Goal: Task Accomplishment & Management: Use online tool/utility

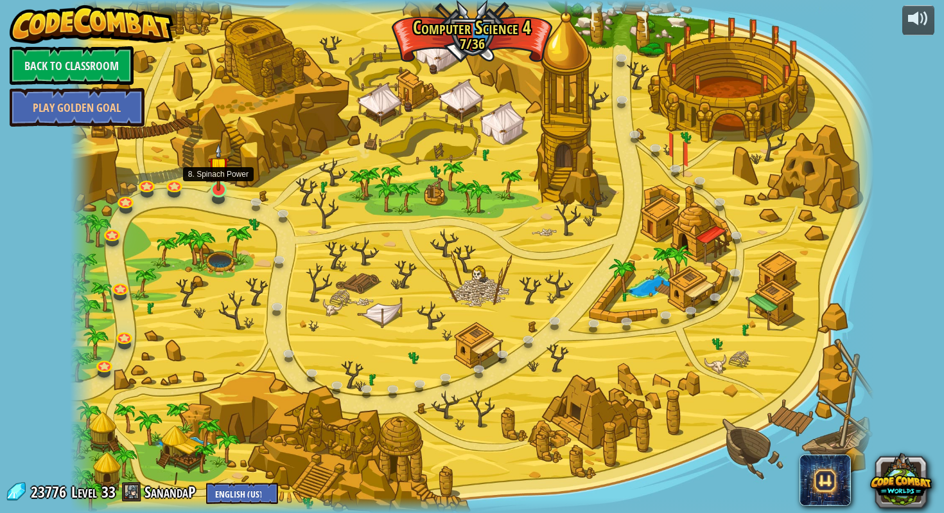
click at [222, 188] on img at bounding box center [218, 167] width 21 height 48
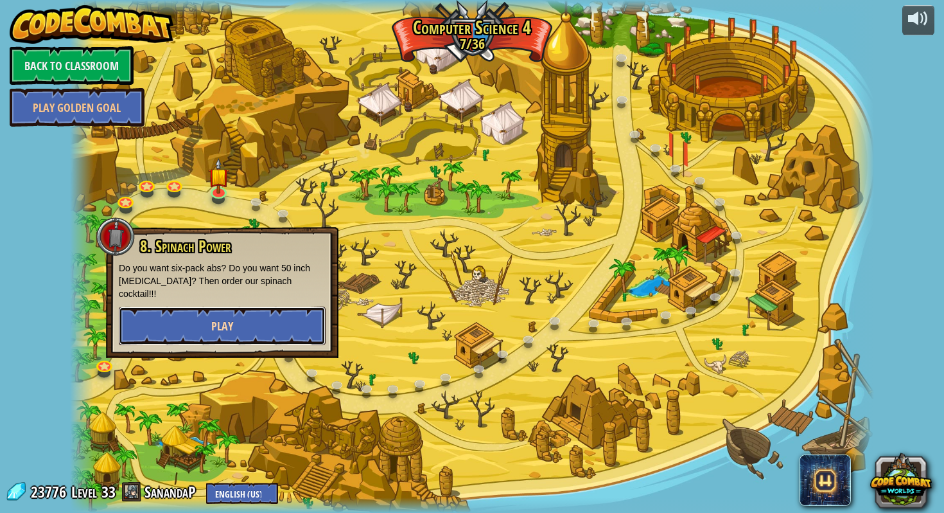
click at [208, 310] on button "Play" at bounding box center [222, 325] width 207 height 39
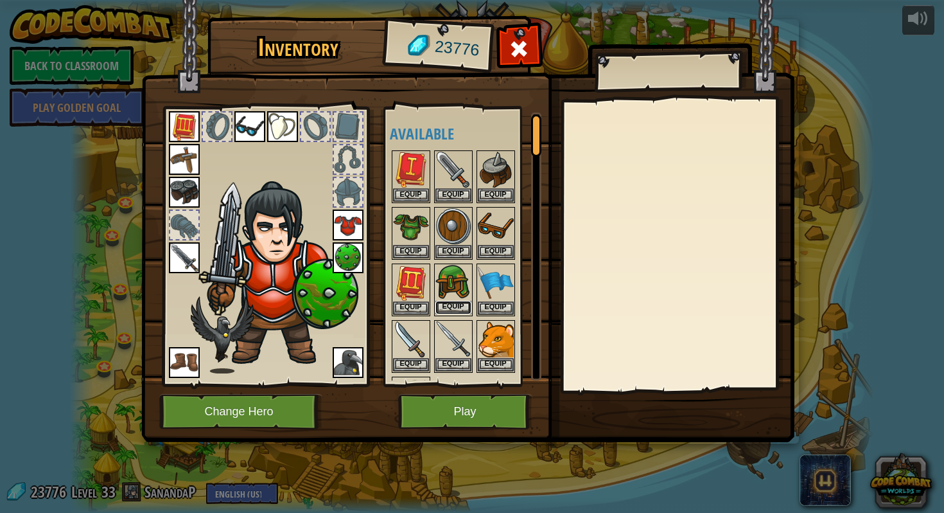
click at [454, 301] on button "Equip" at bounding box center [454, 307] width 36 height 13
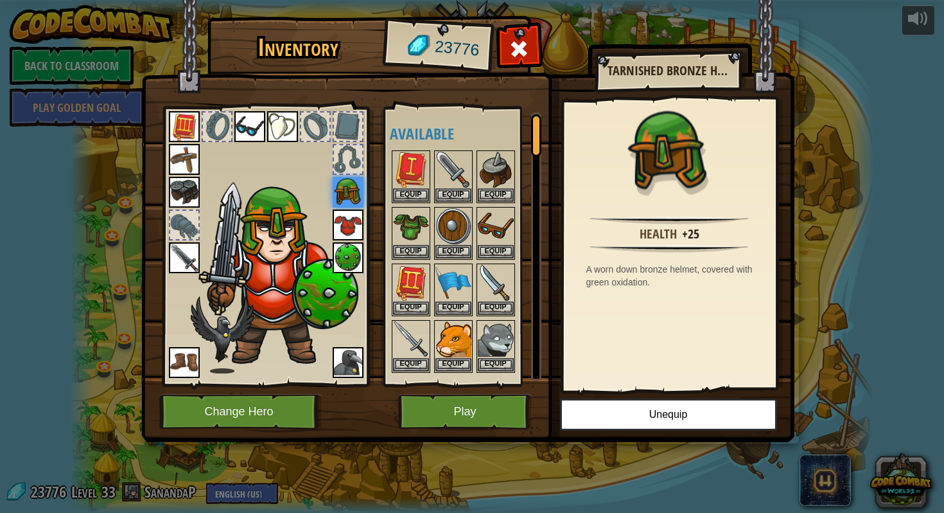
click at [253, 385] on div at bounding box center [265, 242] width 212 height 289
click at [253, 396] on button "Change Hero" at bounding box center [240, 411] width 163 height 35
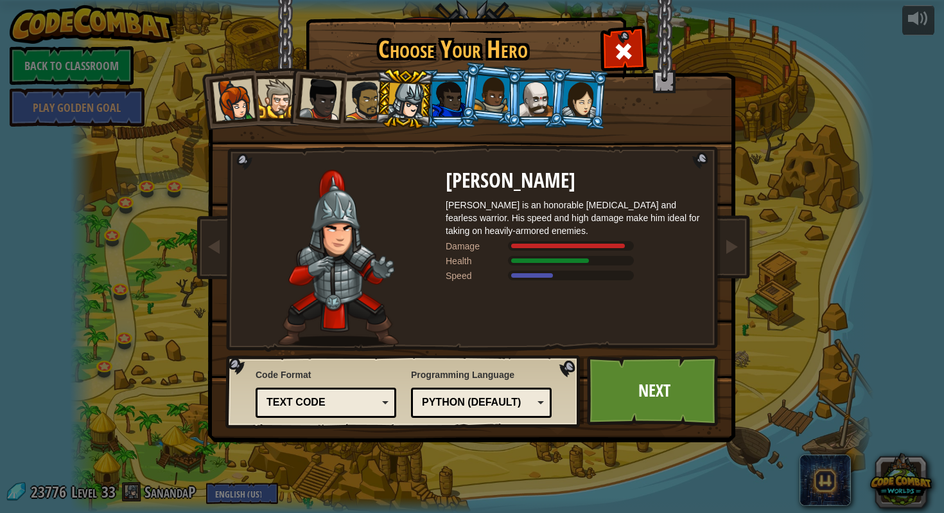
click at [593, 126] on li at bounding box center [579, 98] width 62 height 62
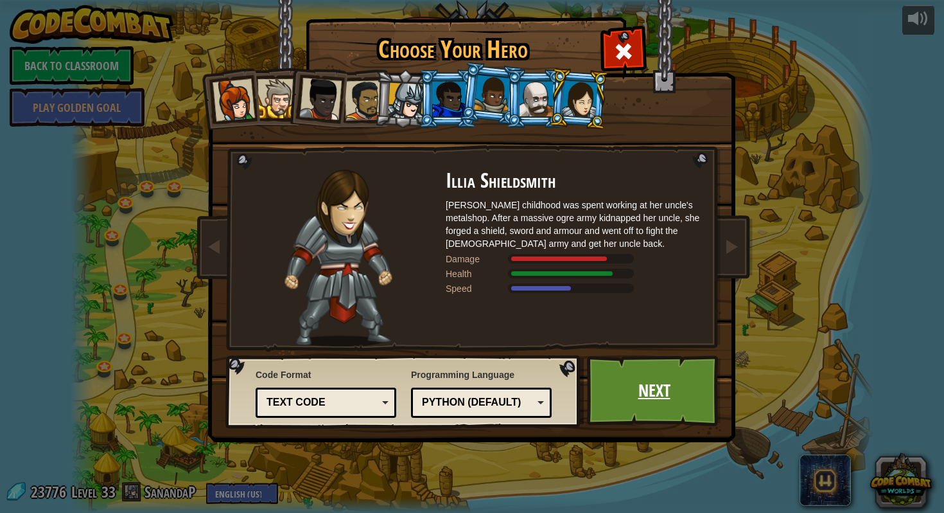
click at [638, 411] on link "Next" at bounding box center [654, 390] width 134 height 71
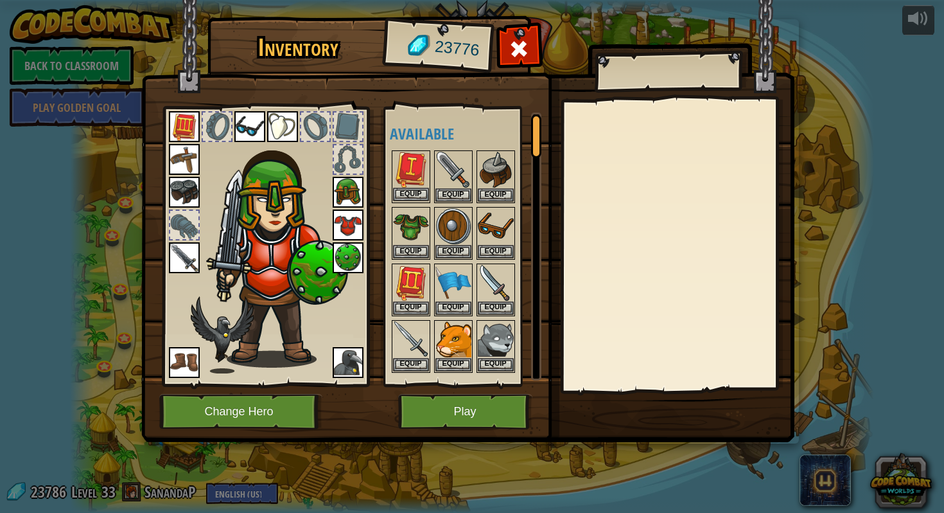
drag, startPoint x: 344, startPoint y: 192, endPoint x: 406, endPoint y: 192, distance: 61.7
click at [346, 192] on img at bounding box center [348, 192] width 31 height 31
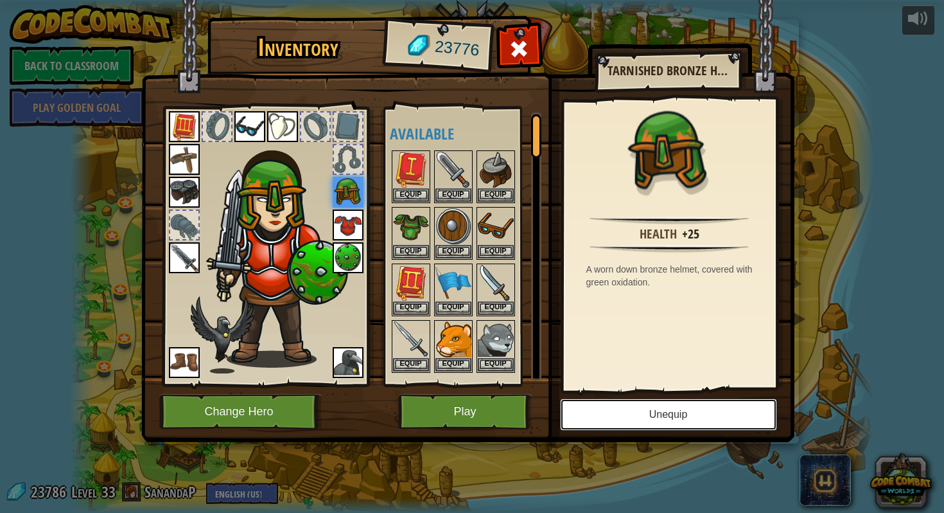
click at [613, 412] on button "Unequip" at bounding box center [668, 414] width 217 height 32
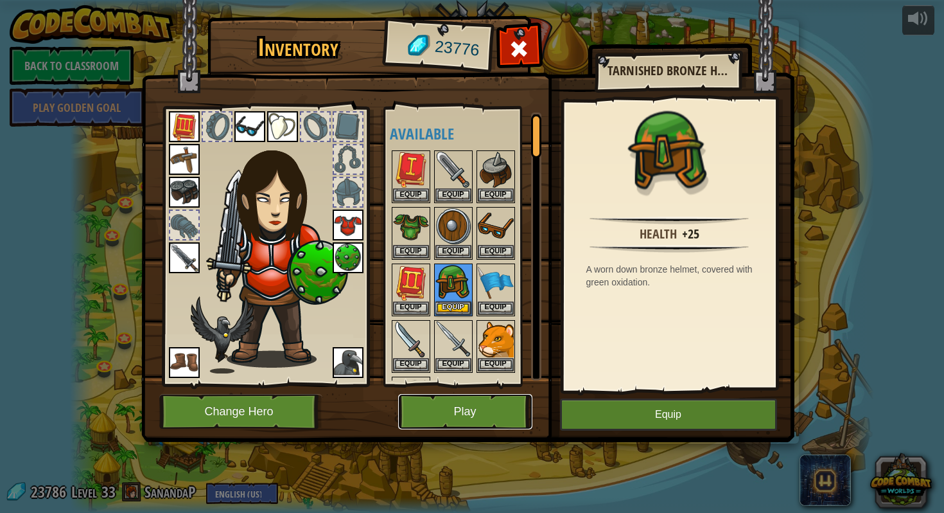
click at [498, 402] on button "Play" at bounding box center [465, 411] width 134 height 35
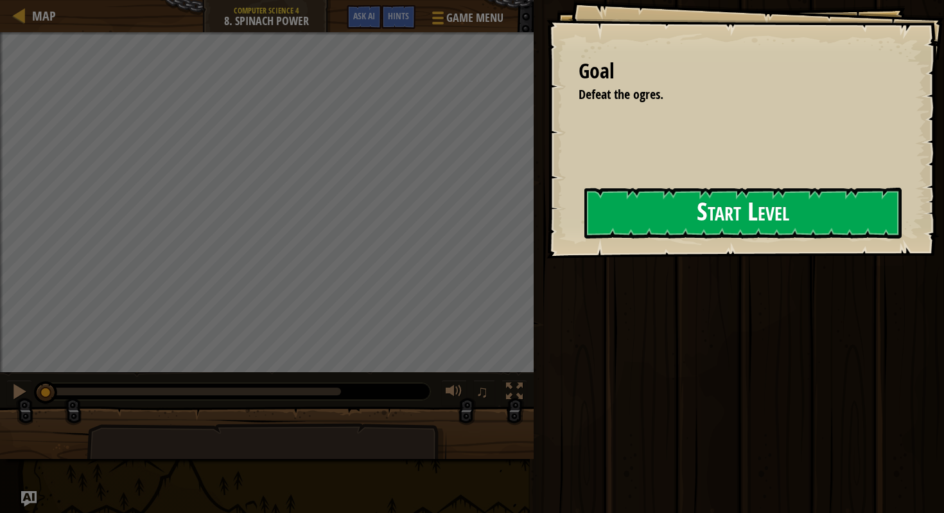
click at [585, 238] on button "Start Level" at bounding box center [743, 213] width 317 height 51
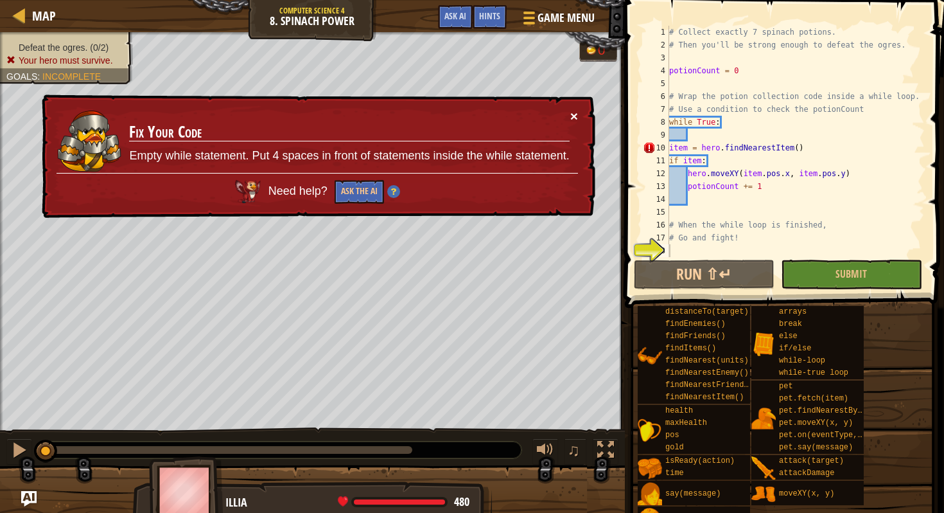
click at [575, 122] on button "×" at bounding box center [575, 115] width 8 height 13
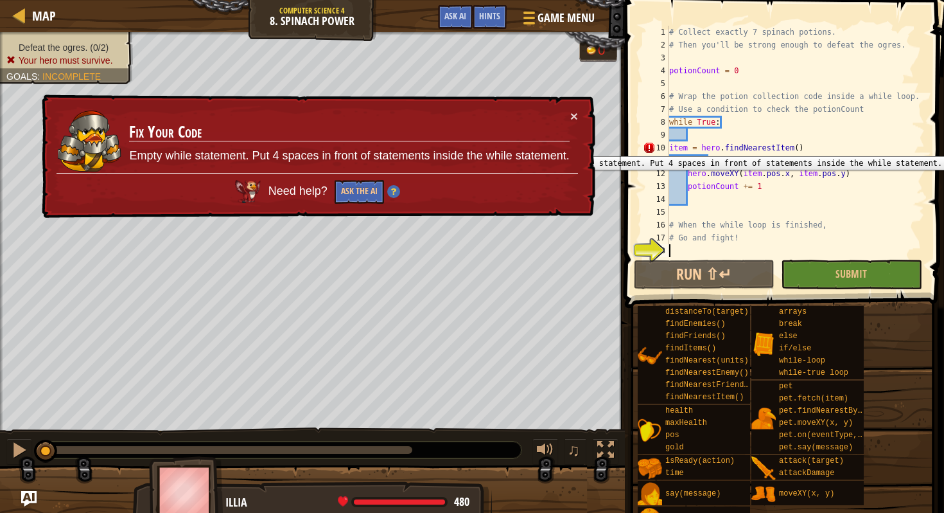
click at [666, 146] on div "10" at bounding box center [656, 147] width 26 height 13
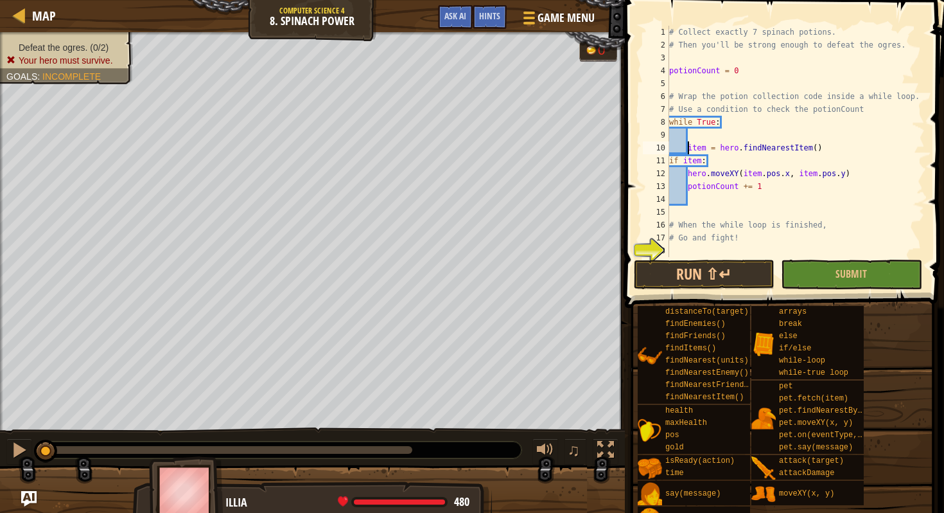
click at [669, 157] on div "11" at bounding box center [656, 160] width 26 height 13
click at [689, 173] on div "# Collect exactly 7 spinach potions. # Then you'll be strong enough to defeat t…" at bounding box center [796, 154] width 258 height 257
click at [689, 187] on div "# Collect exactly 7 spinach potions. # Then you'll be strong enough to defeat t…" at bounding box center [796, 154] width 258 height 257
type textarea "potionCount += 1"
click at [696, 198] on div "# Collect exactly 7 spinach potions. # Then you'll be strong enough to defeat t…" at bounding box center [796, 154] width 258 height 257
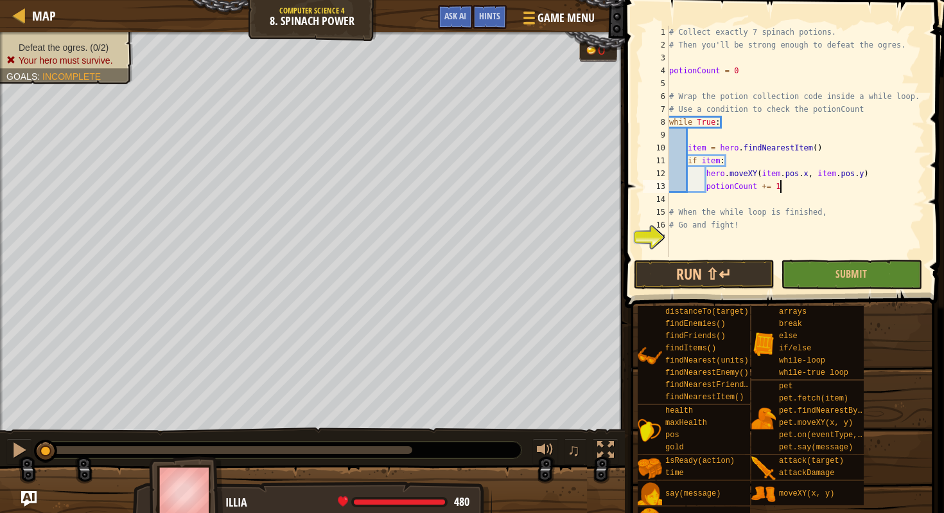
click at [703, 231] on div "# Collect exactly 7 spinach potions. # Then you'll be strong enough to defeat t…" at bounding box center [796, 154] width 258 height 257
type textarea "# Go and fight!"
click at [689, 238] on div "# Collect exactly 7 spinach potions. # Then you'll be strong enough to defeat t…" at bounding box center [796, 154] width 258 height 257
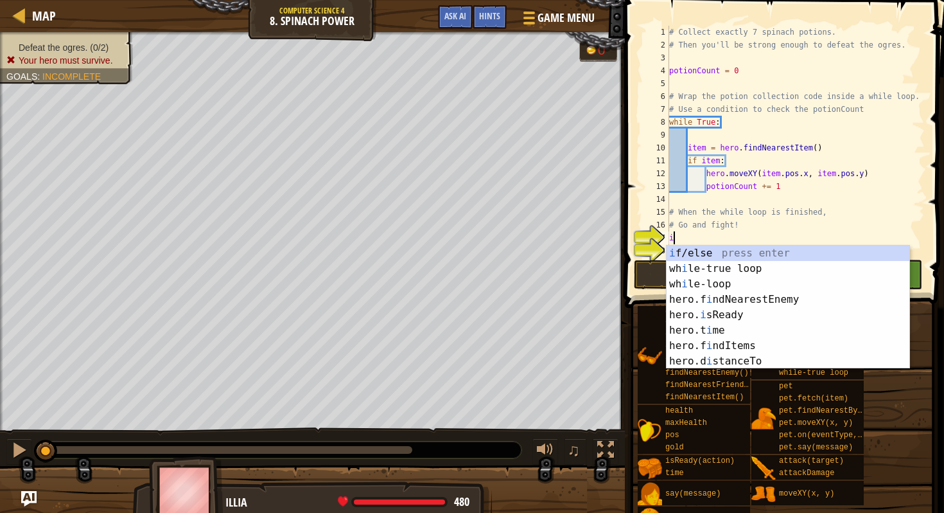
scroll to position [6, 0]
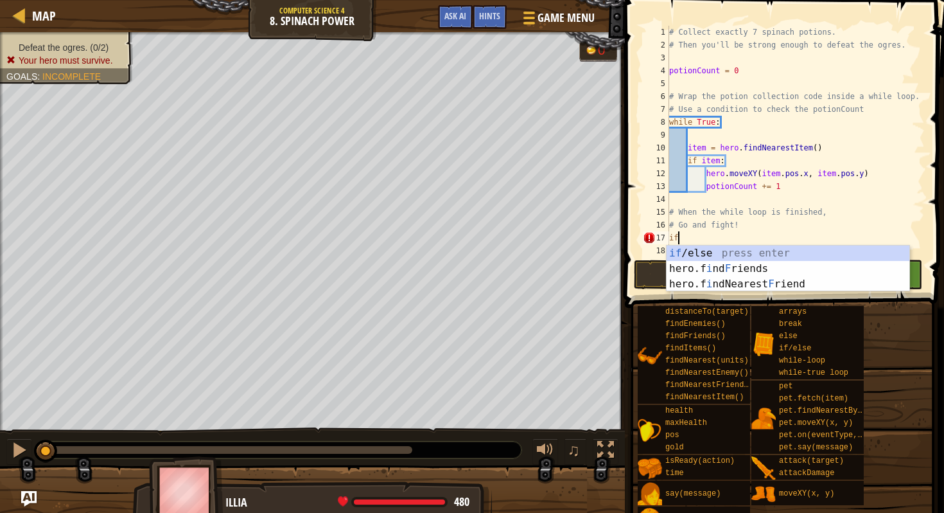
type textarea "i"
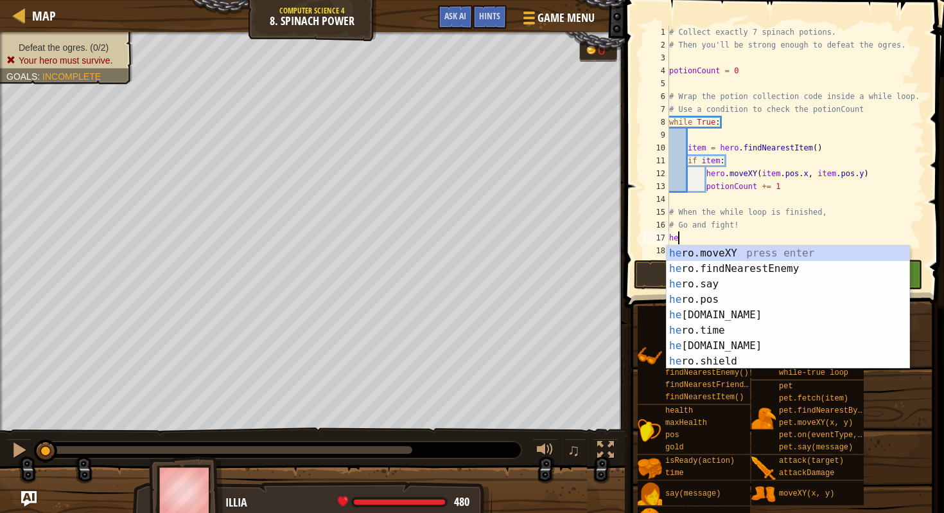
type textarea "h"
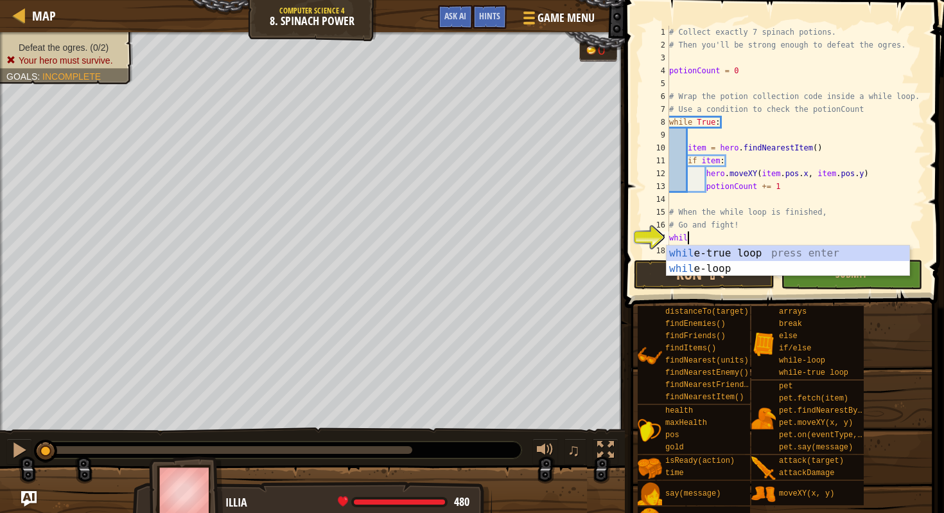
type textarea "while"
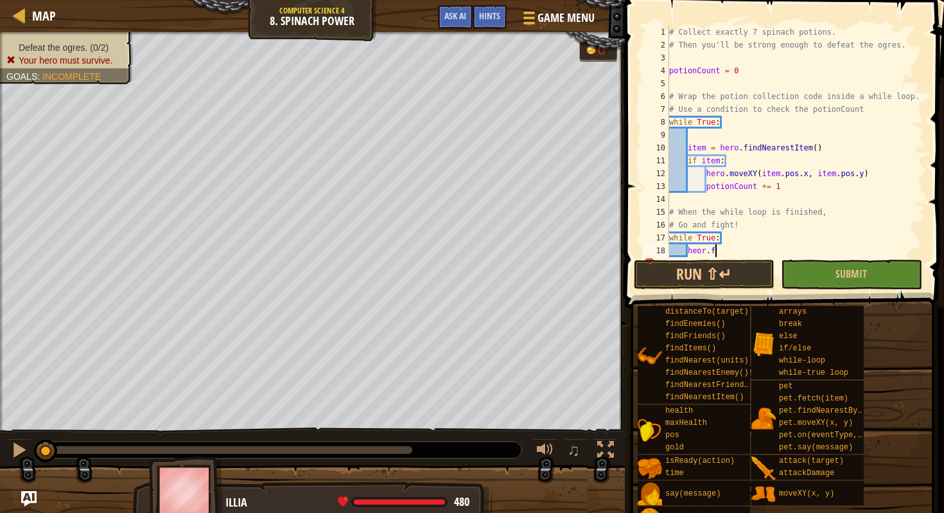
scroll to position [6, 3]
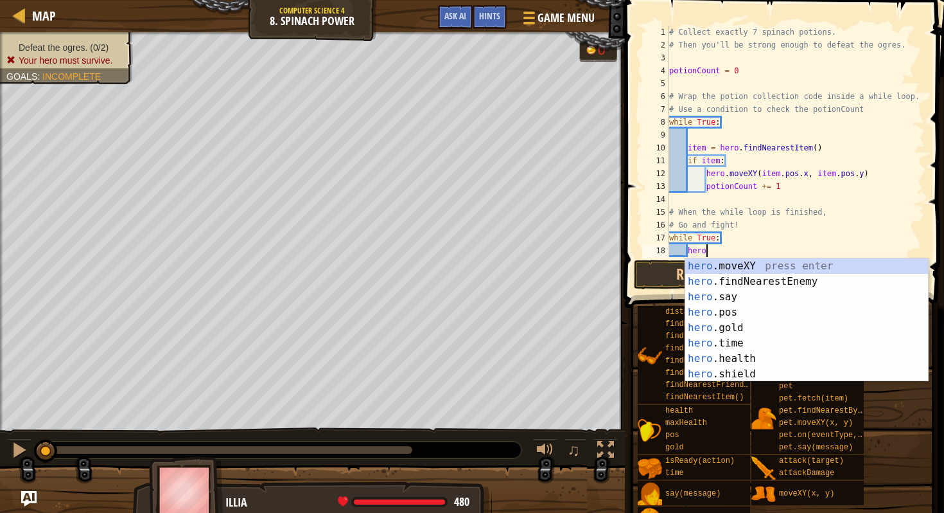
type textarea "hero."
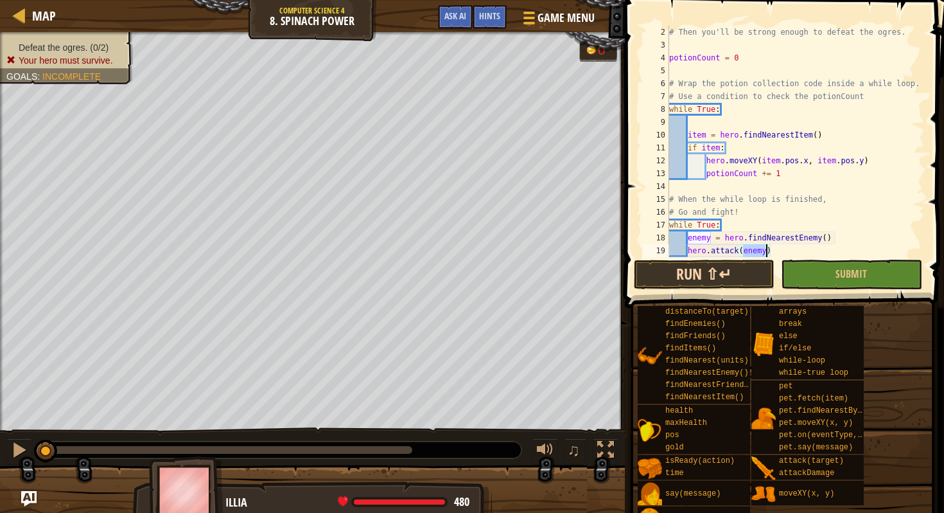
type textarea "hero.attack(enemy)"
click at [707, 270] on button "Run ⇧↵" at bounding box center [704, 275] width 141 height 30
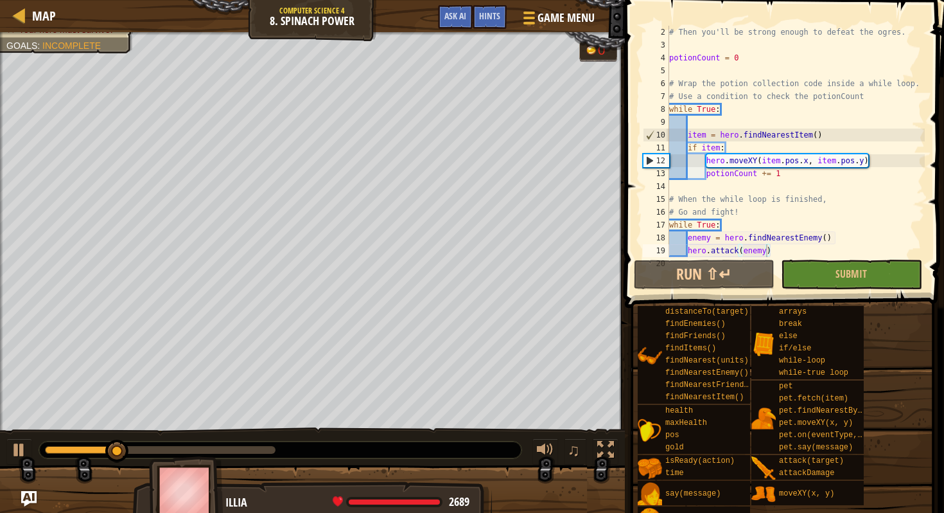
drag, startPoint x: 71, startPoint y: 442, endPoint x: 89, endPoint y: 448, distance: 19.5
click at [89, 448] on div at bounding box center [280, 449] width 483 height 17
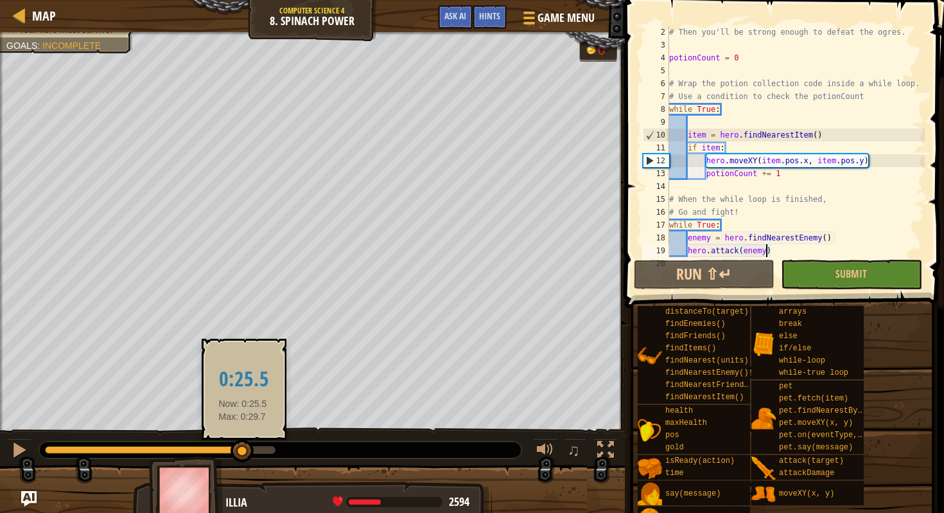
drag, startPoint x: 123, startPoint y: 450, endPoint x: 242, endPoint y: 451, distance: 118.9
click at [242, 451] on div at bounding box center [242, 450] width 23 height 23
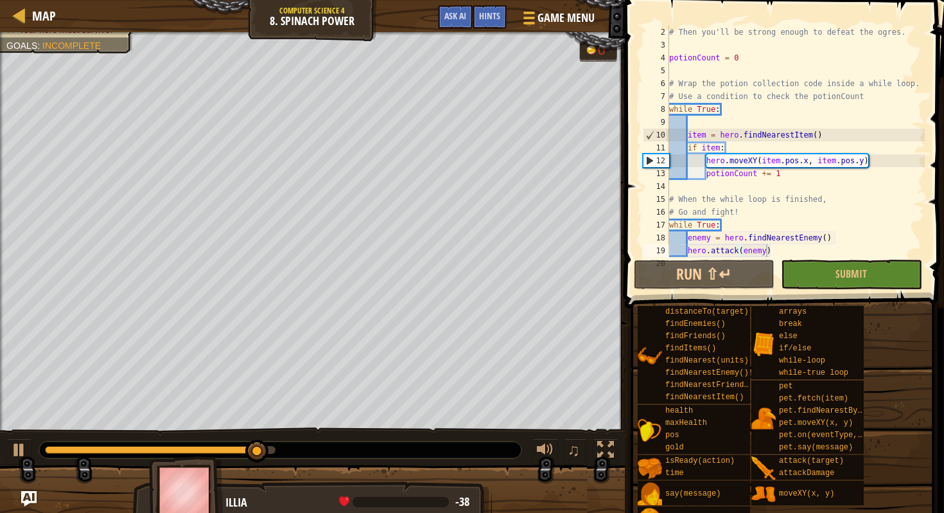
click at [0, 461] on div "♫" at bounding box center [312, 446] width 625 height 39
click at [17, 454] on div at bounding box center [19, 449] width 17 height 17
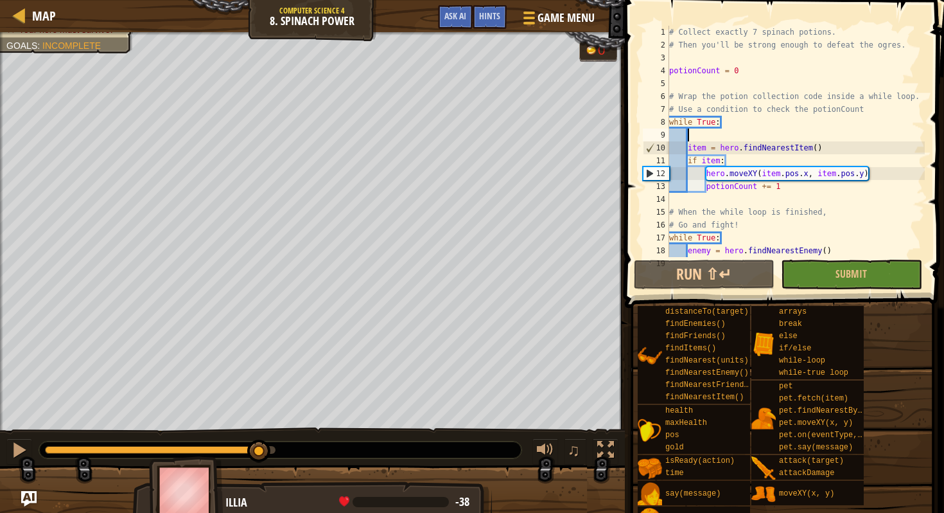
click at [707, 140] on div "# Collect exactly 7 spinach potions. # Then you'll be strong enough to defeat t…" at bounding box center [796, 154] width 258 height 257
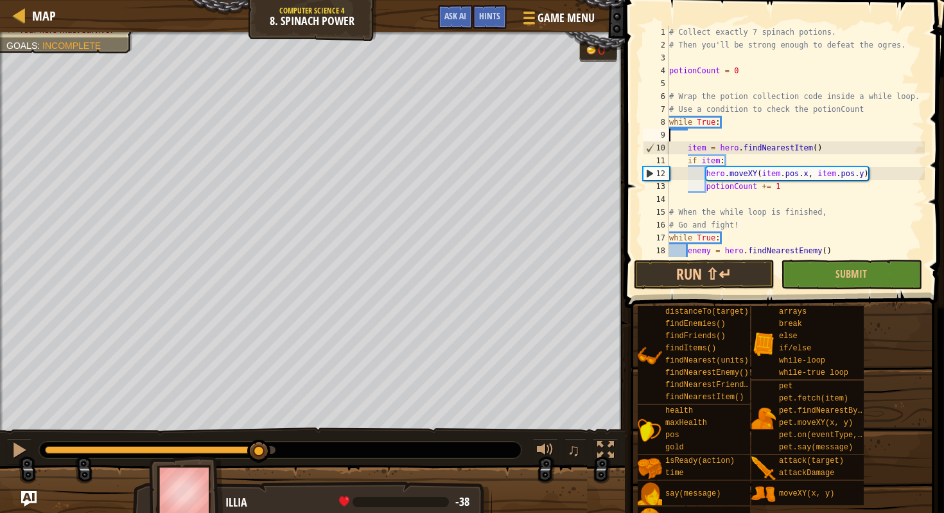
scroll to position [6, 0]
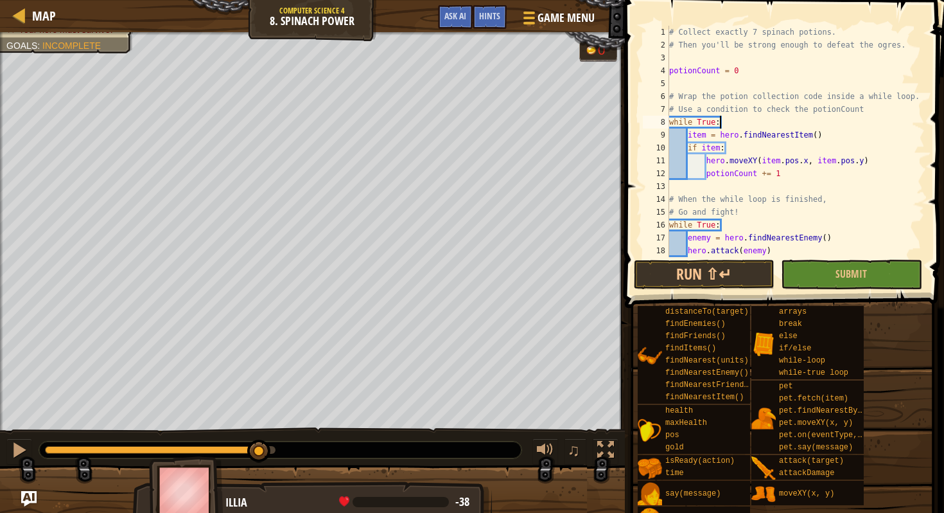
click at [794, 170] on div "# Collect exactly 7 spinach potions. # Then you'll be strong enough to defeat t…" at bounding box center [796, 154] width 258 height 257
type textarea "potionCount += 1"
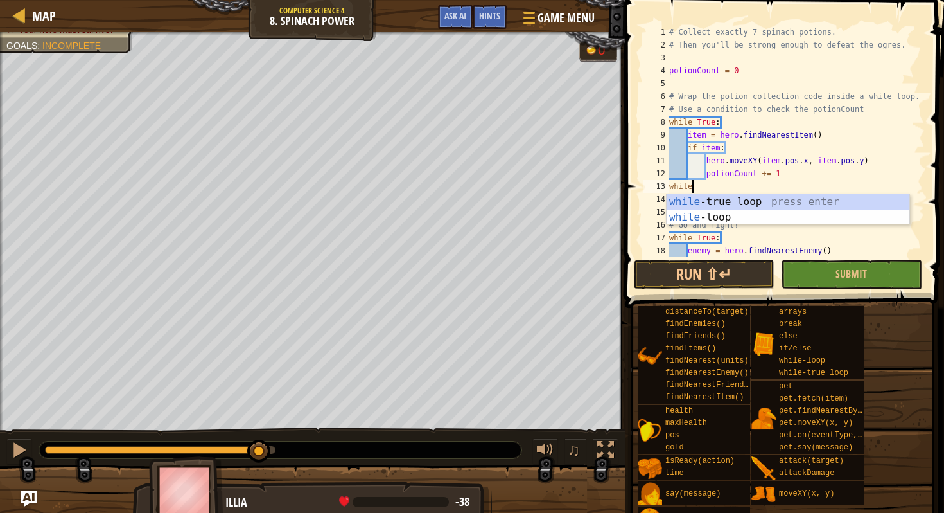
scroll to position [6, 1]
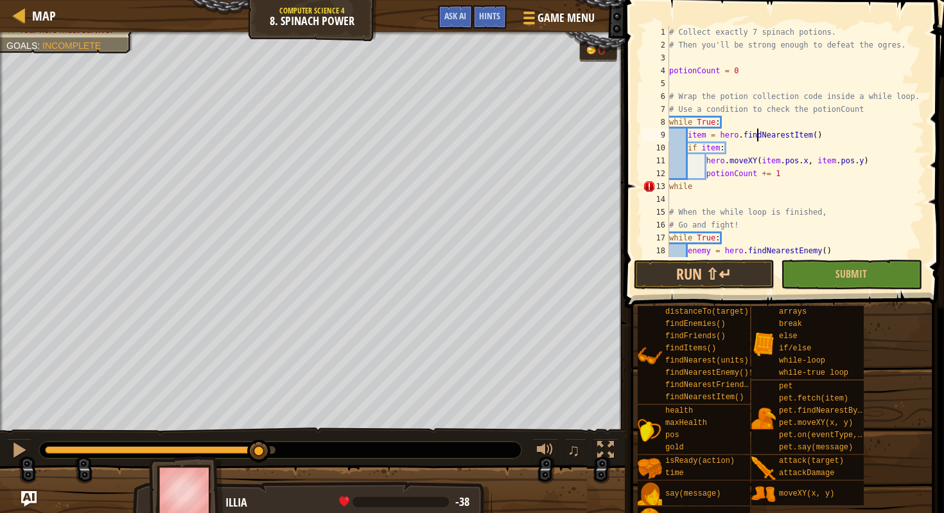
drag, startPoint x: 756, startPoint y: 133, endPoint x: 753, endPoint y: 148, distance: 15.0
click at [752, 139] on div "# Collect exactly 7 spinach potions. # Then you'll be strong enough to defeat t…" at bounding box center [796, 154] width 258 height 257
click at [744, 208] on div "# Collect exactly 7 spinach potions. # Then you'll be strong enough to defeat t…" at bounding box center [796, 154] width 258 height 257
click at [745, 155] on div "# Collect exactly 7 spinach potions. # Then you'll be strong enough to defeat t…" at bounding box center [796, 154] width 258 height 257
click at [718, 186] on div "# Collect exactly 7 spinach potions. # Then you'll be strong enough to defeat t…" at bounding box center [796, 154] width 258 height 257
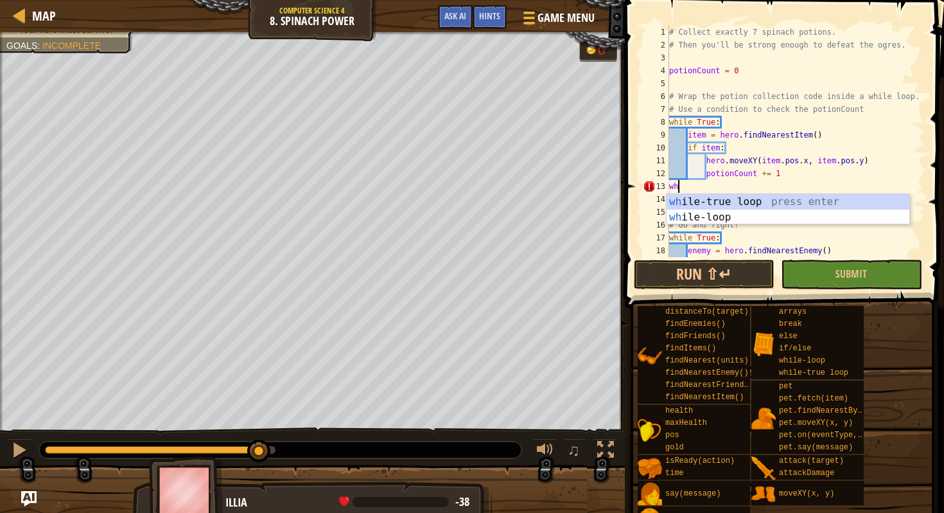
scroll to position [6, 0]
type textarea "w"
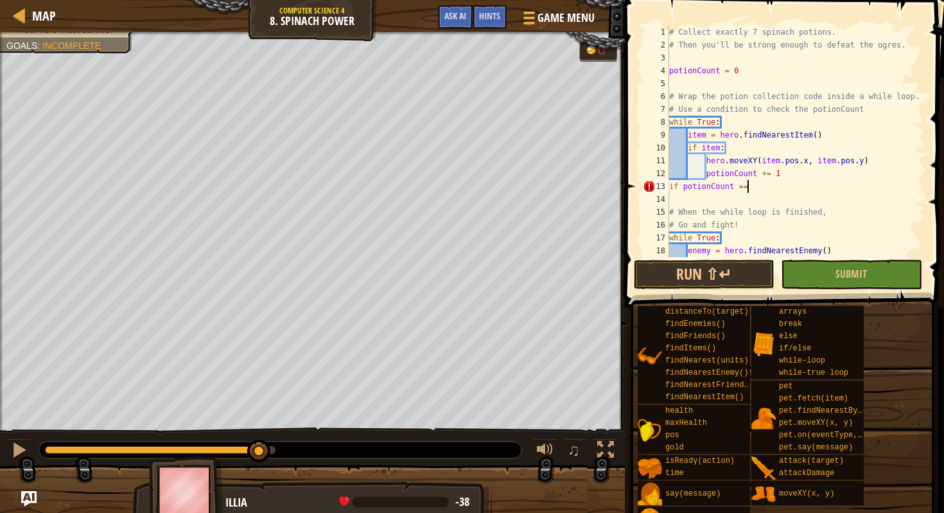
scroll to position [6, 6]
type textarea "if potionCount == 7:"
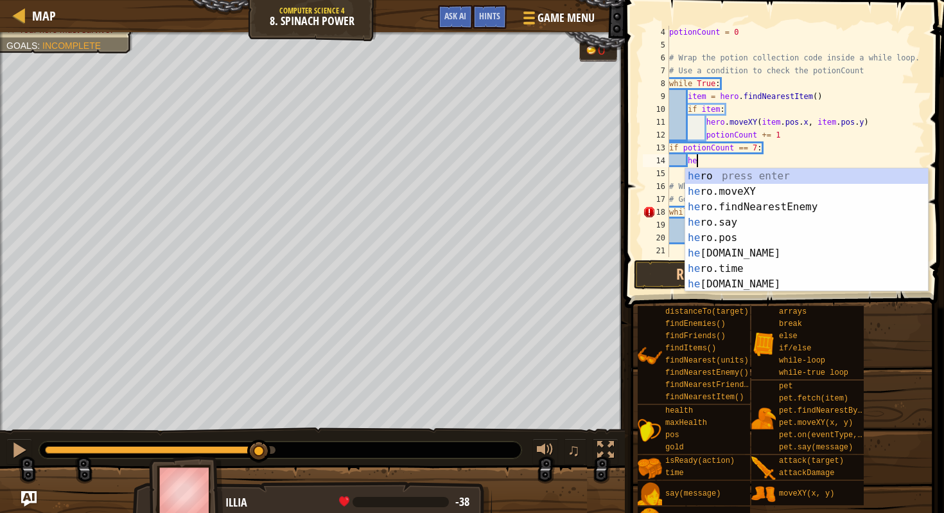
type textarea "hero"
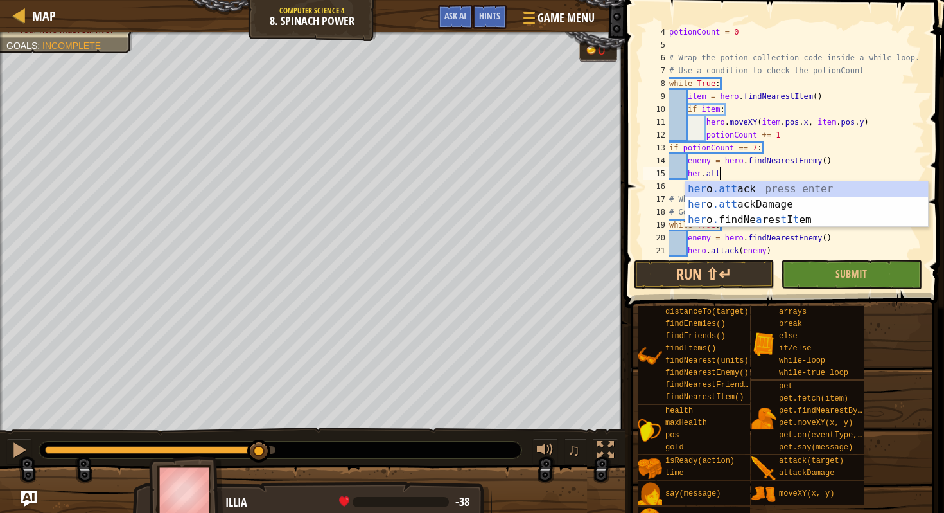
scroll to position [6, 3]
click at [743, 187] on div "her o .att ack press enter her o .att ackDamage press enter her o . findNe a re…" at bounding box center [807, 219] width 243 height 77
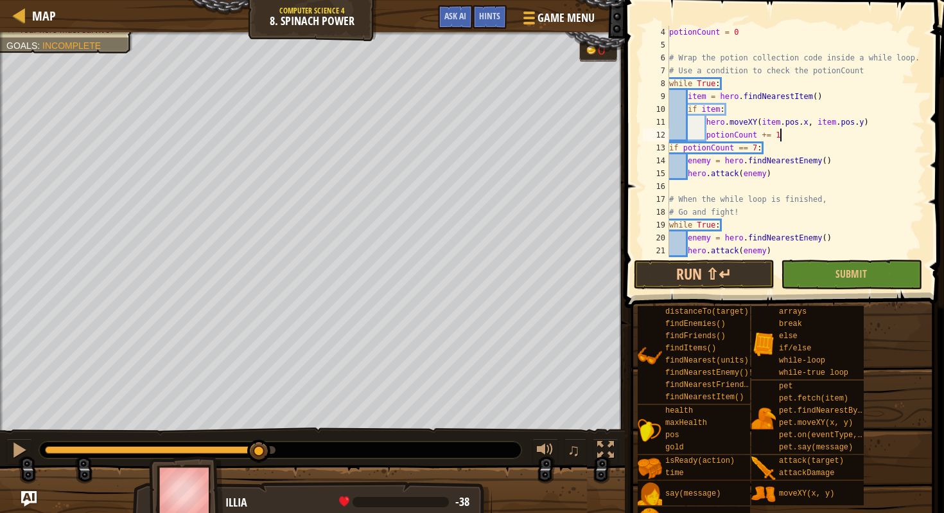
click at [785, 140] on div "potionCount = 0 # Wrap the potion collection code inside a while loop. # Use a …" at bounding box center [796, 154] width 258 height 257
click at [720, 268] on button "Run ⇧↵" at bounding box center [704, 275] width 141 height 30
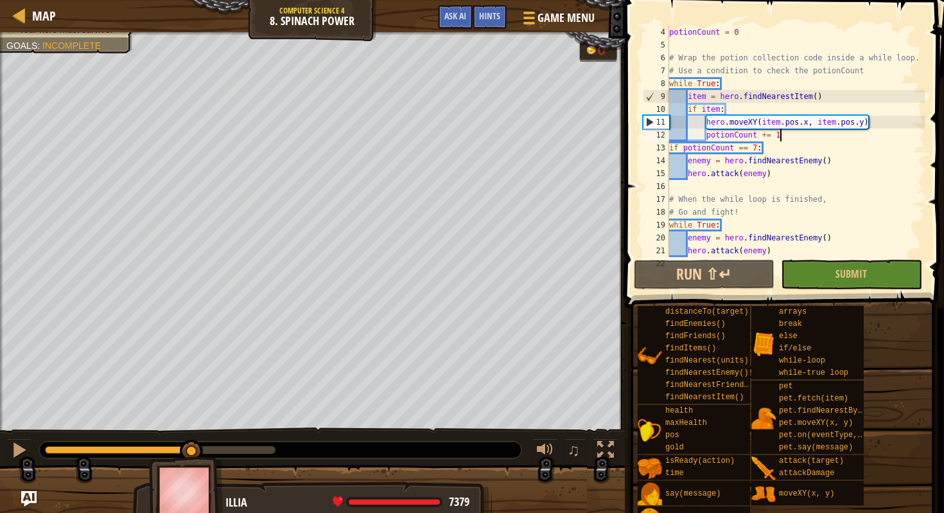
click at [192, 426] on div "Defeat the ogres. (0/2) Your hero must survive. Goals : Incomplete 0 ♫ Illia 73…" at bounding box center [472, 274] width 944 height 485
click at [21, 445] on div at bounding box center [19, 449] width 17 height 17
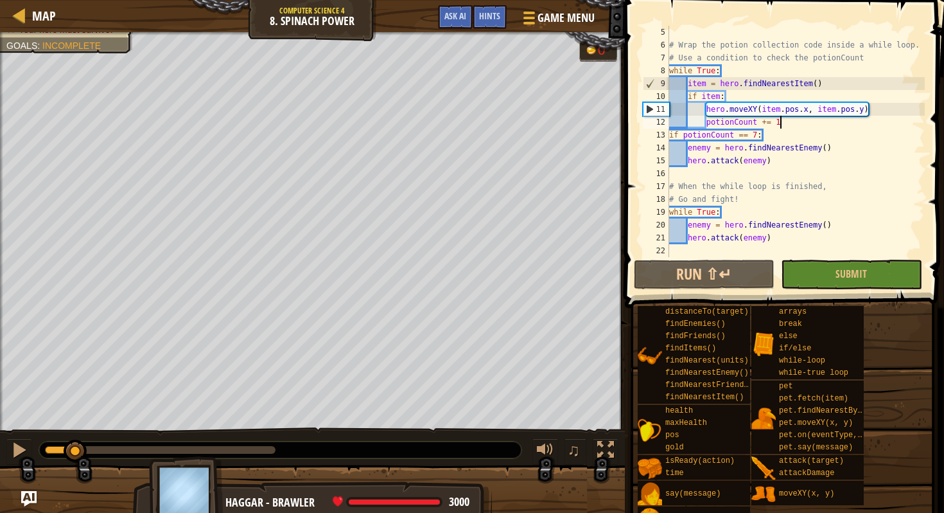
click at [76, 410] on div "Defeat the ogres. (0/2) Your hero must survive. Goals : Incomplete 0 ♫ Haggar -…" at bounding box center [472, 274] width 944 height 485
click at [176, 425] on div "Defeat the ogres. (0/2) Your hero must survive. Goals : Incomplete 0 ♫ Haggar -…" at bounding box center [472, 274] width 944 height 485
drag, startPoint x: 715, startPoint y: 70, endPoint x: 698, endPoint y: 71, distance: 17.4
click at [698, 71] on div "# Wrap the potion collection code inside a while loop. # Use a condition to che…" at bounding box center [796, 154] width 258 height 257
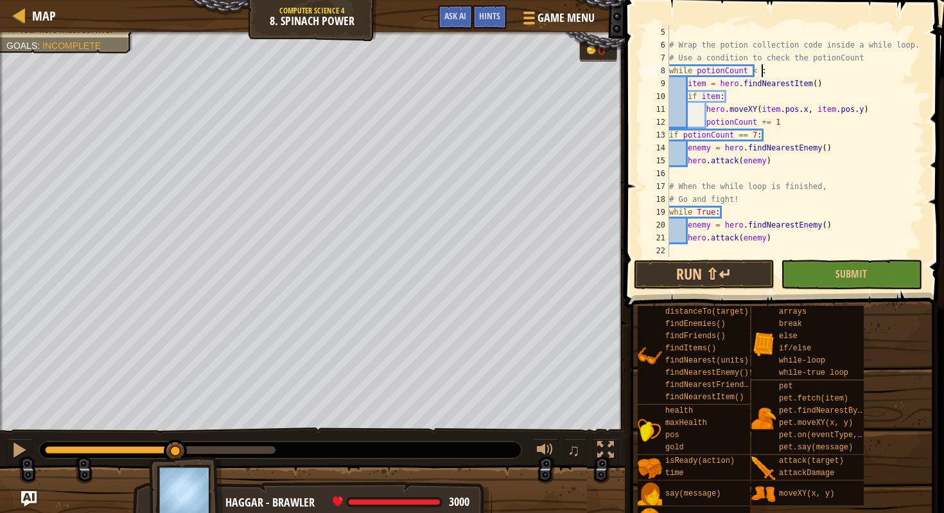
scroll to position [6, 8]
drag, startPoint x: 777, startPoint y: 240, endPoint x: 736, endPoint y: 235, distance: 42.1
click at [770, 240] on div "# Wrap the potion collection code inside a while loop. # Use a condition to che…" at bounding box center [796, 154] width 258 height 257
click at [686, 231] on div "# Wrap the potion collection code inside a while loop. # Use a condition to che…" at bounding box center [796, 154] width 258 height 257
click at [675, 208] on div "# Wrap the potion collection code inside a while loop. # Use a condition to che…" at bounding box center [796, 154] width 258 height 257
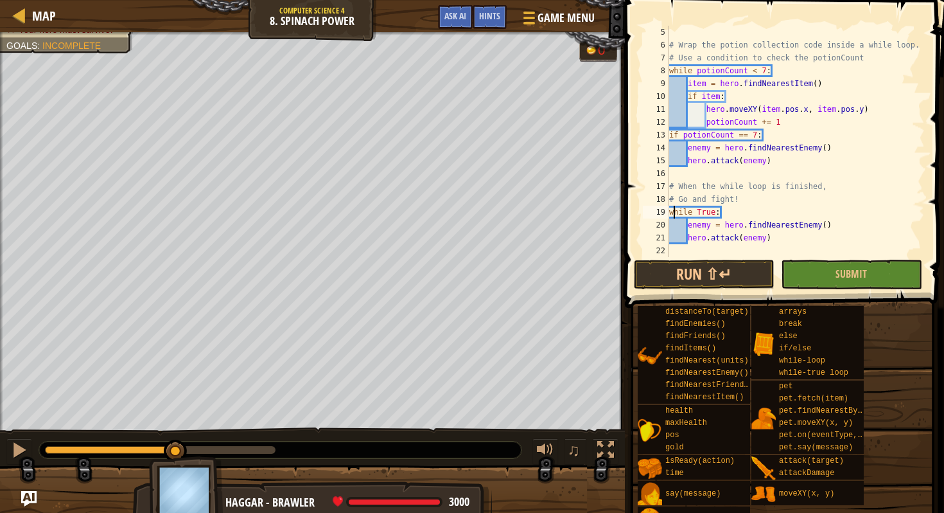
scroll to position [6, 3]
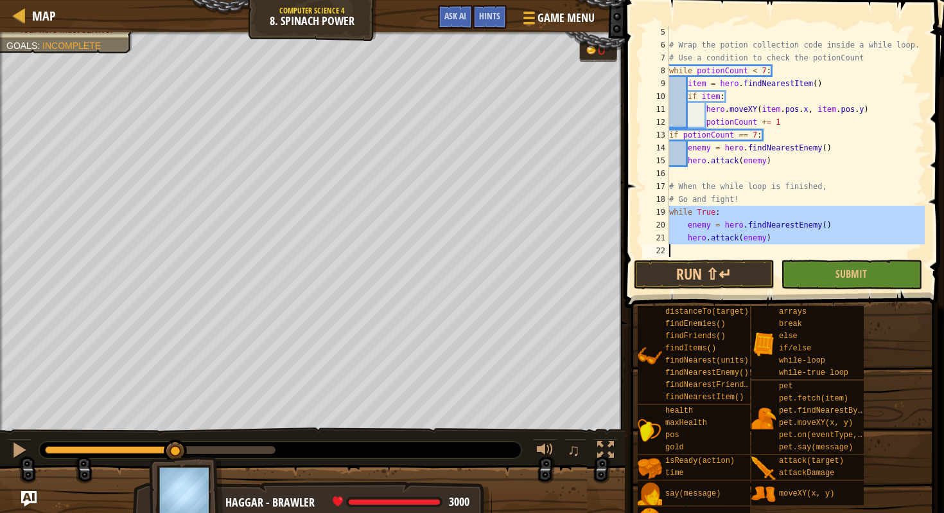
drag, startPoint x: 669, startPoint y: 207, endPoint x: 795, endPoint y: 248, distance: 132.5
click at [795, 248] on div "# Wrap the potion collection code inside a while loop. # Use a condition to che…" at bounding box center [796, 154] width 258 height 257
type textarea "hero.attack(enemy)"
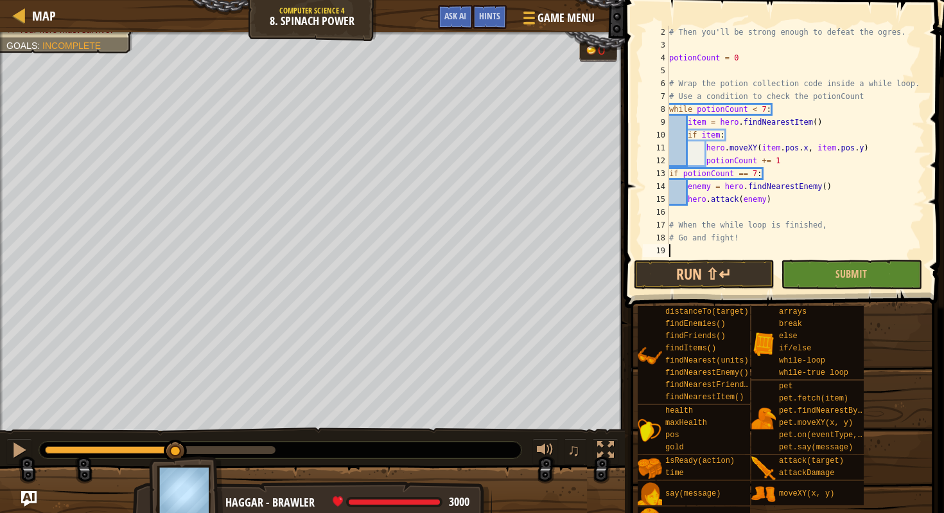
scroll to position [13, 0]
click at [739, 270] on button "Run ⇧↵" at bounding box center [704, 275] width 141 height 30
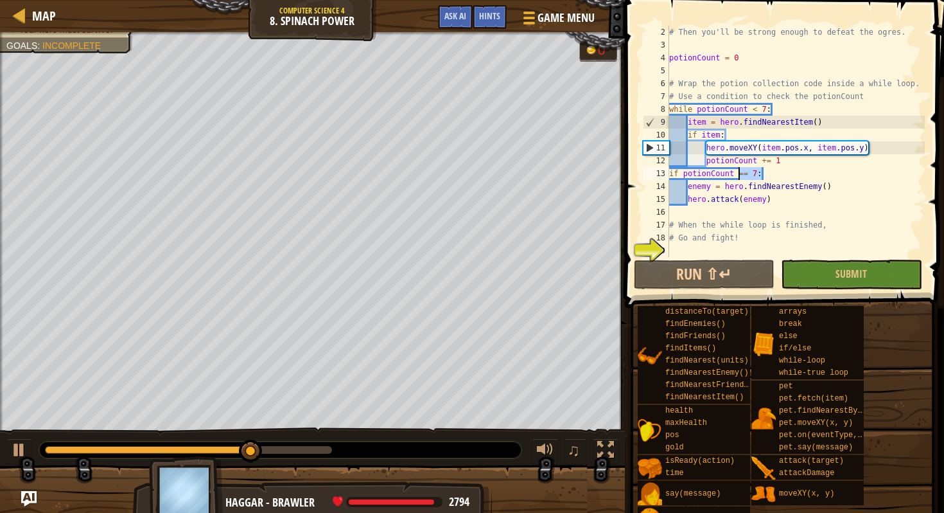
drag, startPoint x: 761, startPoint y: 173, endPoint x: 738, endPoint y: 173, distance: 22.5
click at [738, 173] on div "# Then you'll be strong enough to defeat the ogres. potionCount = 0 # Wrap the …" at bounding box center [796, 154] width 258 height 257
click at [784, 170] on div "# Then you'll be strong enough to defeat the ogres. potionCount = 0 # Wrap the …" at bounding box center [796, 154] width 258 height 257
click at [786, 166] on div "# Then you'll be strong enough to defeat the ogres. potionCount = 0 # Wrap the …" at bounding box center [796, 154] width 258 height 257
type textarea "potionCount += 1"
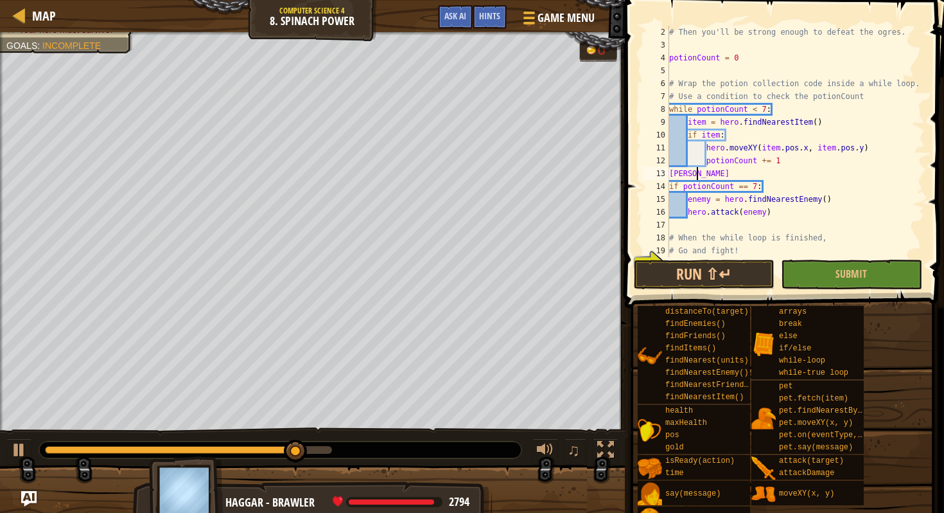
scroll to position [6, 1]
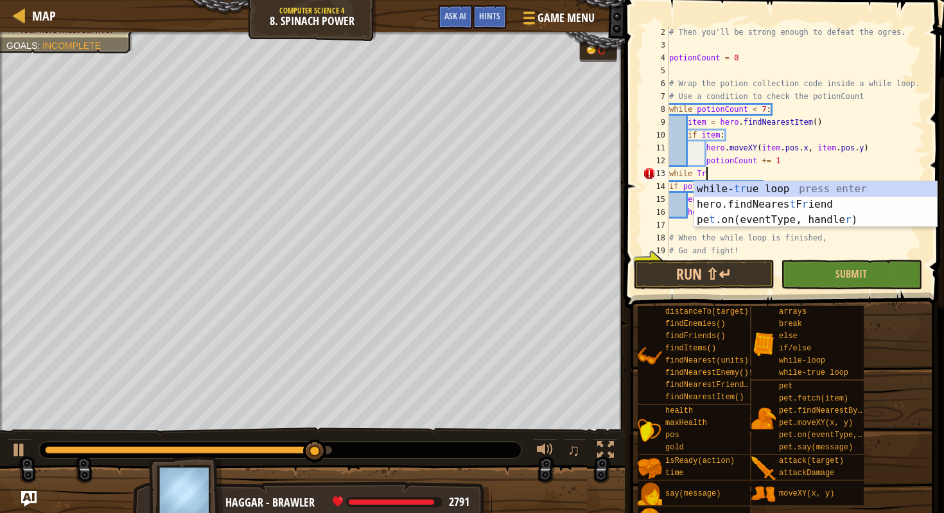
type textarea "while Tru"
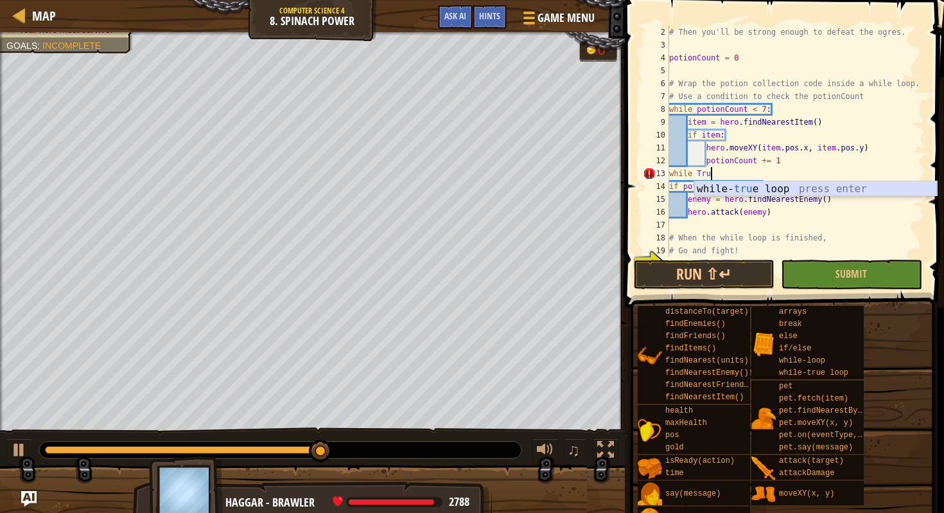
click at [815, 190] on div "while- tru e loop press enter" at bounding box center [816, 204] width 243 height 46
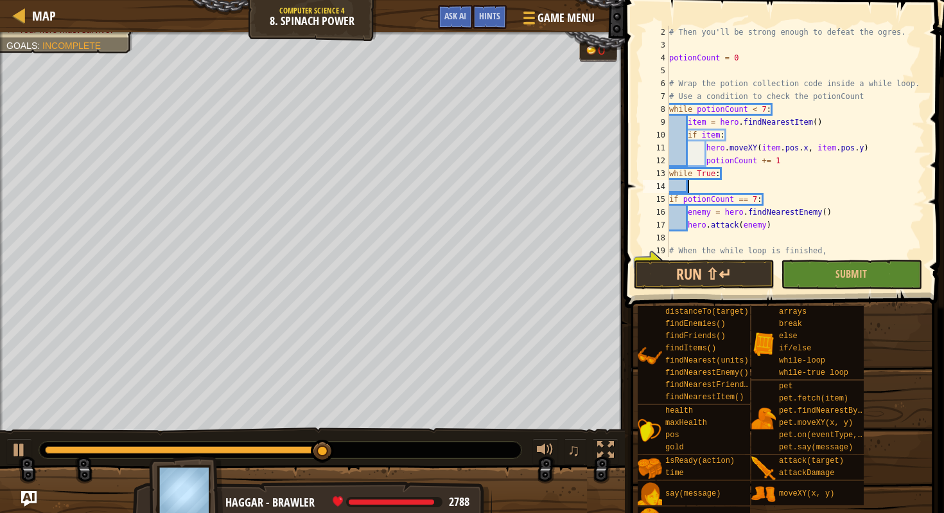
scroll to position [6, 1]
click at [671, 197] on div "# Then you'll be strong enough to defeat the ogres. potionCount = 0 # Wrap the …" at bounding box center [796, 154] width 258 height 257
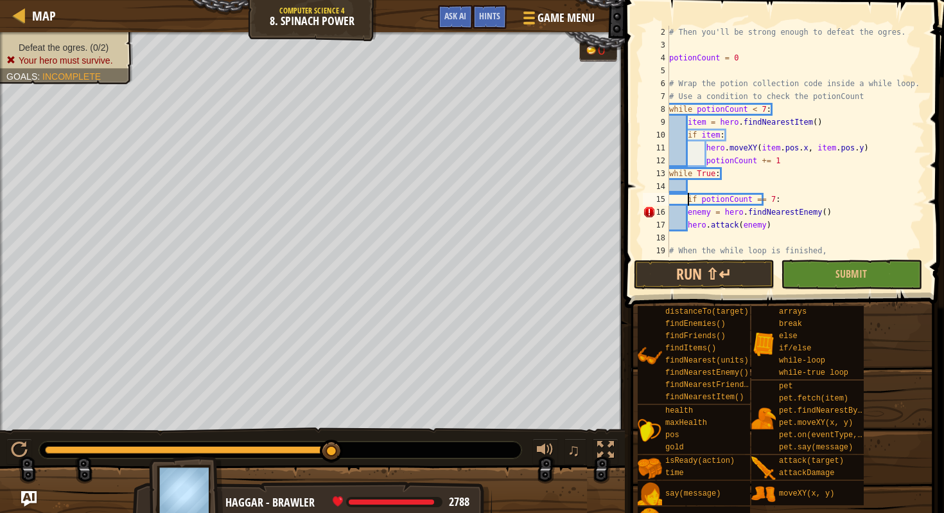
click at [689, 209] on div "# Then you'll be strong enough to defeat the ogres. potionCount = 0 # Wrap the …" at bounding box center [796, 154] width 258 height 257
click at [689, 226] on div "# Then you'll be strong enough to defeat the ogres. potionCount = 0 # Wrap the …" at bounding box center [796, 154] width 258 height 257
type textarea "hero.attack(enemy)"
click at [718, 270] on button "Run ⇧↵" at bounding box center [704, 275] width 141 height 30
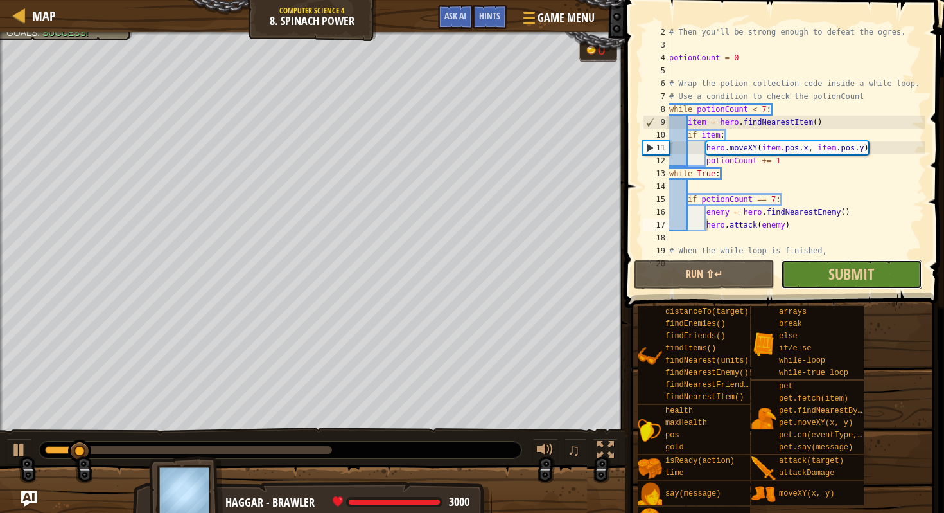
click at [815, 274] on button "Submit" at bounding box center [851, 275] width 141 height 30
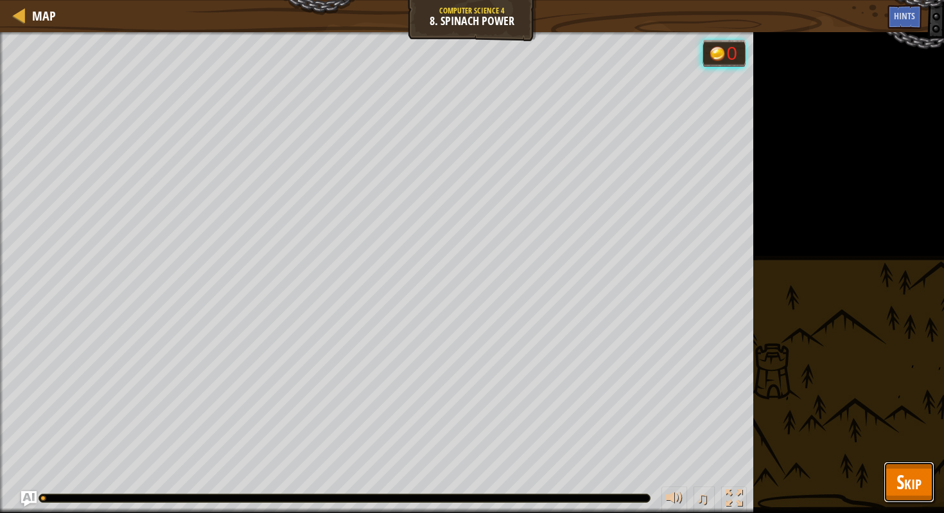
click at [923, 478] on button "Skip" at bounding box center [909, 481] width 51 height 41
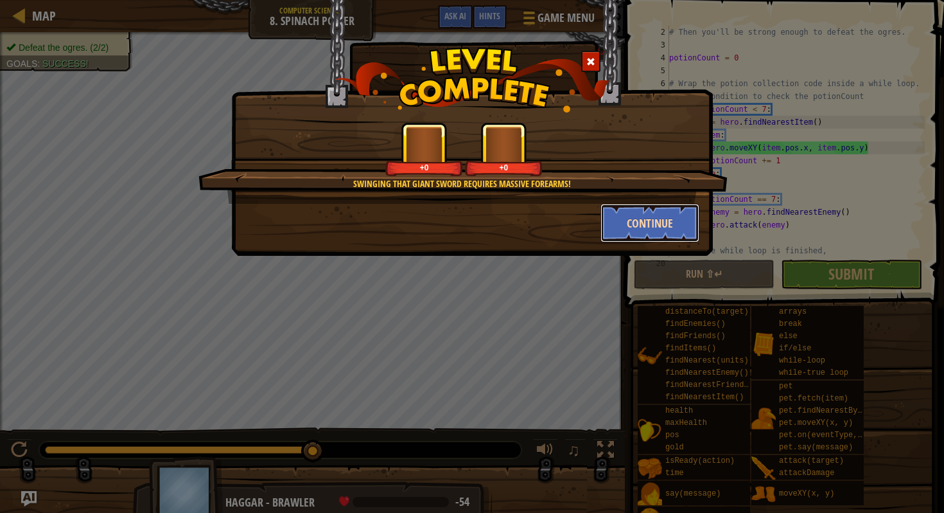
click at [651, 224] on button "Continue" at bounding box center [651, 223] width 100 height 39
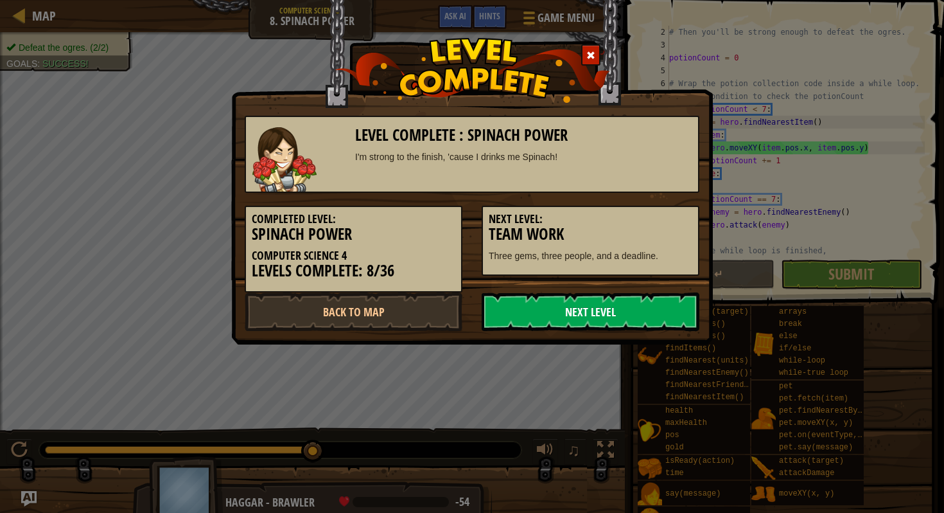
click at [608, 309] on link "Next Level" at bounding box center [591, 311] width 218 height 39
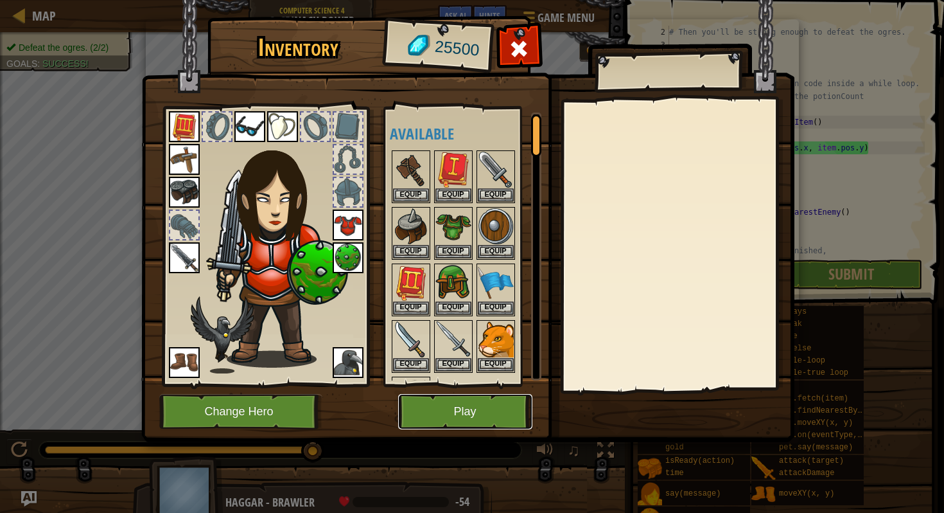
click at [422, 403] on button "Play" at bounding box center [465, 411] width 134 height 35
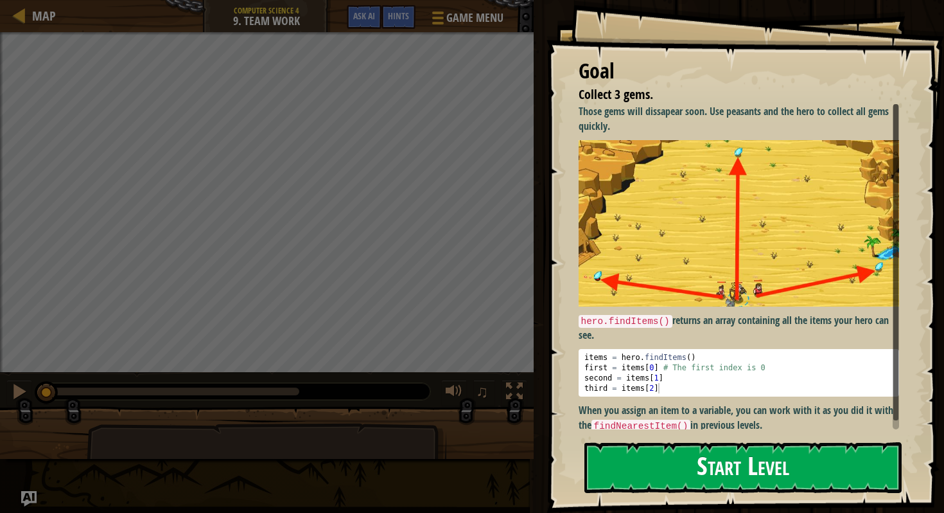
click at [698, 452] on button "Start Level" at bounding box center [743, 467] width 317 height 51
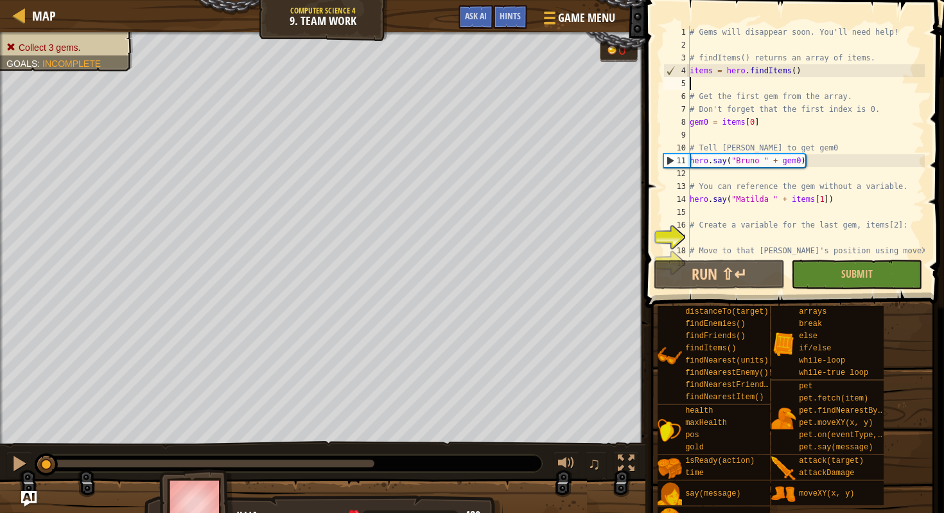
click at [750, 79] on div "# Gems will disappear soon. You'll need help! # findItems() returns an array of…" at bounding box center [862, 154] width 350 height 257
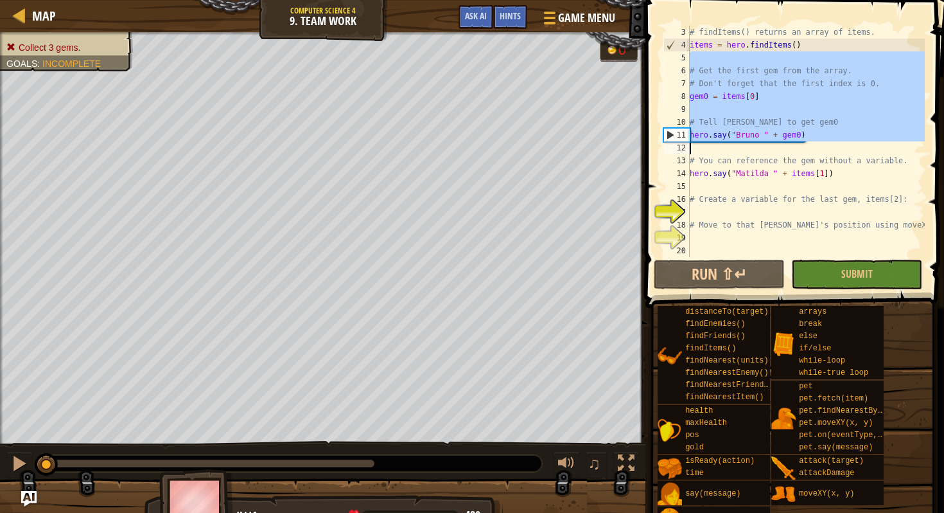
click at [783, 69] on div "# findItems() returns an array of items. items = hero . findItems ( ) # Get the…" at bounding box center [806, 154] width 238 height 257
type textarea "# Get the first gem from the array."
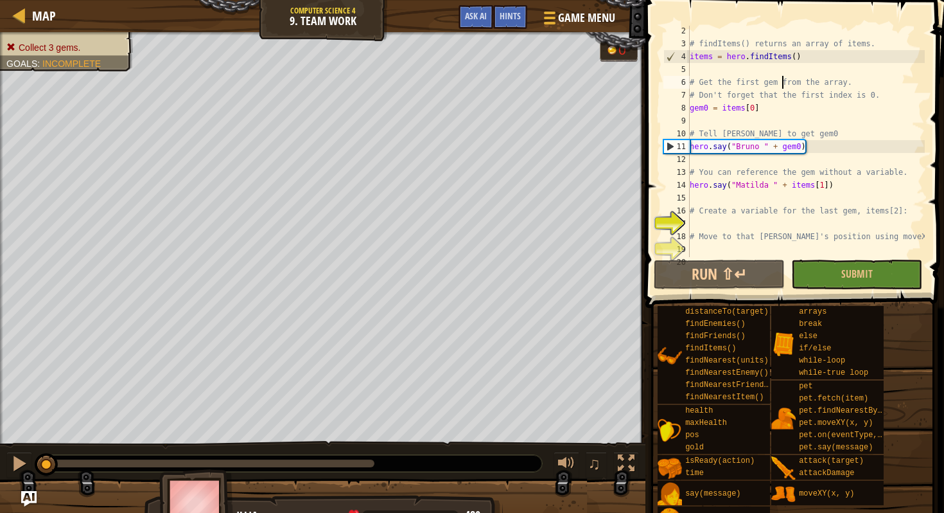
scroll to position [0, 0]
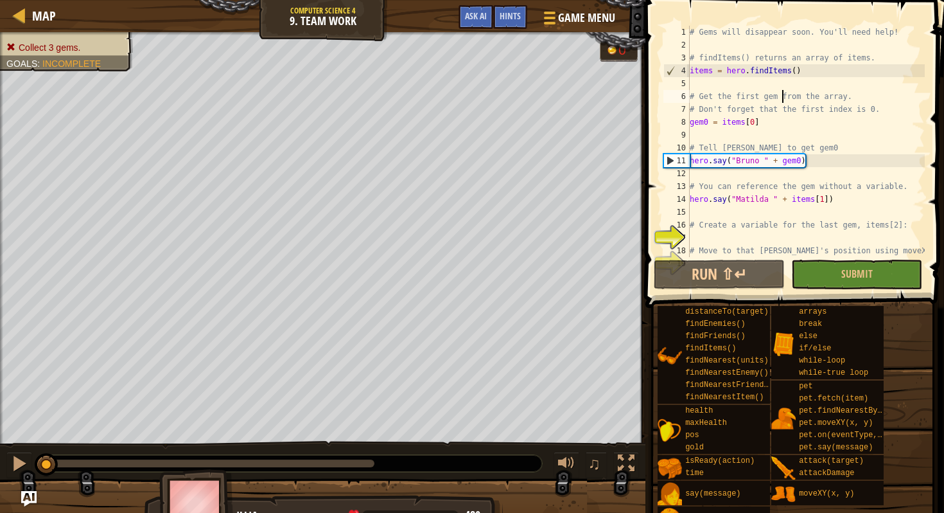
click at [756, 41] on div "# Gems will disappear soon. You'll need help! # findItems() returns an array of…" at bounding box center [806, 154] width 238 height 257
click at [727, 89] on div "# Gems will disappear soon. You'll need help! # findItems() returns an array of…" at bounding box center [806, 154] width 238 height 257
click at [748, 123] on div "# Gems will disappear soon. You'll need help! # findItems() returns an array of…" at bounding box center [806, 154] width 238 height 257
type textarea "gem0 = items[0]"
click at [757, 123] on div "# Gems will disappear soon. You'll need help! # findItems() returns an array of…" at bounding box center [806, 154] width 238 height 257
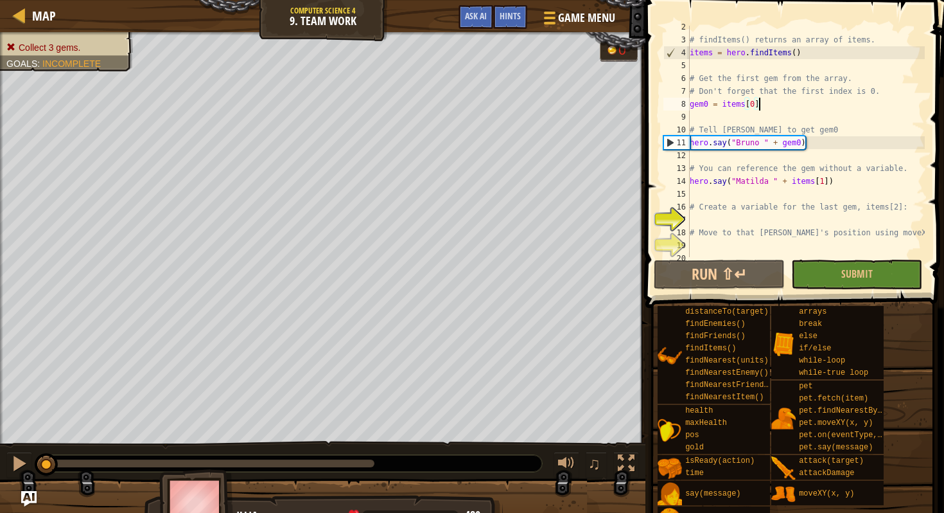
scroll to position [26, 0]
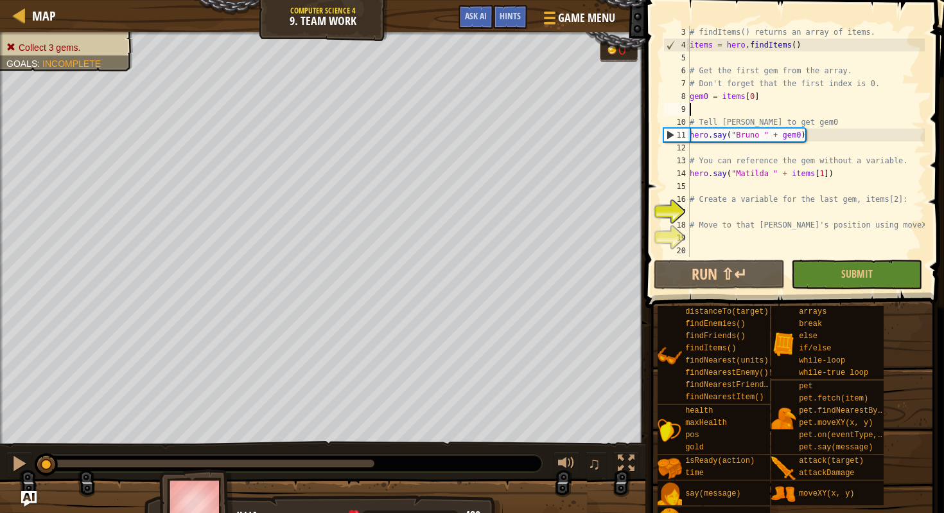
click at [780, 112] on div "# findItems() returns an array of items. items = hero . findItems ( ) # Get the…" at bounding box center [806, 154] width 238 height 257
click at [781, 123] on div "# findItems() returns an array of items. items = hero . findItems ( ) # Get the…" at bounding box center [806, 154] width 238 height 257
click at [793, 135] on div "# findItems() returns an array of items. items = hero . findItems ( ) # Get the…" at bounding box center [806, 154] width 238 height 257
type textarea "hero.say("[PERSON_NAME] " + gem0)"
click at [785, 142] on div "# findItems() returns an array of items. items = hero . findItems ( ) # Get the…" at bounding box center [806, 154] width 238 height 257
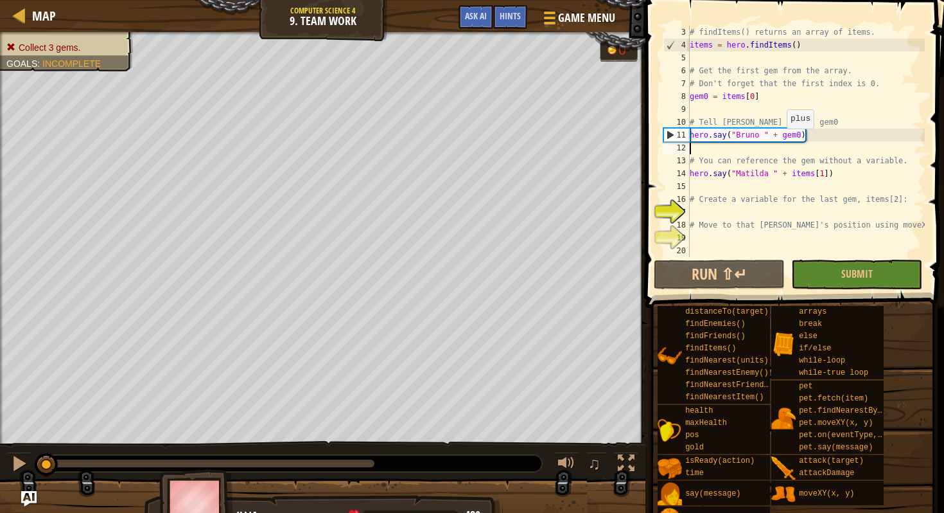
click at [781, 141] on div "# findItems() returns an array of items. items = hero . findItems ( ) # Get the…" at bounding box center [806, 154] width 238 height 257
type textarea "hero.say("[PERSON_NAME] " + gem0)"
click at [783, 151] on div "# findItems() returns an array of items. items = hero . findItems ( ) # Get the…" at bounding box center [806, 154] width 238 height 257
click at [730, 207] on div "# findItems() returns an array of items. items = hero . findItems ( ) # Get the…" at bounding box center [806, 154] width 238 height 257
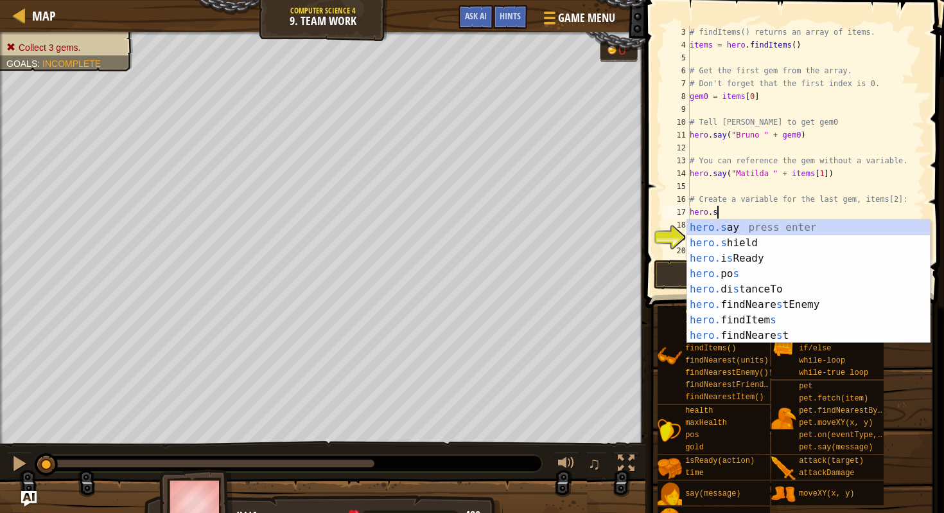
scroll to position [6, 1]
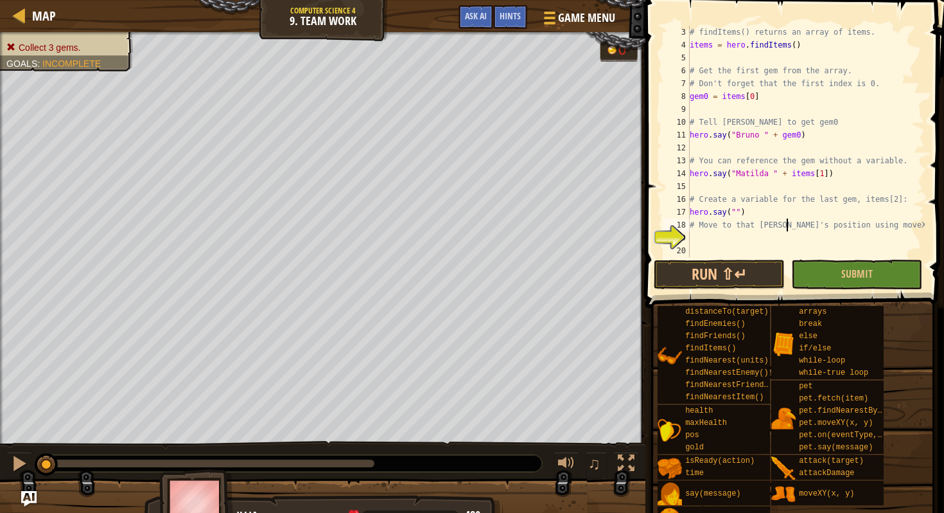
click at [788, 220] on div "# findItems() returns an array of items. items = hero . findItems ( ) # Get the…" at bounding box center [806, 154] width 238 height 257
drag, startPoint x: 774, startPoint y: 214, endPoint x: 680, endPoint y: 209, distance: 93.9
click at [680, 209] on div "# Move to that [PERSON_NAME]'s position using moveXY() 3 4 5 6 7 8 9 10 11 12 1…" at bounding box center [793, 141] width 264 height 231
type textarea "hero.say("")"
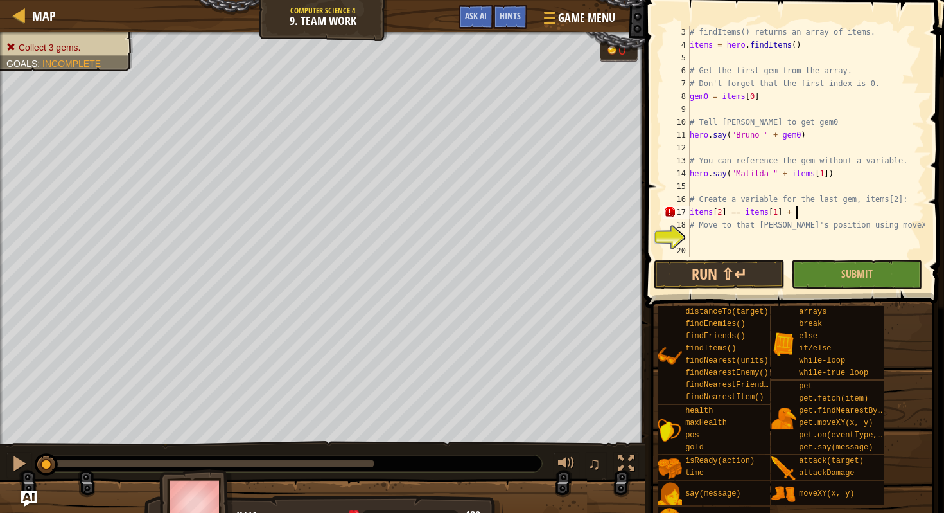
type textarea "items[2] == items[1] + 1"
click at [764, 231] on div "# findItems() returns an array of items. items = hero . findItems ( ) # Get the…" at bounding box center [806, 154] width 238 height 257
click at [800, 217] on div "# findItems() returns an array of items. items = hero . findItems ( ) # Get the…" at bounding box center [806, 154] width 238 height 257
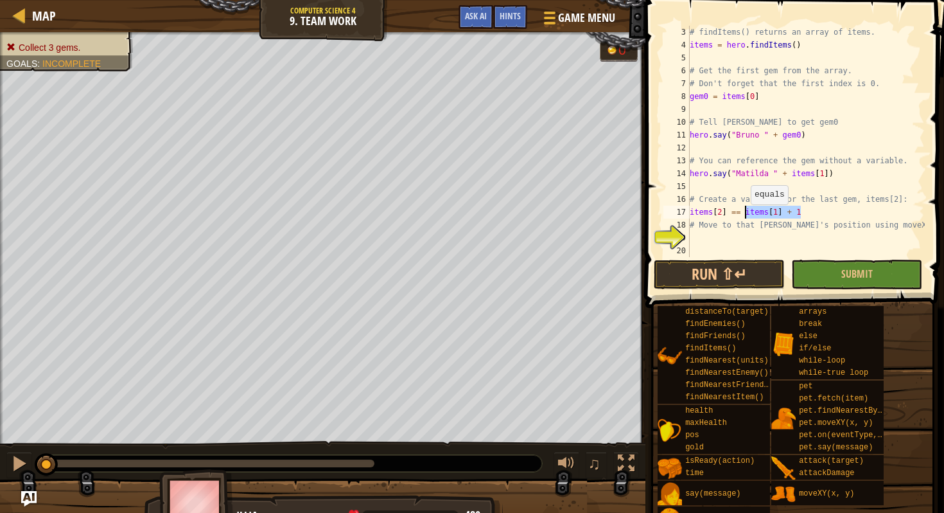
drag, startPoint x: 800, startPoint y: 217, endPoint x: 745, endPoint y: 217, distance: 55.3
click at [745, 217] on div "# findItems() returns an array of items. items = hero . findItems ( ) # Get the…" at bounding box center [806, 154] width 238 height 257
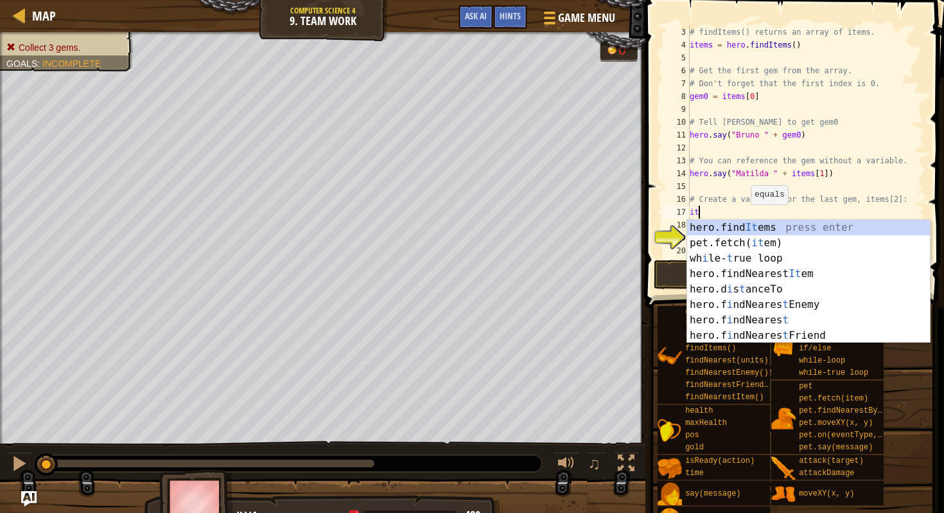
type textarea "i"
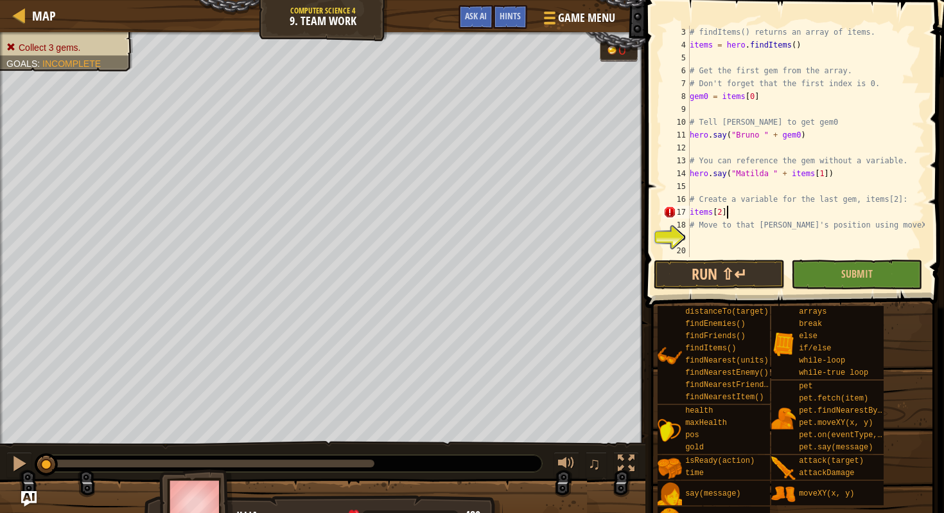
scroll to position [6, 2]
click at [689, 216] on div "17" at bounding box center [677, 212] width 26 height 13
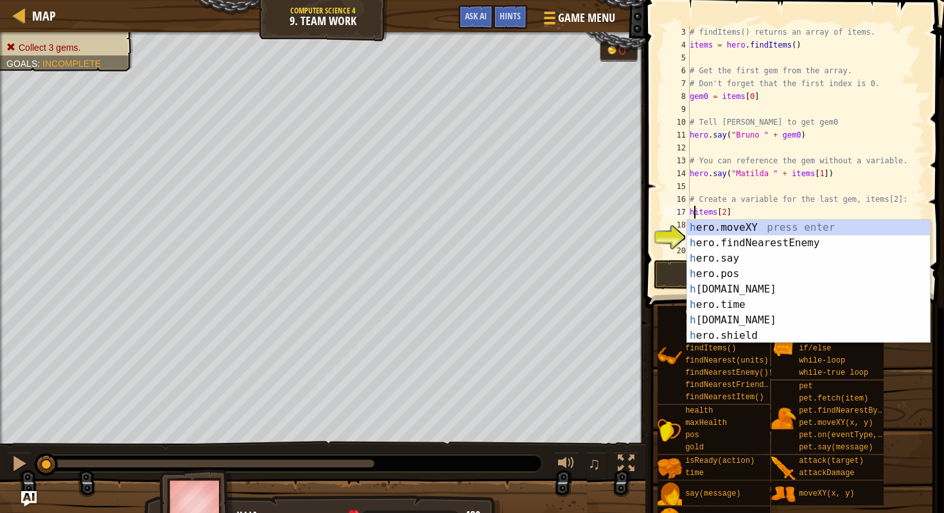
scroll to position [6, 1]
click at [765, 227] on div "he ro.moveXY press enter he ro.findNearestEnemy press enter he ro.say press ent…" at bounding box center [808, 297] width 243 height 154
type textarea "hero.moveXY(x, y)[2]"
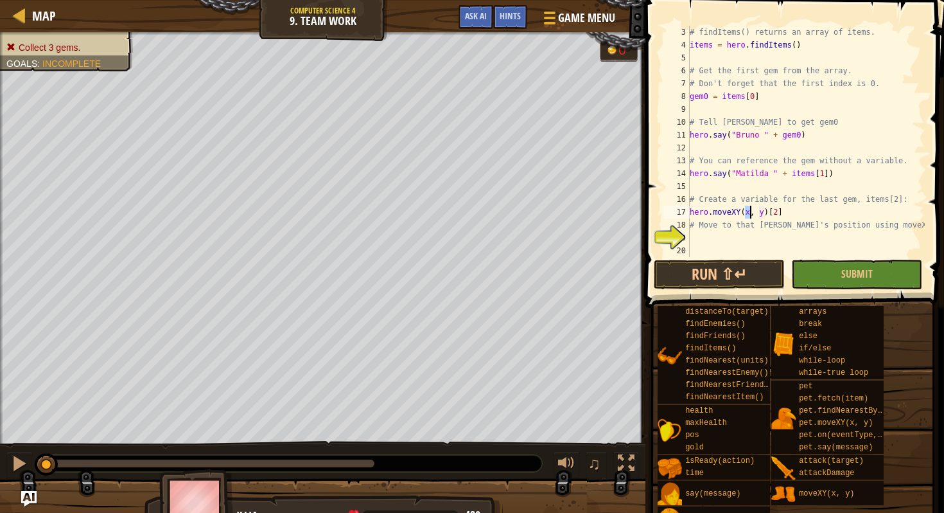
click at [783, 217] on div "# findItems() returns an array of items. items = hero . findItems ( ) # Get the…" at bounding box center [806, 154] width 238 height 257
drag, startPoint x: 802, startPoint y: 145, endPoint x: 811, endPoint y: 145, distance: 9.0
click at [802, 145] on div "# findItems() returns an array of items. items = hero . findItems ( ) # Get the…" at bounding box center [806, 154] width 238 height 257
type textarea "w"
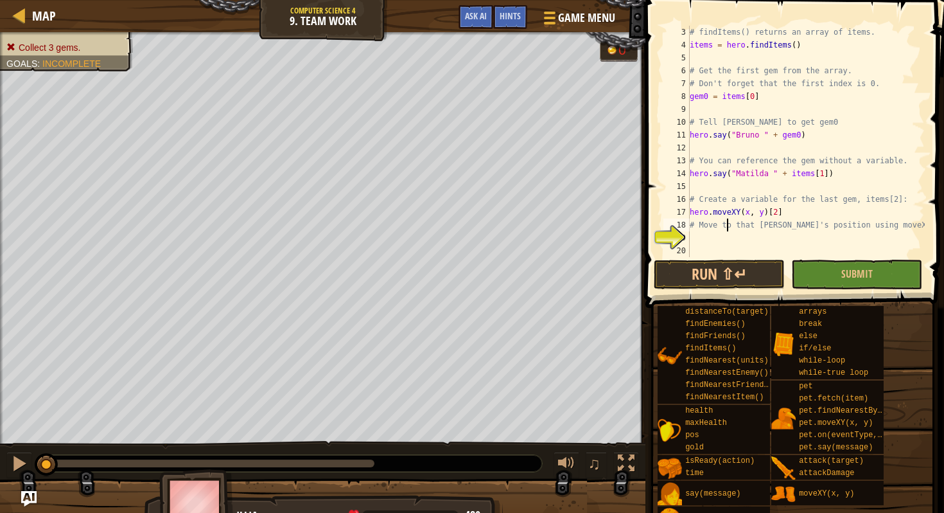
click at [728, 223] on div "# findItems() returns an array of items. items = hero . findItems ( ) # Get the…" at bounding box center [806, 154] width 238 height 257
drag, startPoint x: 784, startPoint y: 210, endPoint x: 769, endPoint y: 209, distance: 15.4
click at [769, 209] on div "# findItems() returns an array of items. items = hero . findItems ( ) # Get the…" at bounding box center [806, 154] width 238 height 257
click at [745, 216] on div "# findItems() returns an array of items. items = hero . findItems ( ) # Get the…" at bounding box center [806, 154] width 238 height 257
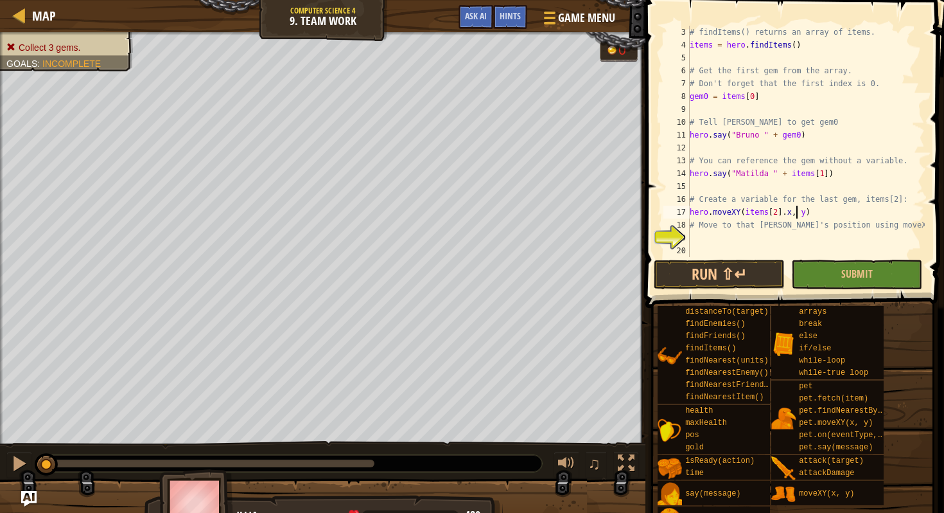
type textarea "# Move to that [PERSON_NAME]'s position using moveXY()"
click at [729, 231] on div "# findItems() returns an array of items. items = hero . findItems ( ) # Get the…" at bounding box center [806, 154] width 238 height 257
type textarea "# Move to that [PERSON_NAME]'s position using moveXY()"
click at [714, 271] on button "Run ⇧↵" at bounding box center [719, 275] width 131 height 30
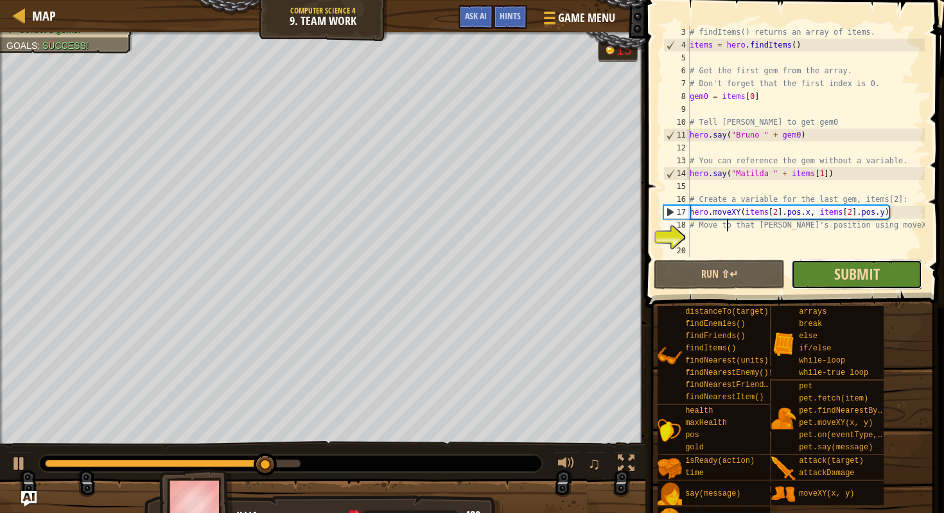
click at [834, 276] on button "Submit" at bounding box center [857, 275] width 131 height 30
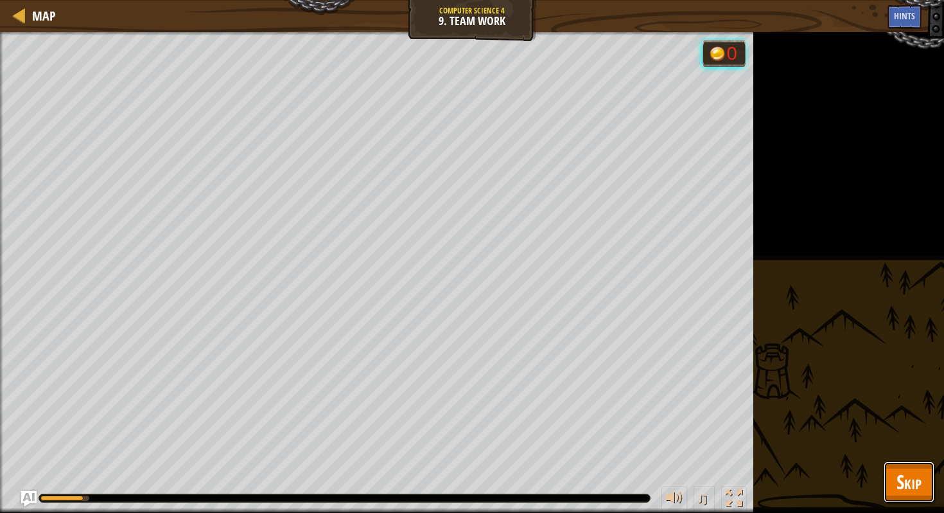
click at [902, 474] on span "Skip" at bounding box center [909, 481] width 25 height 26
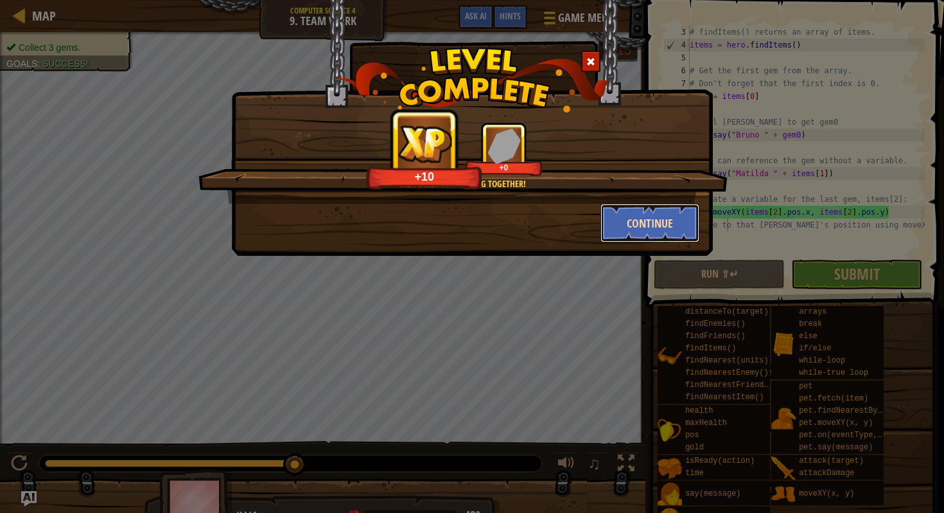
click at [637, 229] on button "Continue" at bounding box center [651, 223] width 100 height 39
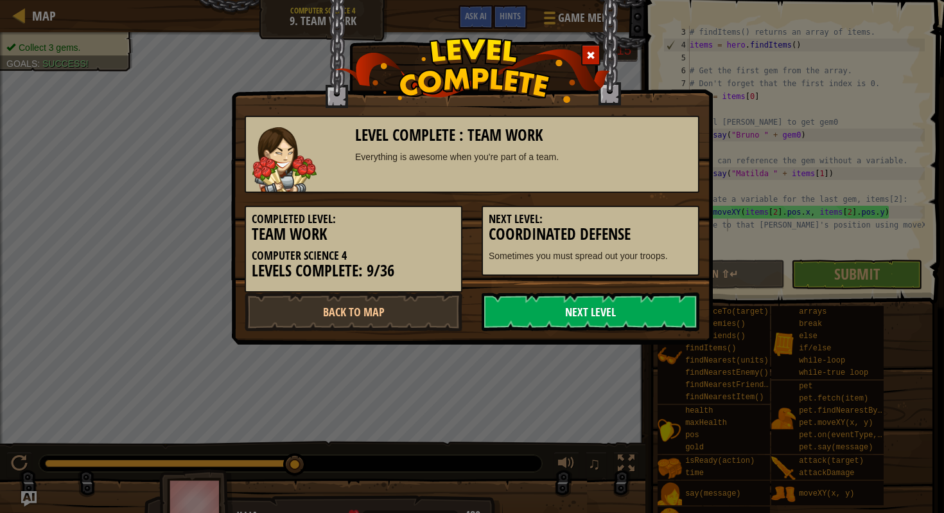
click at [547, 316] on link "Next Level" at bounding box center [591, 311] width 218 height 39
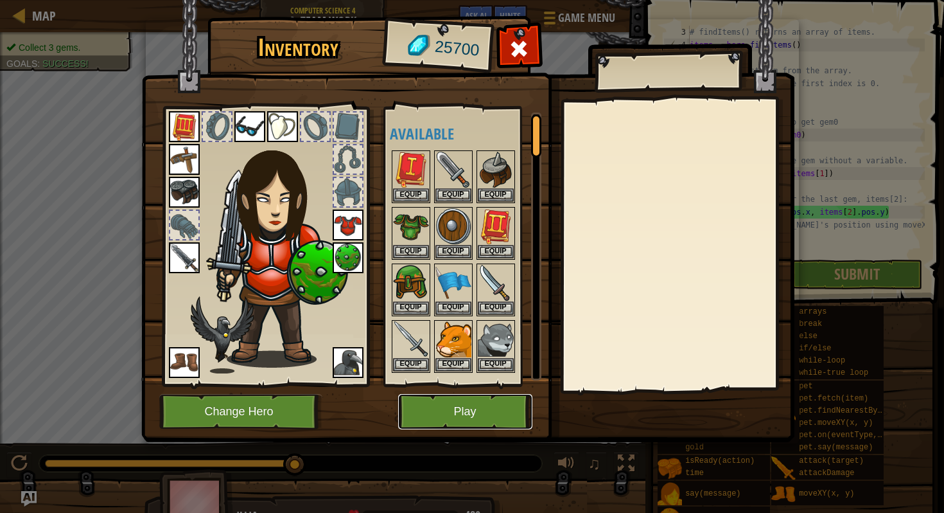
click at [441, 400] on button "Play" at bounding box center [465, 411] width 134 height 35
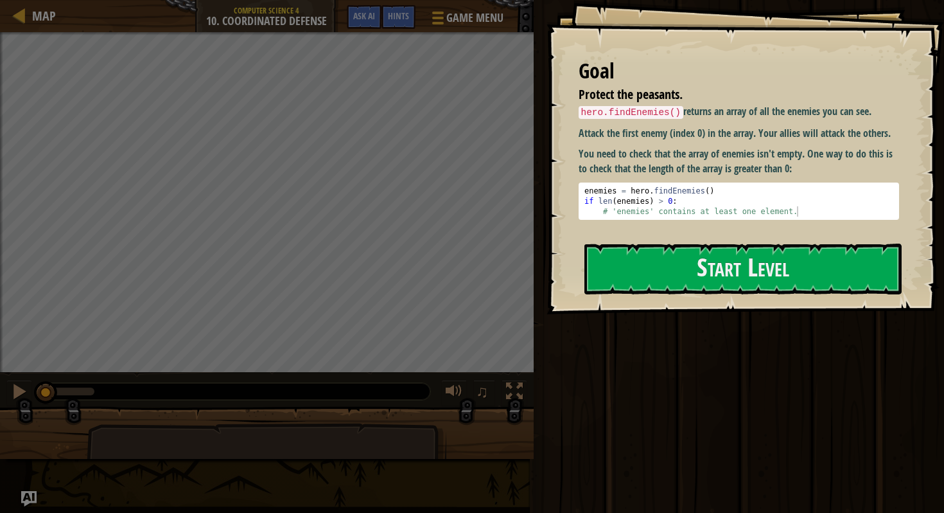
drag, startPoint x: 579, startPoint y: 111, endPoint x: 637, endPoint y: 126, distance: 60.5
click at [632, 125] on div "hero.findEnemies() returns an array of all the enemies you can see. Attack the …" at bounding box center [739, 162] width 321 height 116
drag, startPoint x: 680, startPoint y: 106, endPoint x: 694, endPoint y: 171, distance: 66.3
click at [695, 172] on div "hero.findEnemies() returns an array of all the enemies you can see. Attack the …" at bounding box center [739, 162] width 321 height 116
drag, startPoint x: 693, startPoint y: 172, endPoint x: 689, endPoint y: 186, distance: 14.7
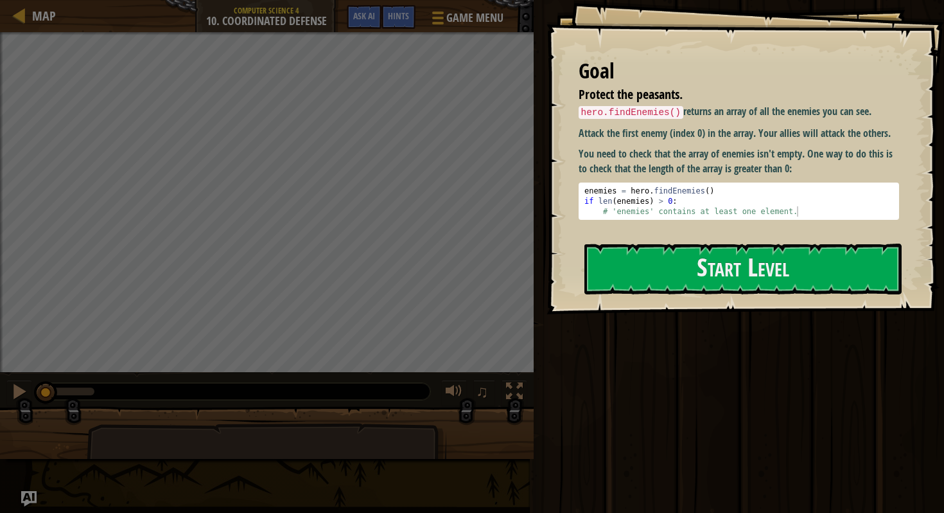
click at [693, 198] on div "hero.findEnemies() returns an array of all the enemies you can see. Attack the …" at bounding box center [739, 162] width 321 height 116
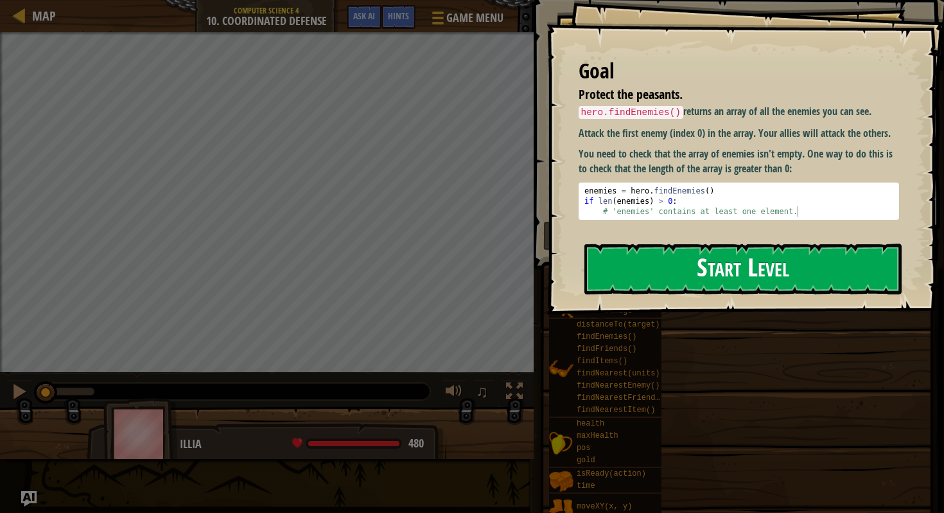
click at [730, 281] on button "Start Level" at bounding box center [743, 268] width 317 height 51
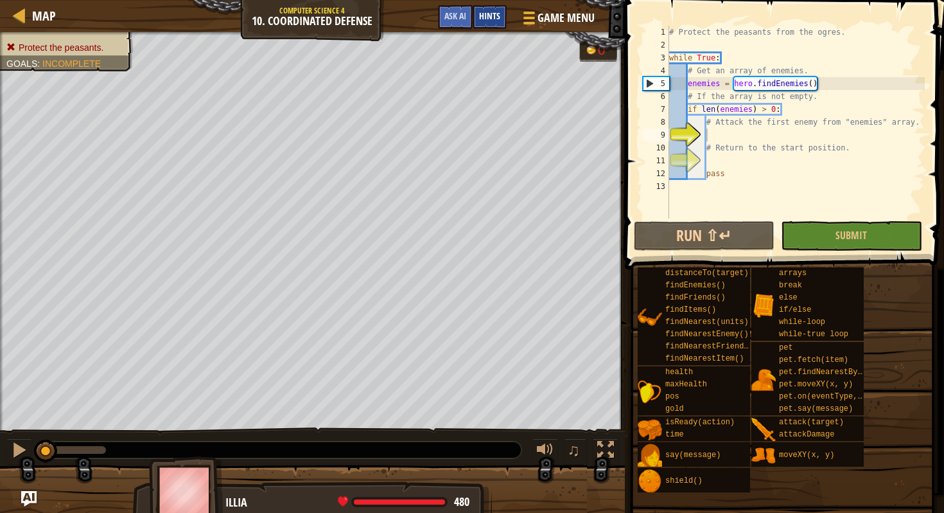
click at [488, 22] on div "Hints" at bounding box center [490, 17] width 34 height 24
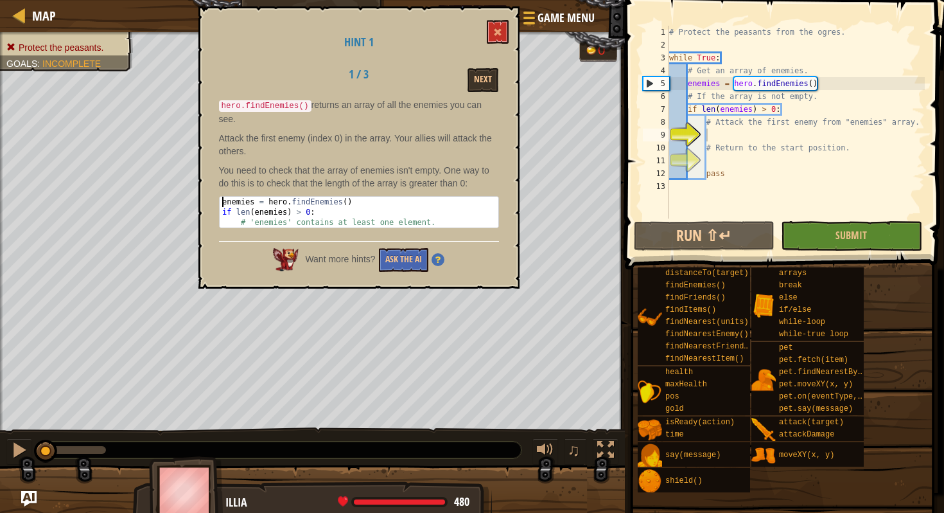
drag, startPoint x: 439, startPoint y: 226, endPoint x: 347, endPoint y: 136, distance: 128.6
click at [347, 136] on div "hero.findEnemies() returns an array of all the enemies you can see. Attack the …" at bounding box center [359, 166] width 280 height 136
type textarea "enemies = hero.findEnemies() if len(enemies) > 0:"
click at [348, 136] on p "Attack the first enemy (index 0) in the array. Your allies will attack the othe…" at bounding box center [359, 145] width 280 height 26
drag, startPoint x: 442, startPoint y: 175, endPoint x: 384, endPoint y: 84, distance: 108.9
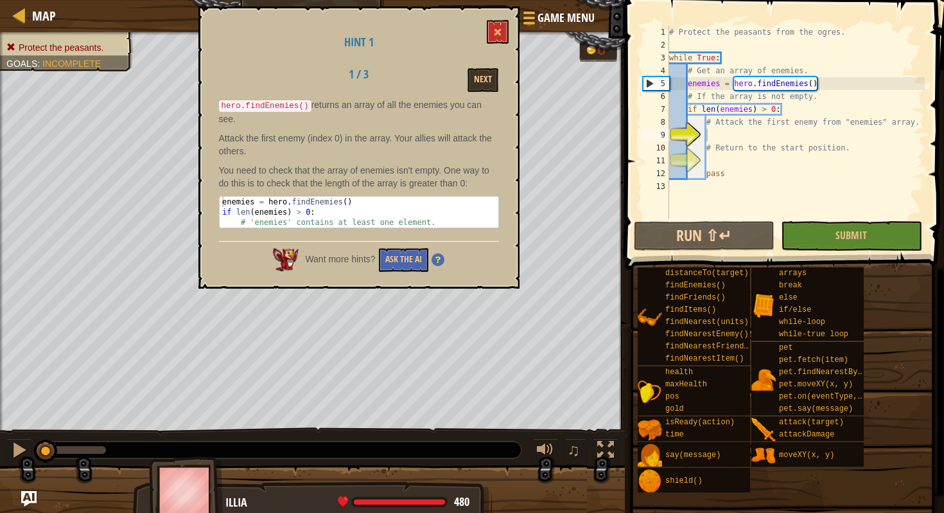
click at [442, 175] on p "You need to check that the array of enemies isn't empty. One way to do this is …" at bounding box center [359, 177] width 280 height 26
click at [471, 76] on button "Next" at bounding box center [483, 80] width 31 height 24
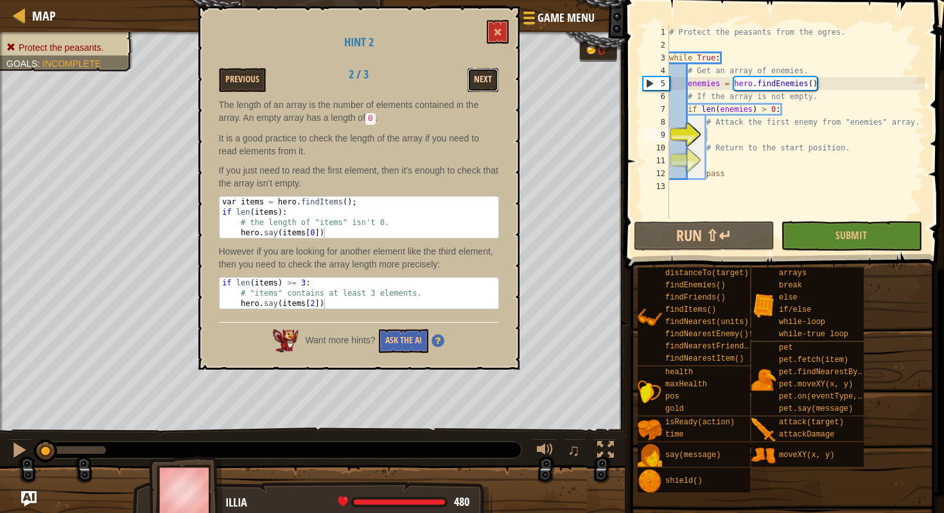
click at [484, 89] on button "Next" at bounding box center [483, 80] width 31 height 24
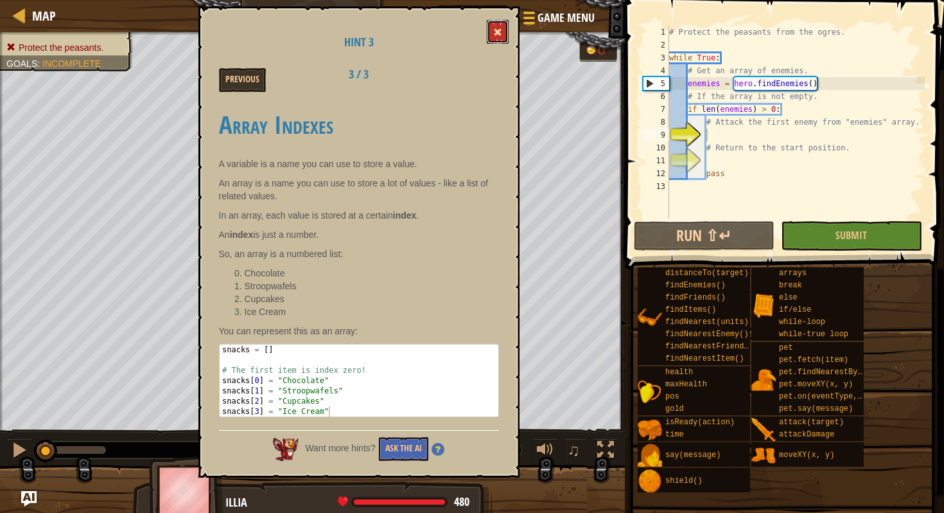
click at [503, 31] on button at bounding box center [498, 32] width 22 height 24
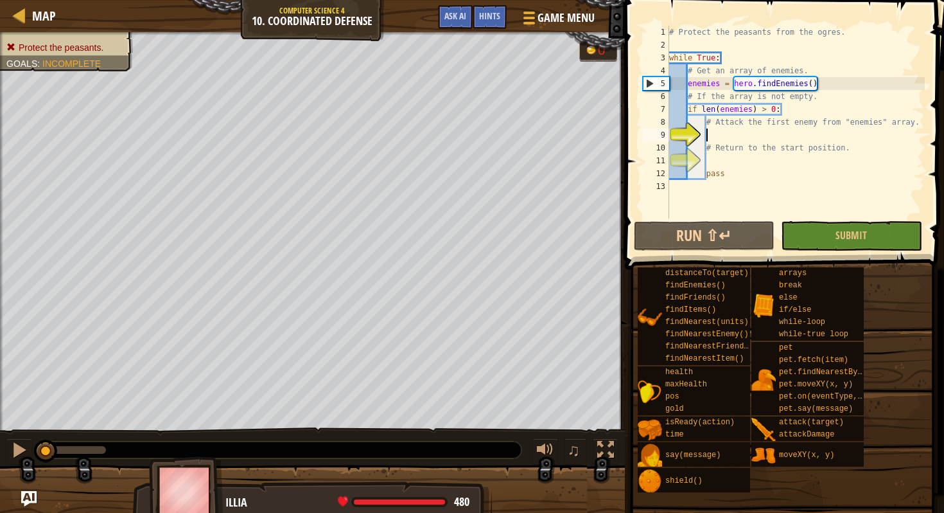
click at [777, 132] on div "# Protect the peasants from the ogres. while True : # Get an array of enemies. …" at bounding box center [796, 135] width 258 height 218
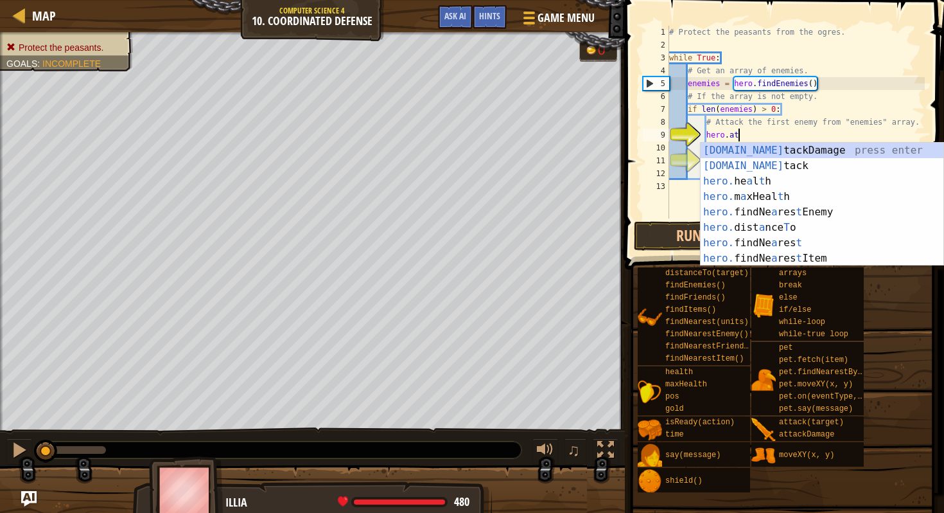
scroll to position [6, 5]
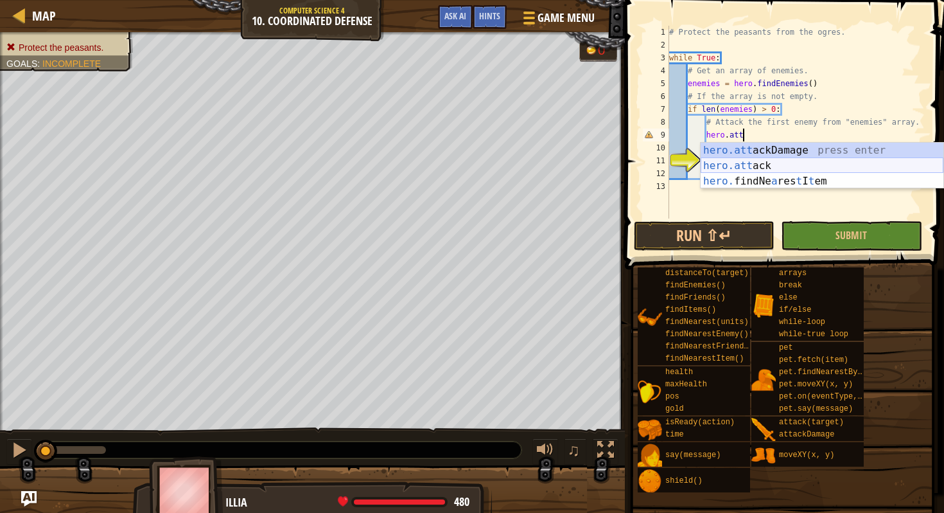
click at [775, 165] on div "hero.att ackDamage press enter hero.att ack press enter hero. findNe a res t I …" at bounding box center [822, 181] width 243 height 77
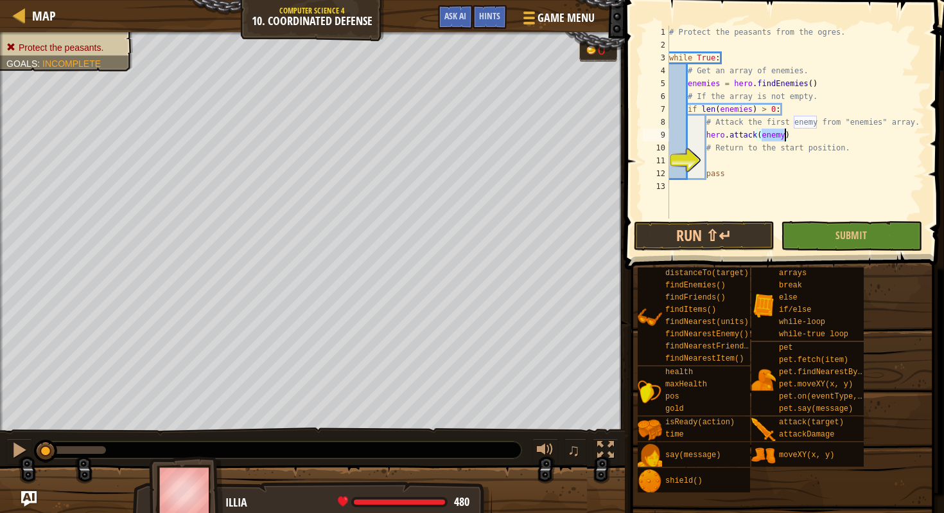
click at [802, 143] on div "# Protect the peasants from the ogres. while True : # Get an array of enemies. …" at bounding box center [796, 135] width 258 height 218
click at [788, 135] on div "# Protect the peasants from the ogres. while True : # Get an array of enemies. …" at bounding box center [796, 135] width 258 height 218
type textarea "hero.attack(enemy[0])"
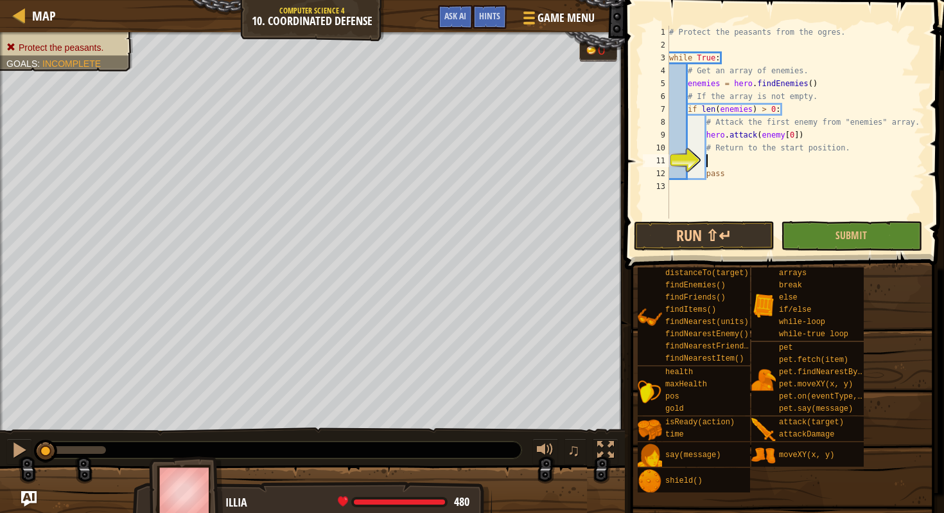
click at [753, 160] on div "# Protect the peasants from the ogres. while True : # Get an array of enemies. …" at bounding box center [796, 135] width 258 height 218
click at [722, 163] on div "# Protect the peasants from the ogres. while True : # Get an array of enemies. …" at bounding box center [796, 135] width 258 height 218
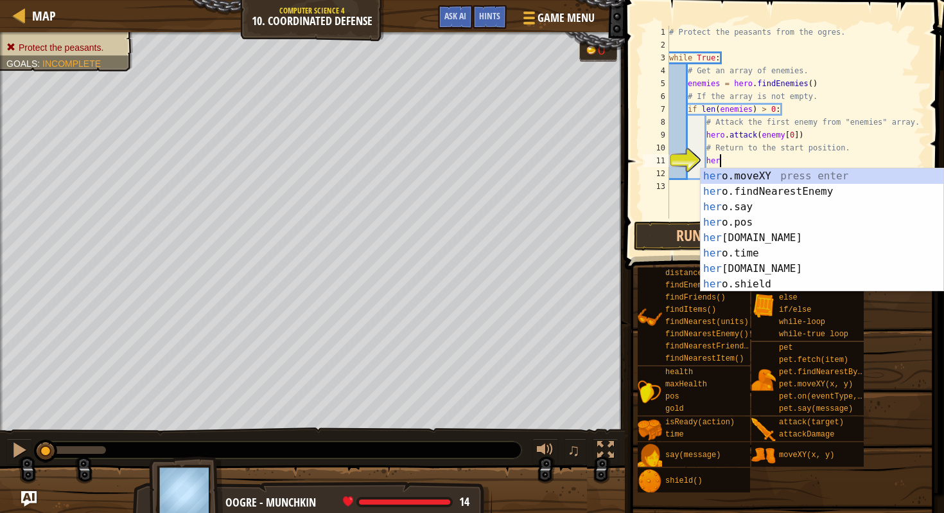
scroll to position [6, 4]
click at [763, 181] on div "hero .moveXY press enter hero .findNearestEnemy press enter hero .say press ent…" at bounding box center [822, 245] width 243 height 154
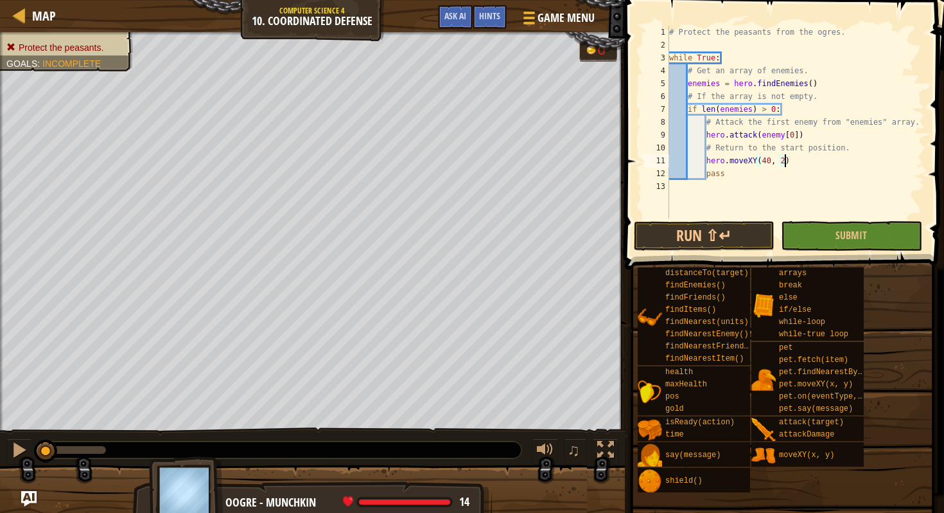
scroll to position [6, 10]
click at [734, 240] on button "Run ⇧↵" at bounding box center [704, 236] width 141 height 30
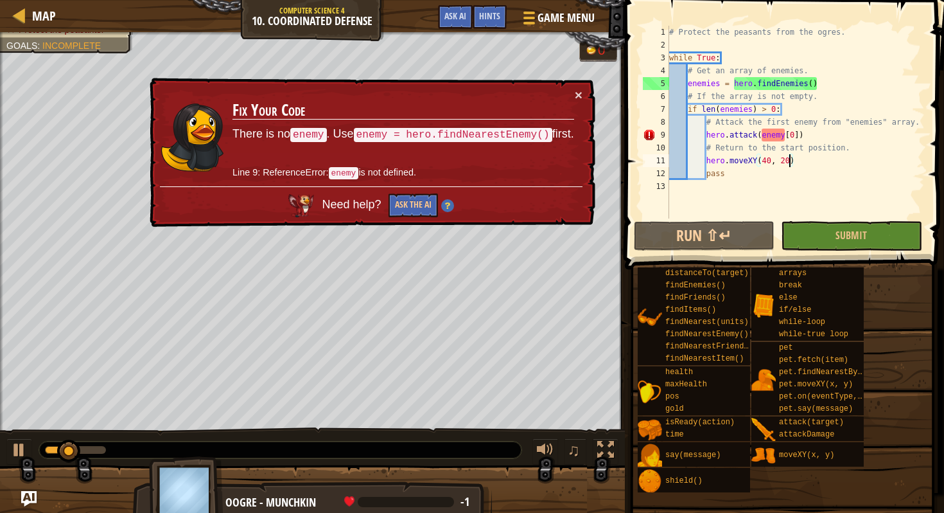
click at [586, 96] on div "× Fix Your Code There is no enemy . Use enemy = hero.findNearestEnemy() first. …" at bounding box center [371, 153] width 448 height 150
click at [780, 136] on div "# Protect the peasants from the ogres. while True : # Get an array of enemies. …" at bounding box center [796, 135] width 258 height 218
click at [783, 137] on div "# Protect the peasants from the ogres. while True : # Get an array of enemies. …" at bounding box center [796, 135] width 258 height 218
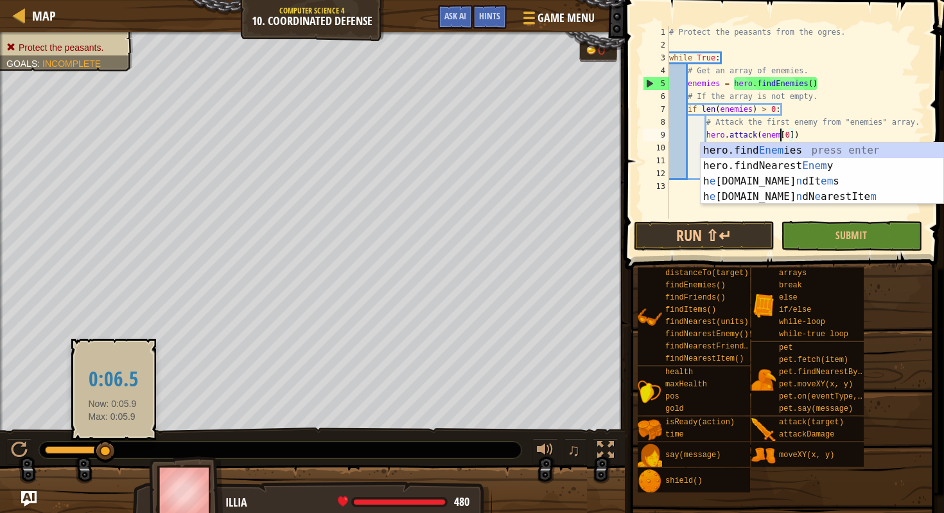
click at [112, 457] on div at bounding box center [105, 450] width 23 height 23
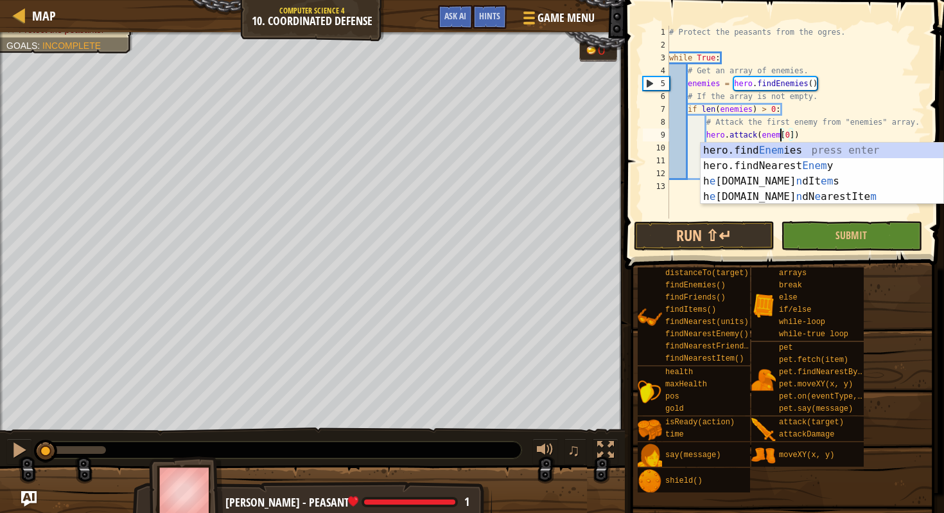
drag, startPoint x: 111, startPoint y: 444, endPoint x: 0, endPoint y: 478, distance: 116.2
click at [1, 477] on div "Protect the peasants. Goals : Incomplete 0 ♫ [PERSON_NAME] - peasant 1 x: 38 y:…" at bounding box center [472, 274] width 944 height 485
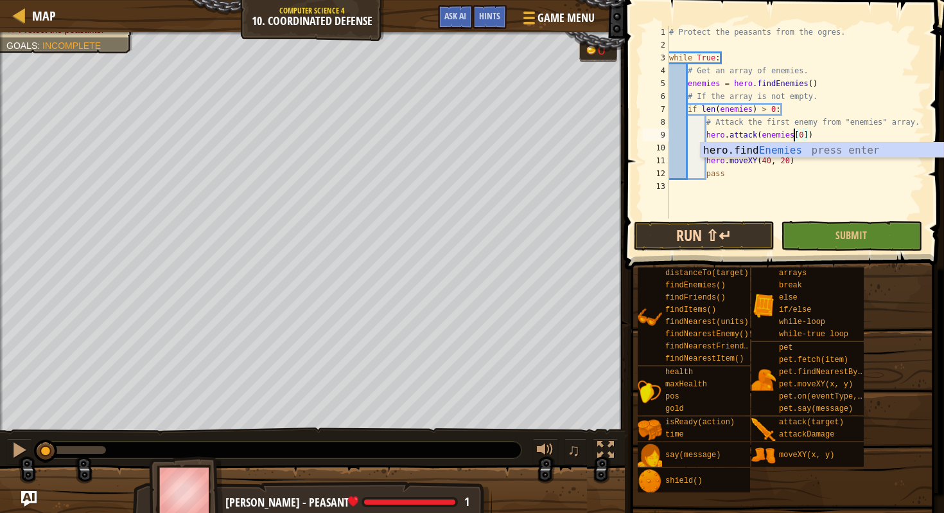
type textarea "hero.attack(enemies[0])"
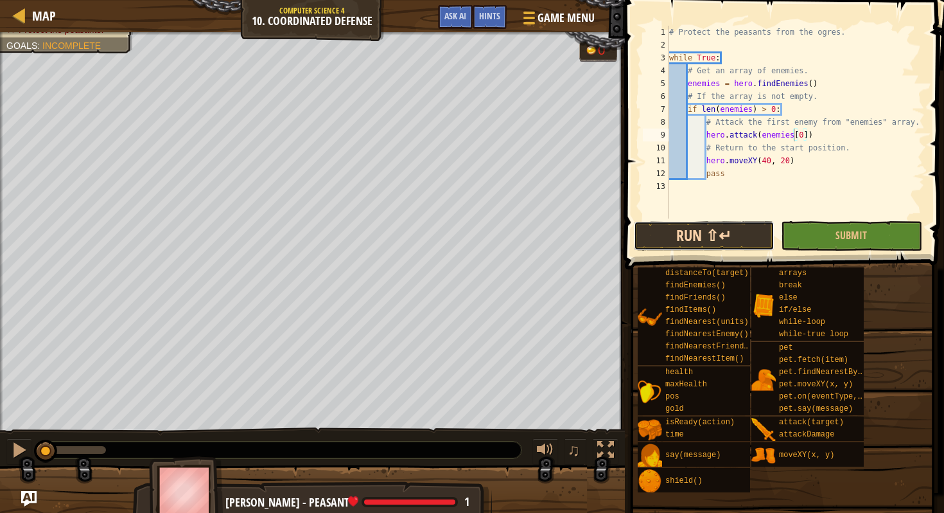
click at [738, 231] on button "Run ⇧↵" at bounding box center [704, 236] width 141 height 30
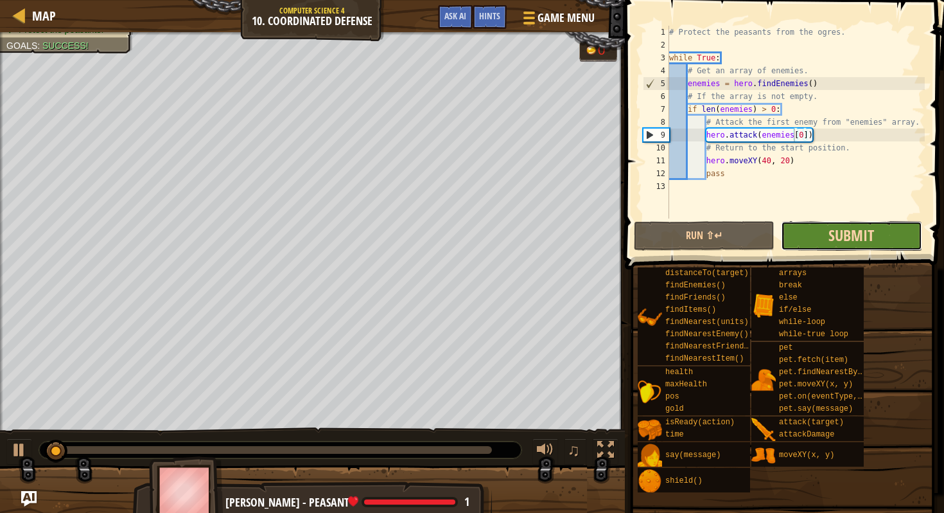
click at [833, 232] on span "Submit" at bounding box center [852, 235] width 46 height 21
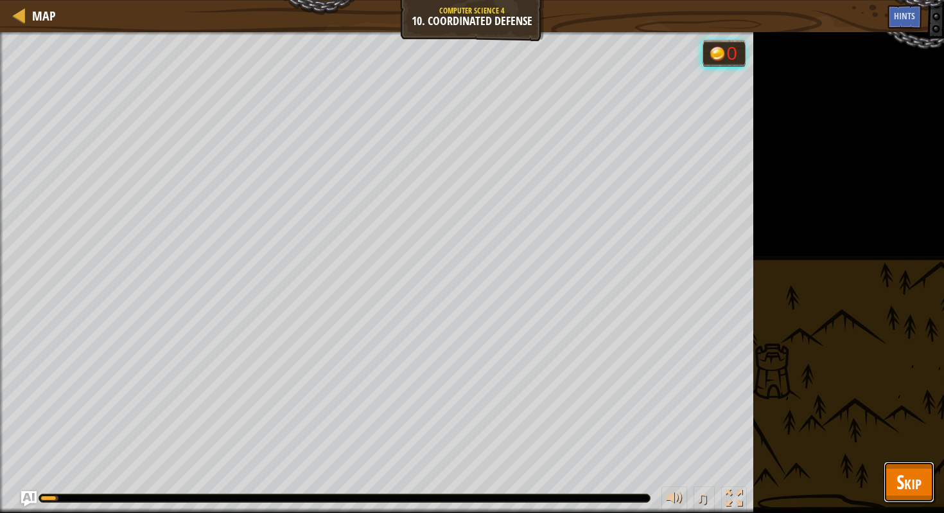
click at [907, 467] on button "Skip" at bounding box center [909, 481] width 51 height 41
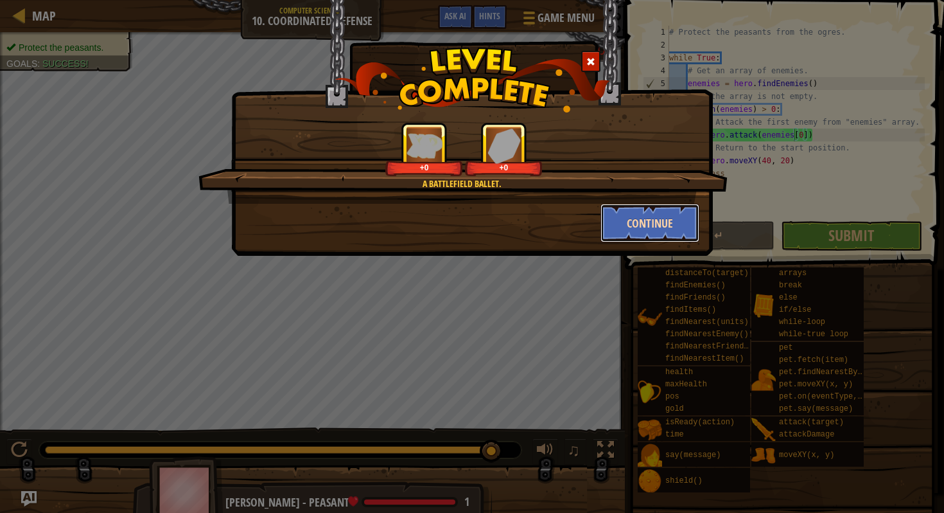
click at [642, 221] on button "Continue" at bounding box center [651, 223] width 100 height 39
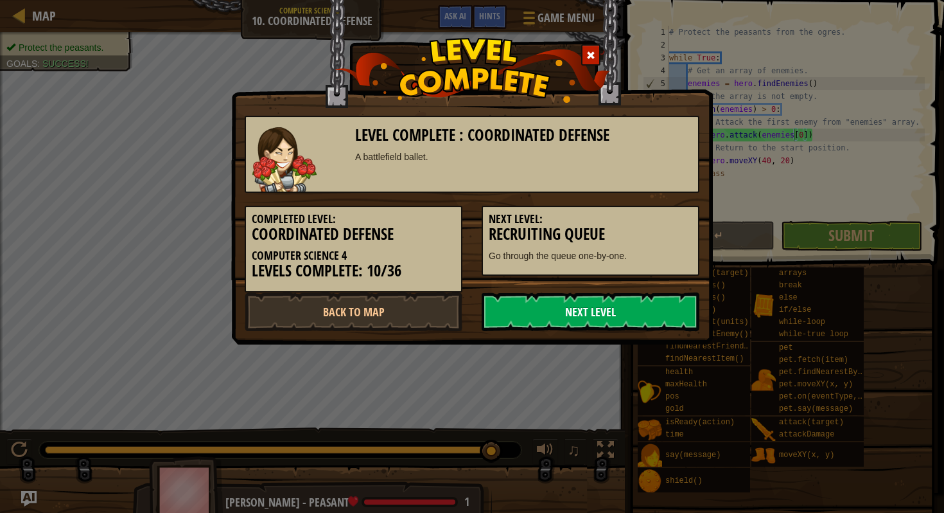
click at [594, 315] on link "Next Level" at bounding box center [591, 311] width 218 height 39
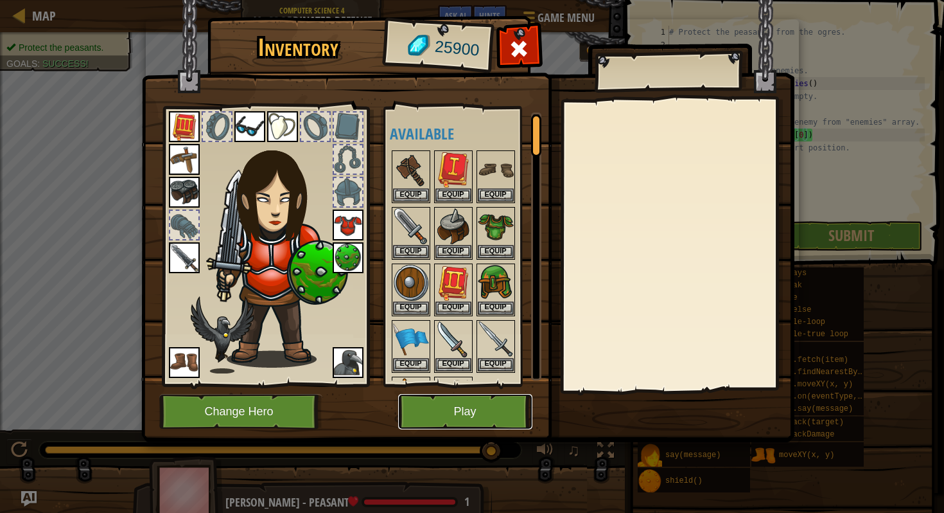
click at [476, 405] on button "Play" at bounding box center [465, 411] width 134 height 35
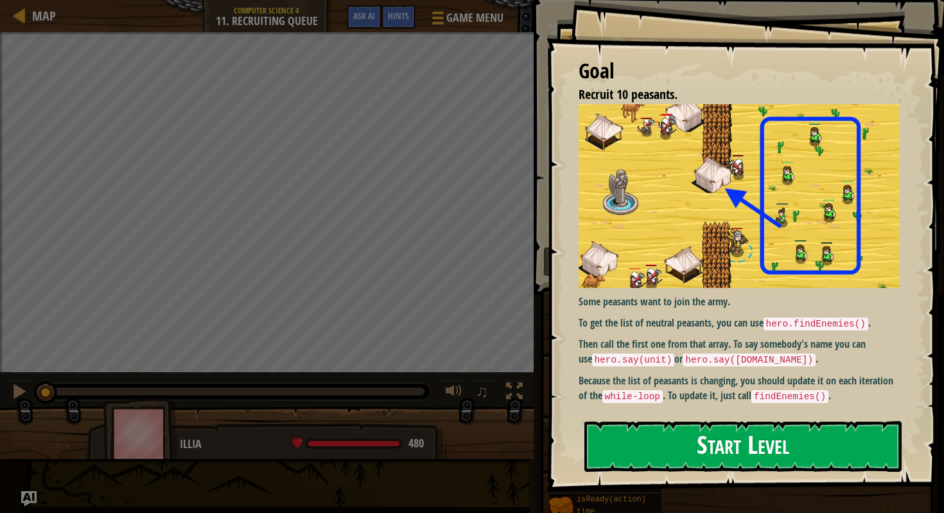
click at [660, 454] on button "Start Level" at bounding box center [743, 446] width 317 height 51
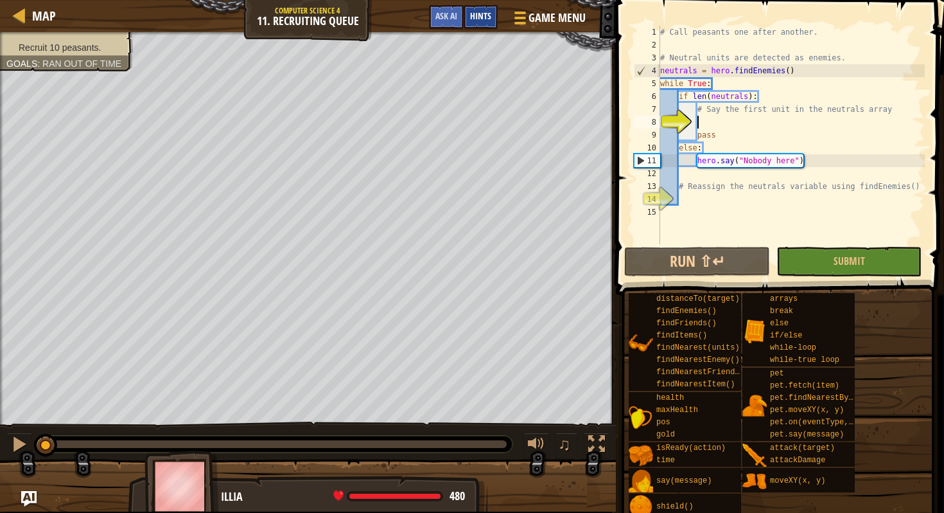
click at [483, 24] on div "Hints" at bounding box center [481, 17] width 34 height 24
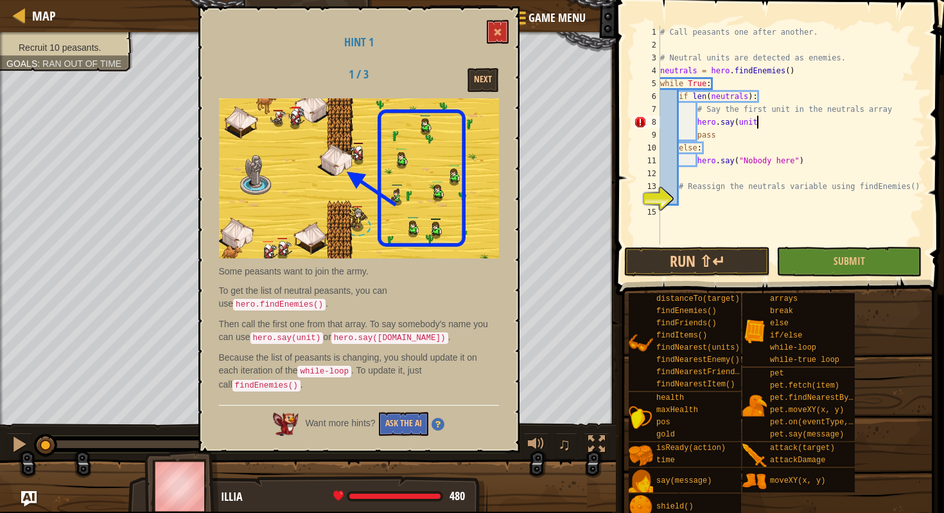
scroll to position [6, 8]
click at [499, 25] on button at bounding box center [498, 32] width 22 height 24
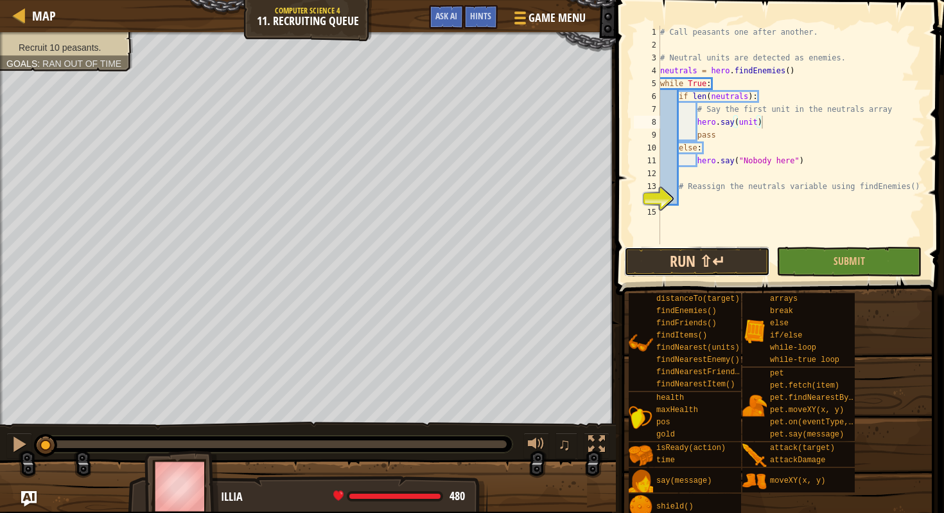
click at [714, 263] on button "Run ⇧↵" at bounding box center [696, 262] width 145 height 30
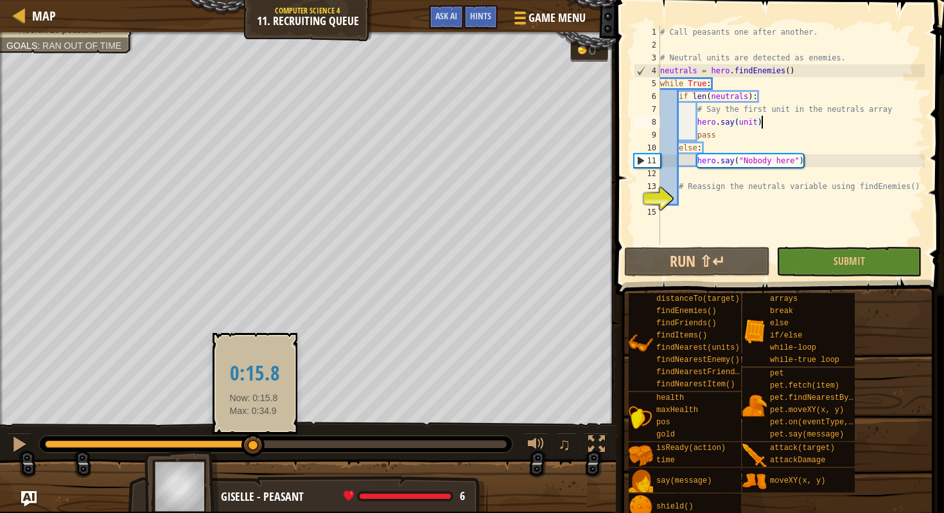
drag, startPoint x: 254, startPoint y: 443, endPoint x: 245, endPoint y: 443, distance: 8.4
click at [245, 443] on div at bounding box center [253, 445] width 23 height 23
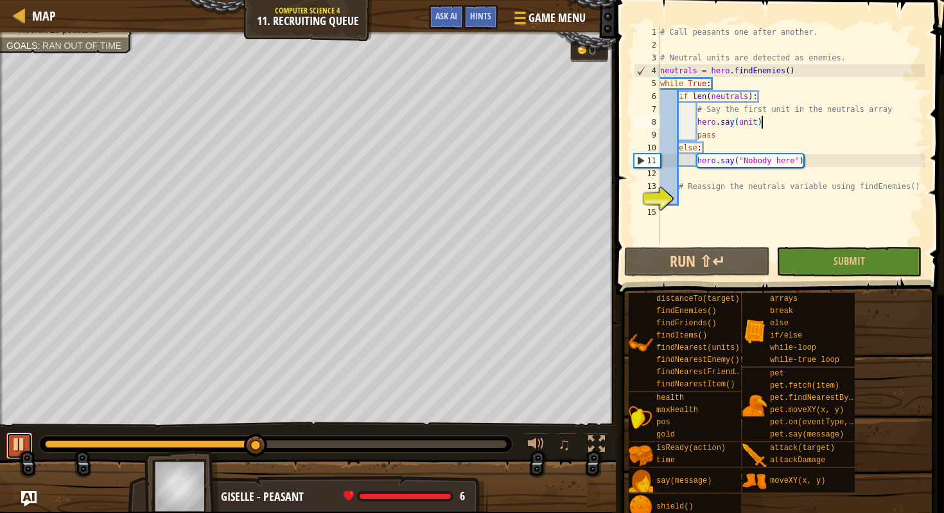
click at [26, 447] on div at bounding box center [19, 444] width 17 height 17
click at [815, 86] on div "# Call peasants one after another. # Neutral units are detected as enemies. neu…" at bounding box center [791, 148] width 267 height 244
click at [813, 96] on div "# Call peasants one after another. # Neutral units are detected as enemies. neu…" at bounding box center [791, 148] width 267 height 244
click at [820, 114] on div "# Call peasants one after another. # Neutral units are detected as enemies. neu…" at bounding box center [791, 148] width 267 height 244
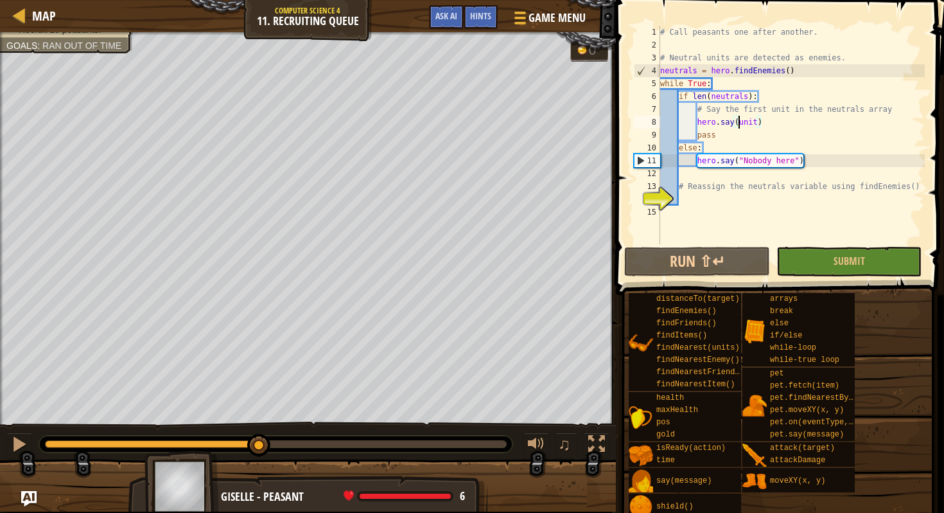
click at [739, 123] on div "# Call peasants one after another. # Neutral units are detected as enemies. neu…" at bounding box center [791, 148] width 267 height 244
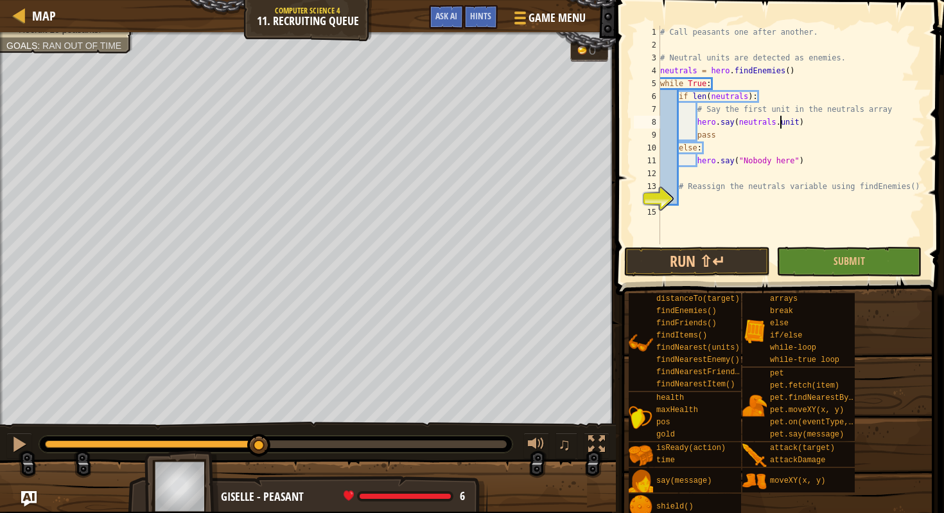
scroll to position [6, 10]
type textarea "hero.say(neutrals.unit)"
click at [703, 264] on button "Run ⇧↵" at bounding box center [696, 262] width 145 height 30
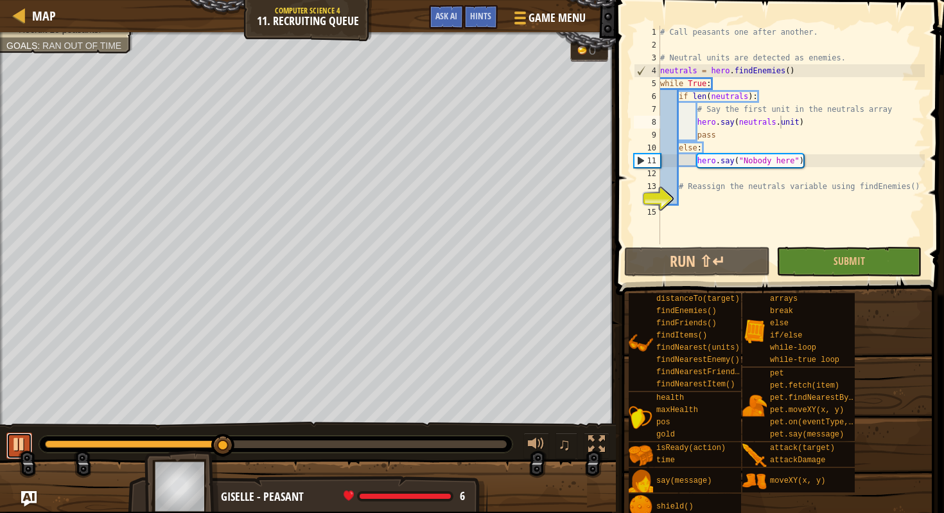
click at [21, 432] on button at bounding box center [19, 445] width 26 height 26
click at [732, 233] on div "# Call peasants one after another. # Neutral units are detected as enemies. neu…" at bounding box center [791, 148] width 267 height 244
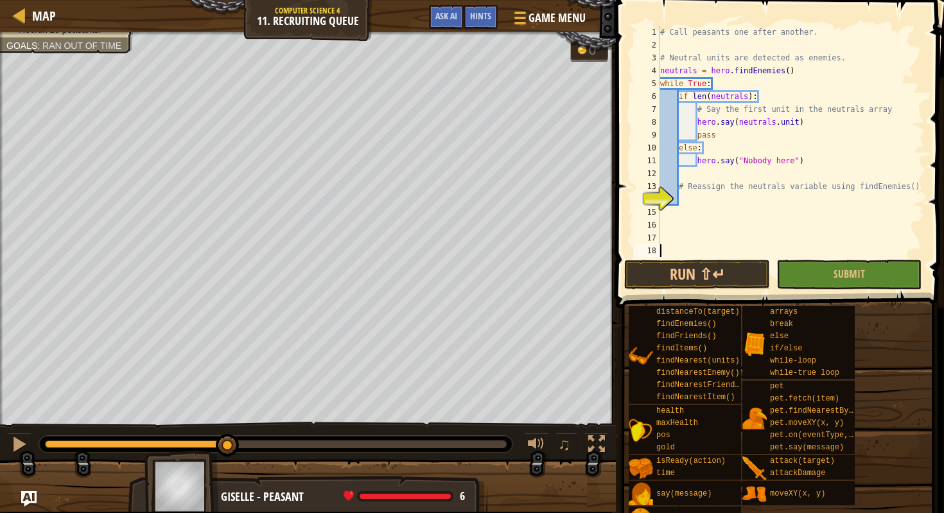
paste textarea "hero.say("Nobody here") # If no neutrals are found, say "Nobody here""
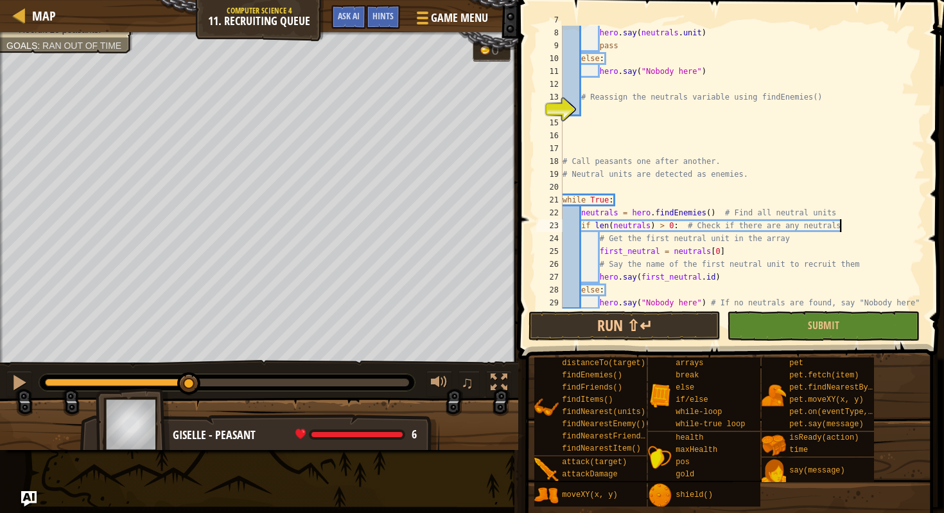
scroll to position [103, 0]
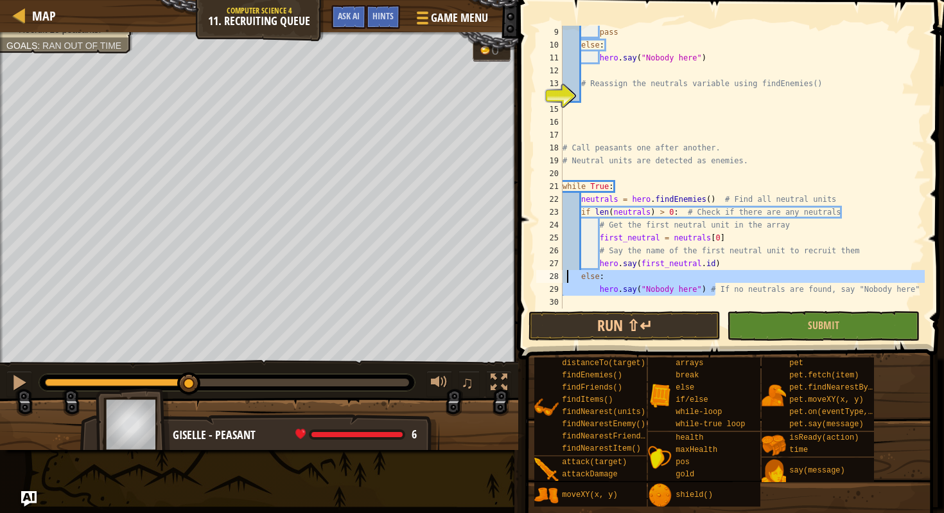
drag, startPoint x: 718, startPoint y: 294, endPoint x: 566, endPoint y: 271, distance: 153.4
click at [566, 271] on div "pass else : hero . say ( "Nobody here" ) # Reassign the neutrals variable using…" at bounding box center [742, 180] width 365 height 308
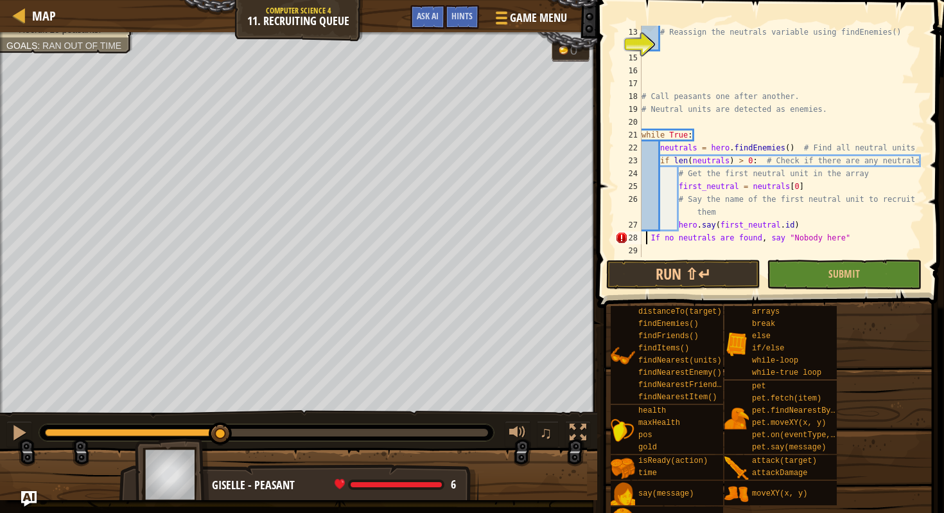
scroll to position [154, 0]
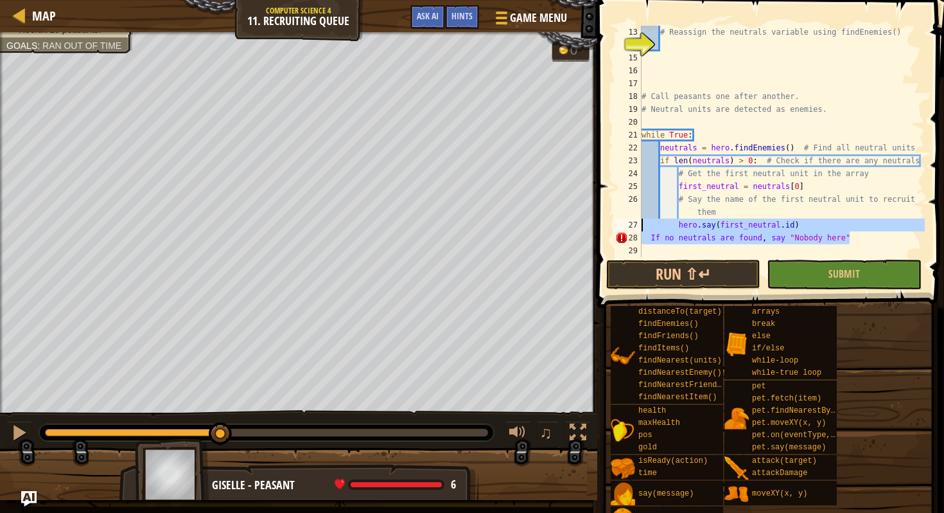
click at [567, 226] on div "Map Computer Science 4 11. Recruiting Queue Game Menu Done Hints Ask AI 1 ההההה…" at bounding box center [472, 256] width 944 height 513
click at [668, 235] on div "# Reassign the neutrals variable using findEnemies() # Call peasants one after …" at bounding box center [782, 154] width 286 height 257
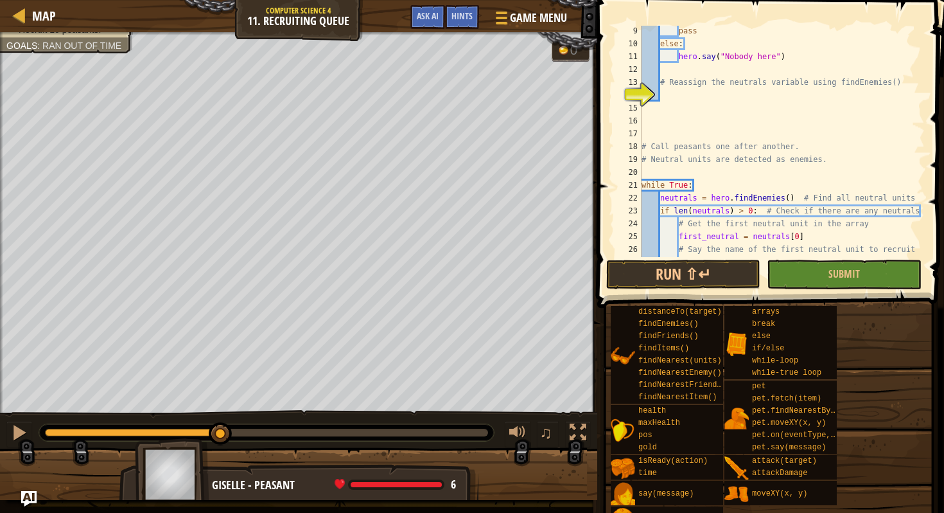
scroll to position [104, 0]
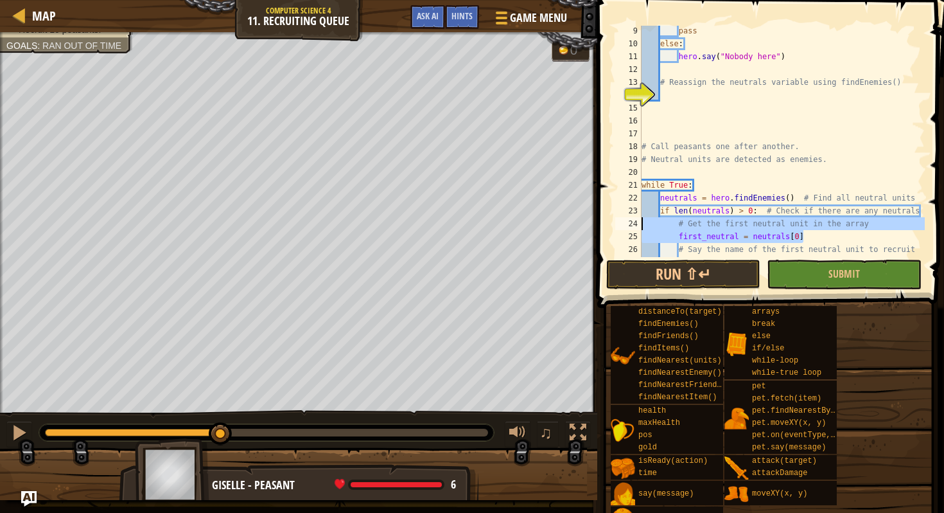
drag, startPoint x: 810, startPoint y: 233, endPoint x: 637, endPoint y: 229, distance: 173.5
click at [637, 229] on div "If no neutrals are found, say "Nobody here" 9 10 11 12 13 14 15 16 17 18 19 20 …" at bounding box center [769, 141] width 312 height 231
click at [637, 229] on div "24" at bounding box center [628, 223] width 26 height 13
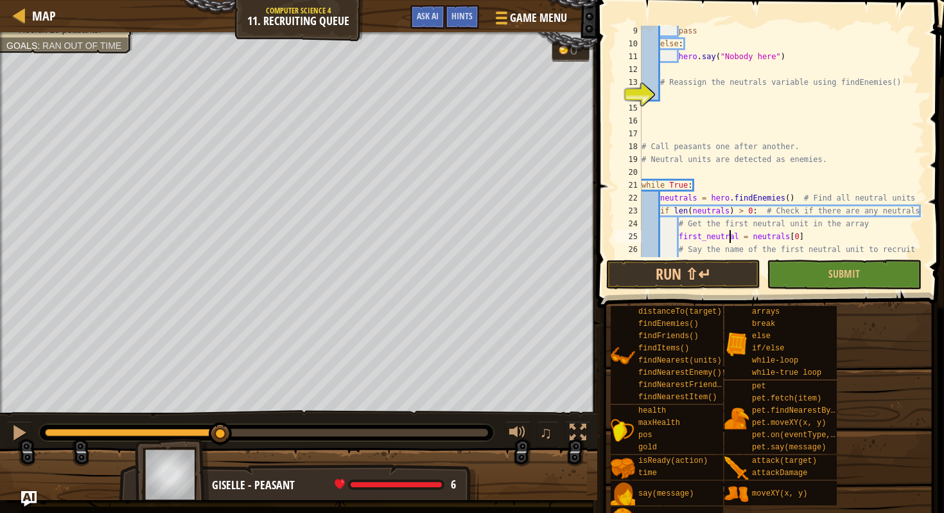
click at [729, 239] on div "pass else : hero . say ( "Nobody here" ) # Reassign the neutrals variable using…" at bounding box center [782, 159] width 286 height 270
type textarea "first_neutral = neutrals[0]"
click at [521, 235] on div "Map Computer Science 4 11. Recruiting Queue Game Menu Done Hints Ask AI 1 ההההה…" at bounding box center [472, 256] width 944 height 513
drag, startPoint x: 684, startPoint y: 135, endPoint x: 672, endPoint y: 135, distance: 12.2
click at [682, 135] on div "pass else : hero . say ( "Nobody here" ) # Reassign the neutrals variable using…" at bounding box center [782, 159] width 286 height 270
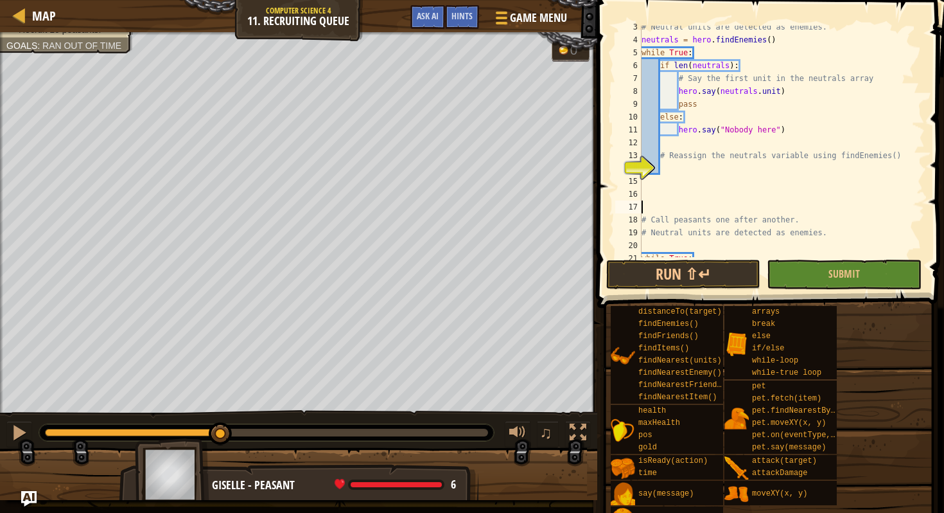
scroll to position [18, 0]
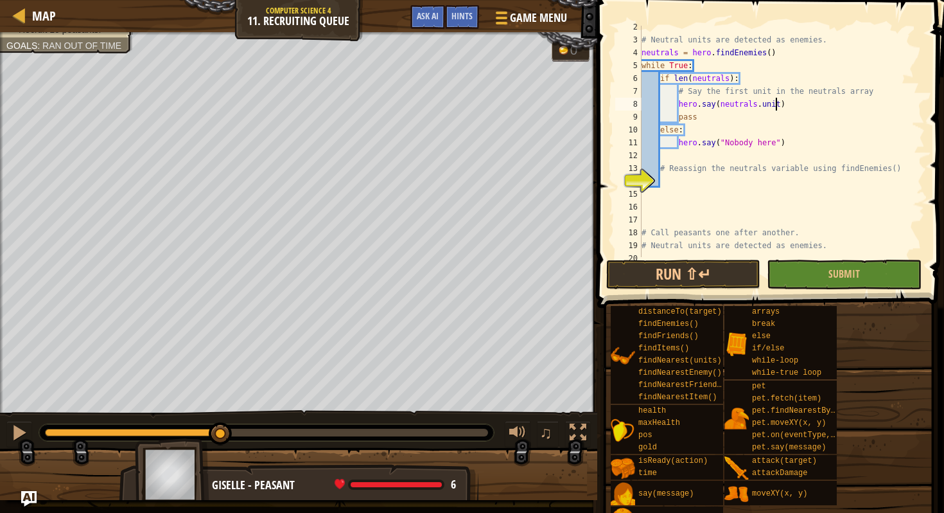
click at [775, 98] on div "# Neutral units are detected as enemies. neutrals = hero . findEnemies ( ) whil…" at bounding box center [782, 149] width 286 height 257
click at [880, 92] on div "# Neutral units are detected as enemies. neutrals = hero . findEnemies ( ) whil…" at bounding box center [782, 149] width 286 height 257
type textarea "# Say the first unit in the neutrals array"
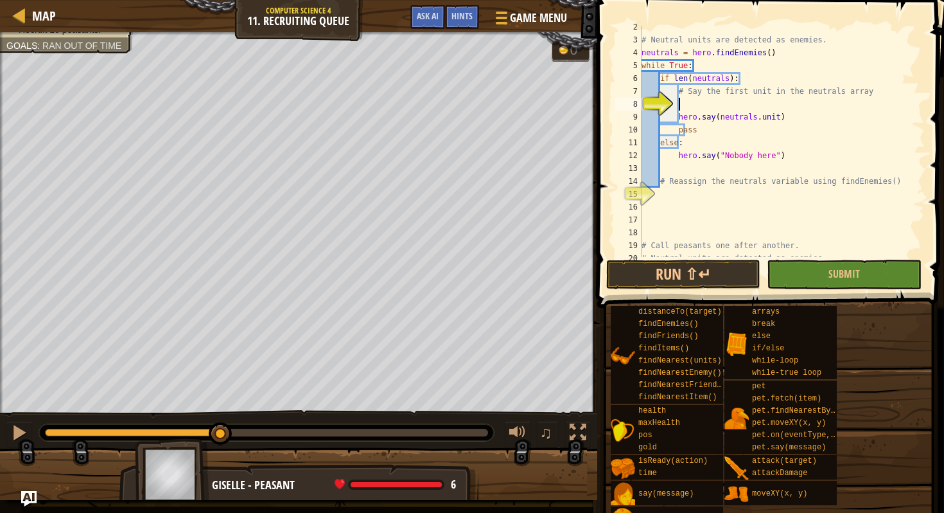
paste textarea "first_neutral = neutrals[0]"
click at [713, 102] on div "# Neutral units are detected as enemies. neutrals = hero . findEnemies ( ) whil…" at bounding box center [782, 149] width 286 height 257
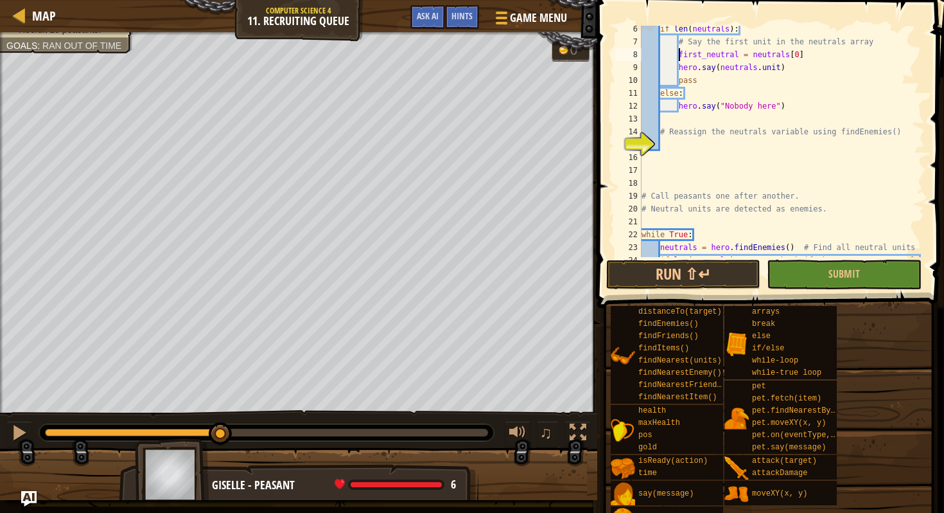
scroll to position [56, 0]
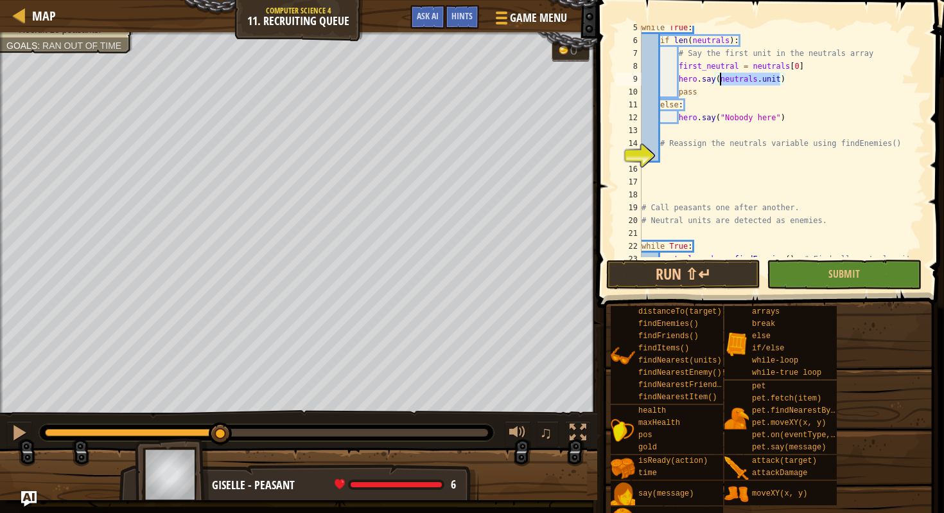
drag, startPoint x: 781, startPoint y: 78, endPoint x: 722, endPoint y: 79, distance: 59.8
click at [722, 79] on div "while True : if len ( neutrals ) : # Say the first unit in the neutrals array f…" at bounding box center [782, 149] width 286 height 257
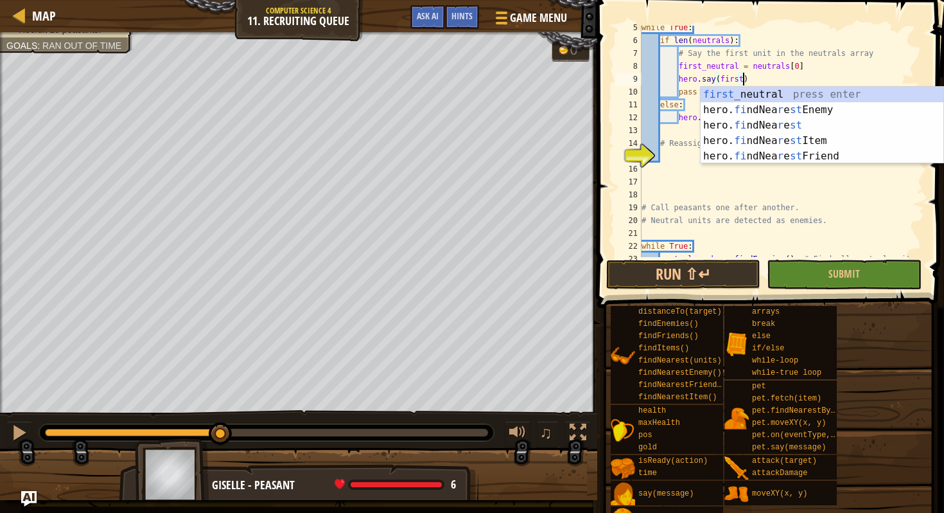
scroll to position [6, 8]
click at [734, 76] on div "while True : if len ( neutrals ) : # Say the first unit in the neutrals array f…" at bounding box center [782, 149] width 286 height 257
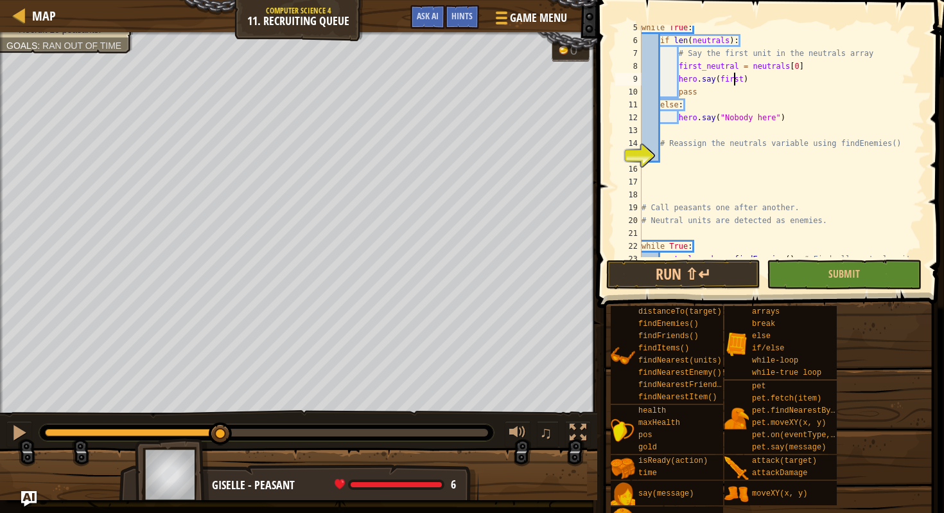
click at [741, 81] on div "while True : if len ( neutrals ) : # Say the first unit in the neutrals array f…" at bounding box center [782, 149] width 286 height 257
click at [744, 79] on div "while True : if len ( neutrals ) : # Say the first unit in the neutrals array f…" at bounding box center [782, 149] width 286 height 257
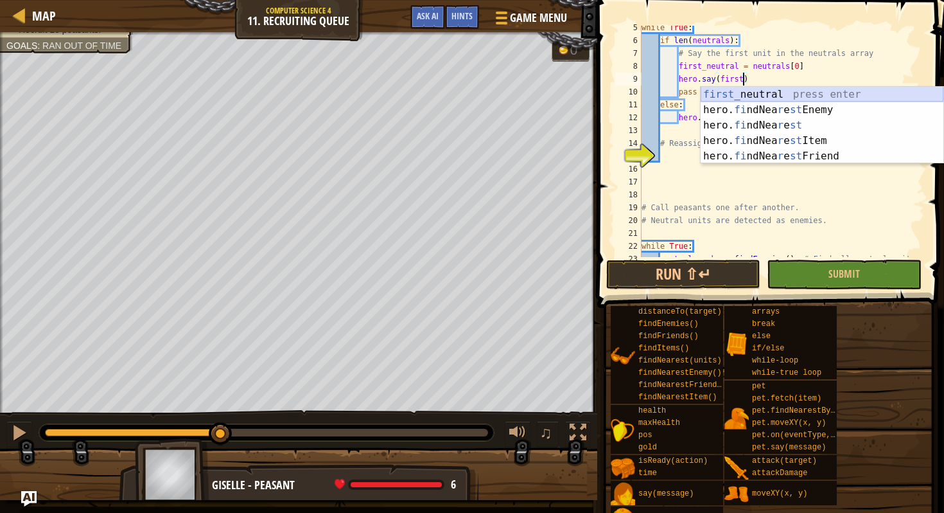
click at [750, 93] on div "first _neutral press enter hero. fi ndNea r e st Enemy press enter hero. fi ndN…" at bounding box center [822, 141] width 243 height 108
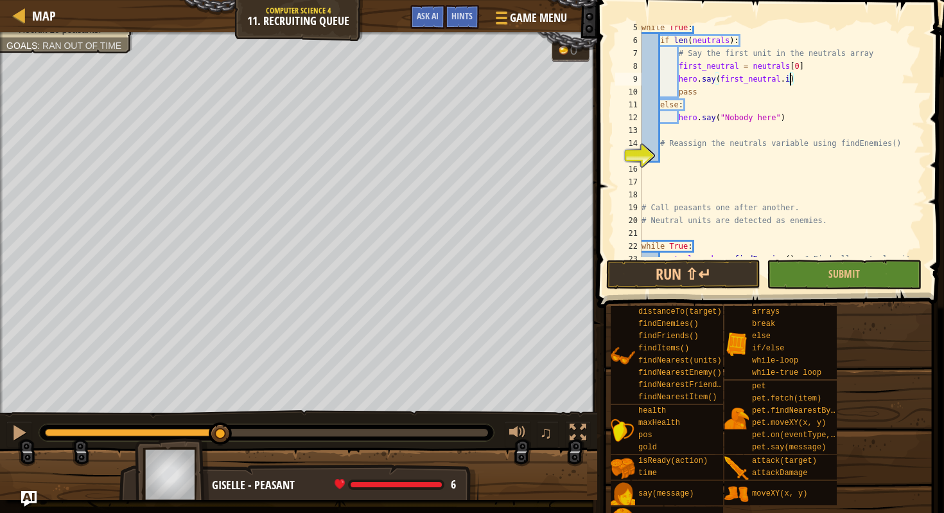
scroll to position [6, 12]
click at [729, 272] on button "Run ⇧↵" at bounding box center [683, 275] width 154 height 30
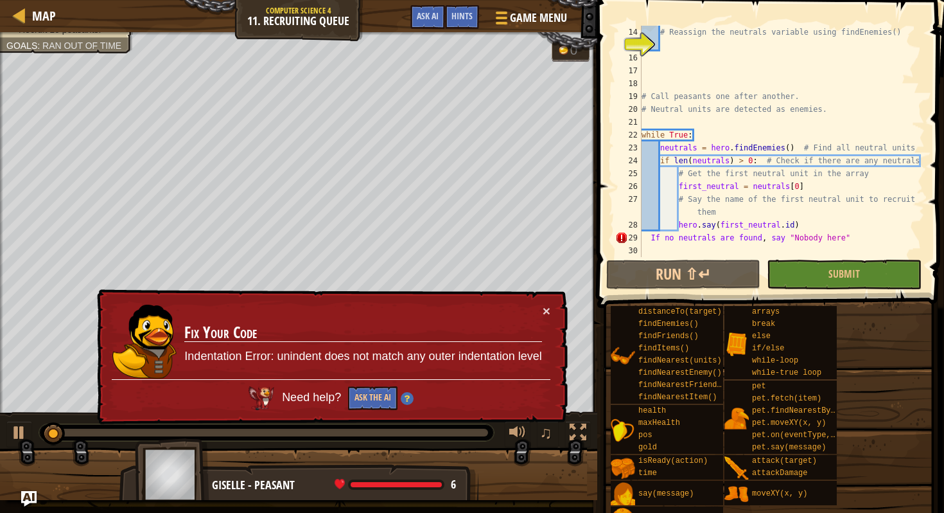
scroll to position [167, 0]
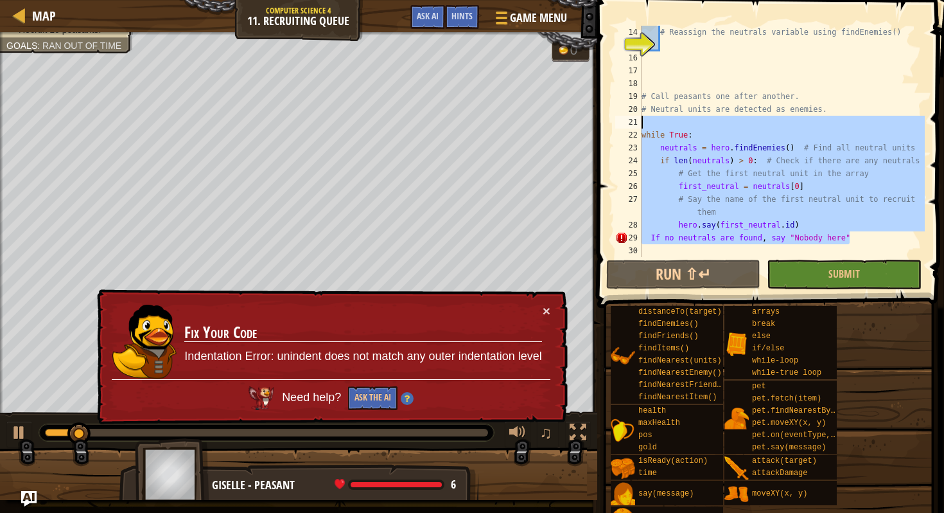
drag, startPoint x: 859, startPoint y: 237, endPoint x: 617, endPoint y: 117, distance: 269.8
click at [617, 117] on div "hero.say([URL][DOMAIN_NAME]) 14 15 16 17 18 19 20 21 22 23 24 25 26 27 28 29 30…" at bounding box center [769, 141] width 312 height 231
type textarea "while True:"
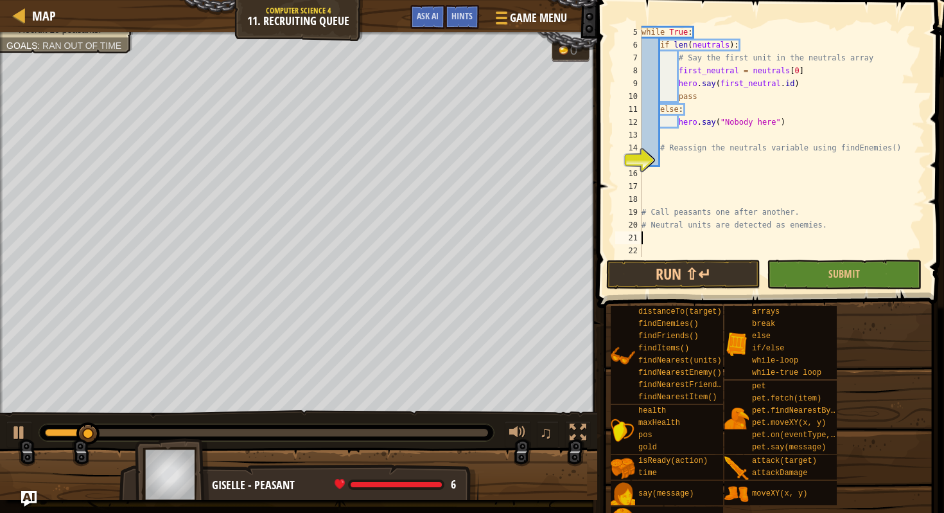
scroll to position [51, 0]
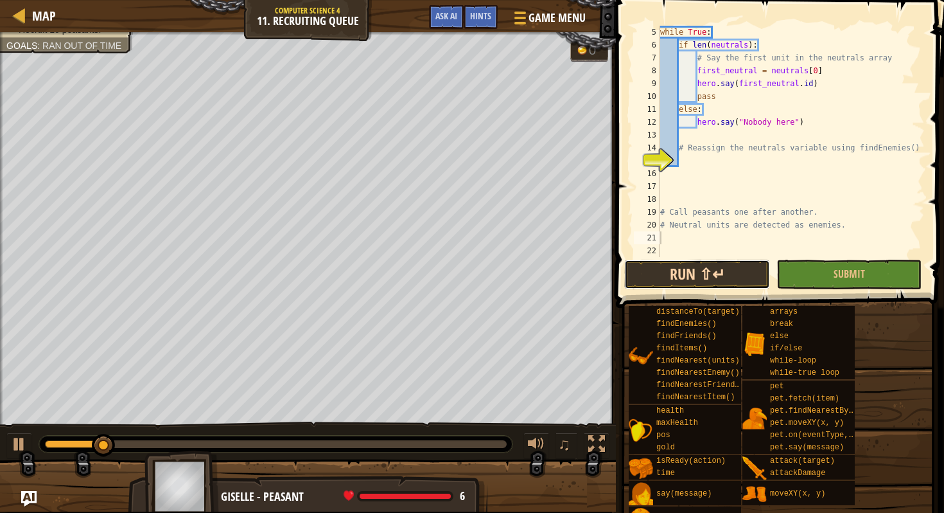
click at [693, 270] on button "Run ⇧↵" at bounding box center [696, 275] width 145 height 30
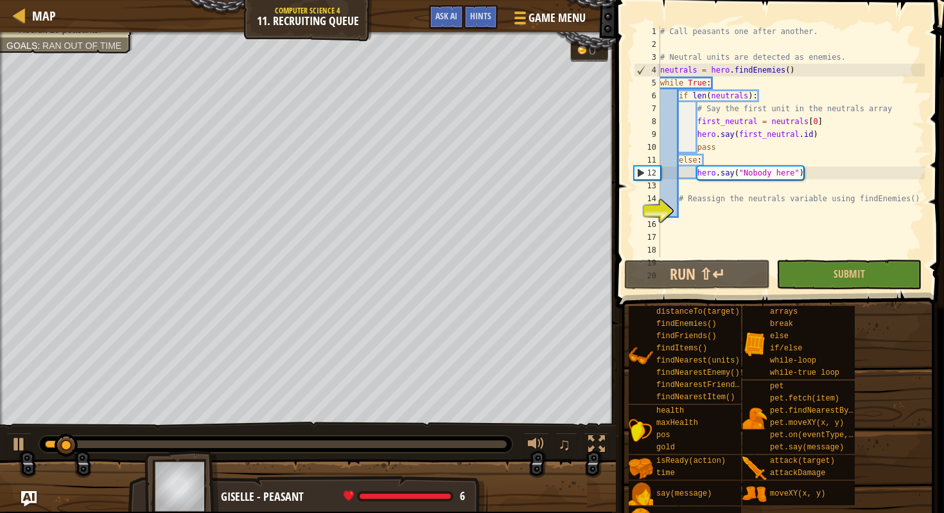
scroll to position [1, 0]
click at [778, 120] on div "# Call peasants one after another. # Neutral units are detected as enemies. neu…" at bounding box center [791, 153] width 267 height 257
click at [773, 122] on div "# Call peasants one after another. # Neutral units are detected as enemies. neu…" at bounding box center [791, 153] width 267 height 257
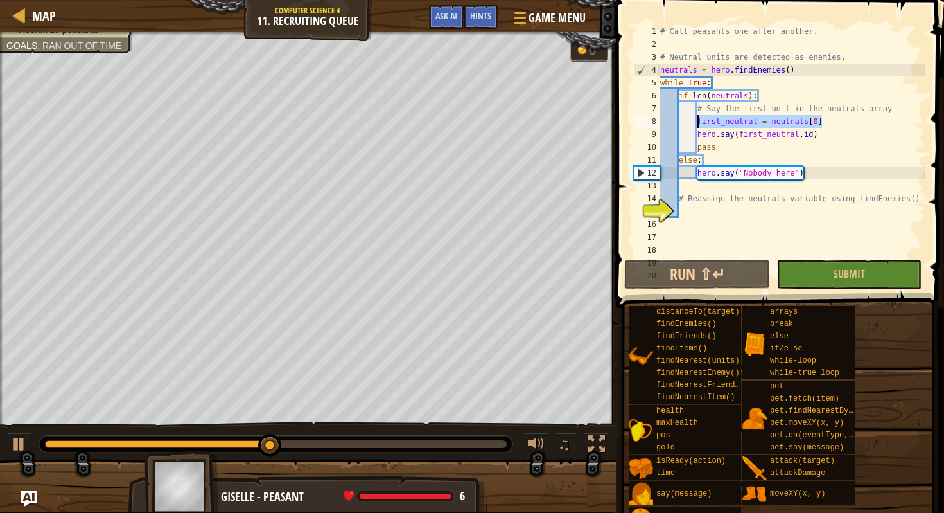
drag, startPoint x: 826, startPoint y: 120, endPoint x: 699, endPoint y: 123, distance: 126.6
click at [699, 123] on div "# Call peasants one after another. # Neutral units are detected as enemies. neu…" at bounding box center [791, 153] width 267 height 257
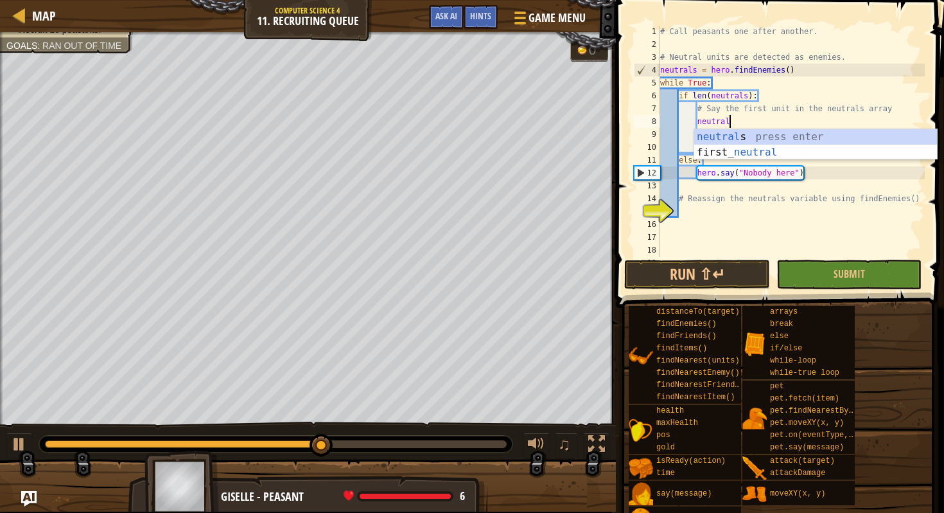
scroll to position [6, 5]
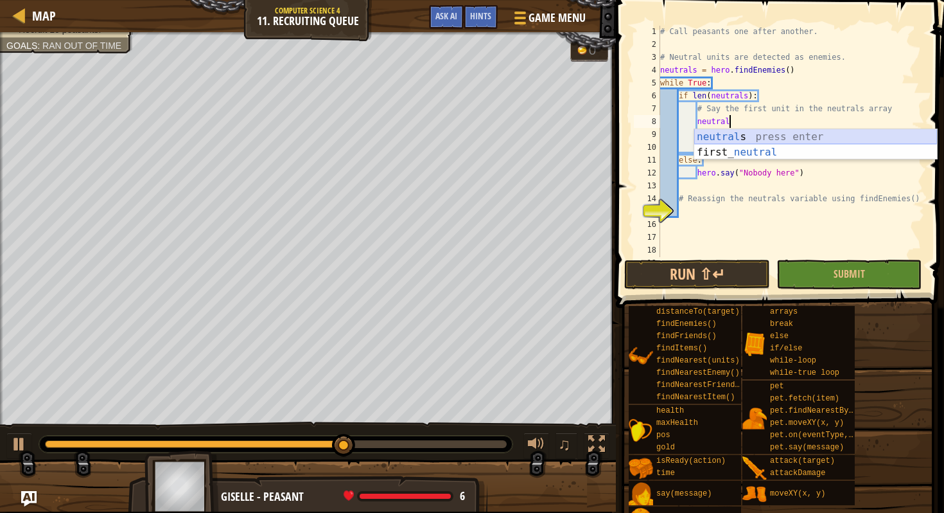
click at [714, 130] on div "neutral s press enter first_ neutral press enter" at bounding box center [816, 160] width 243 height 62
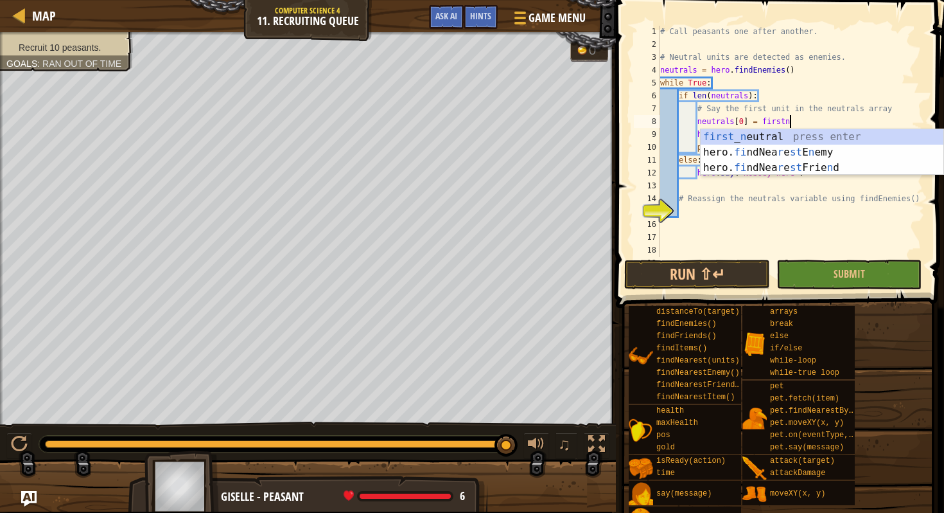
scroll to position [6, 10]
click at [787, 107] on div "# Call peasants one after another. # Neutral units are detected as enemies. neu…" at bounding box center [791, 153] width 267 height 257
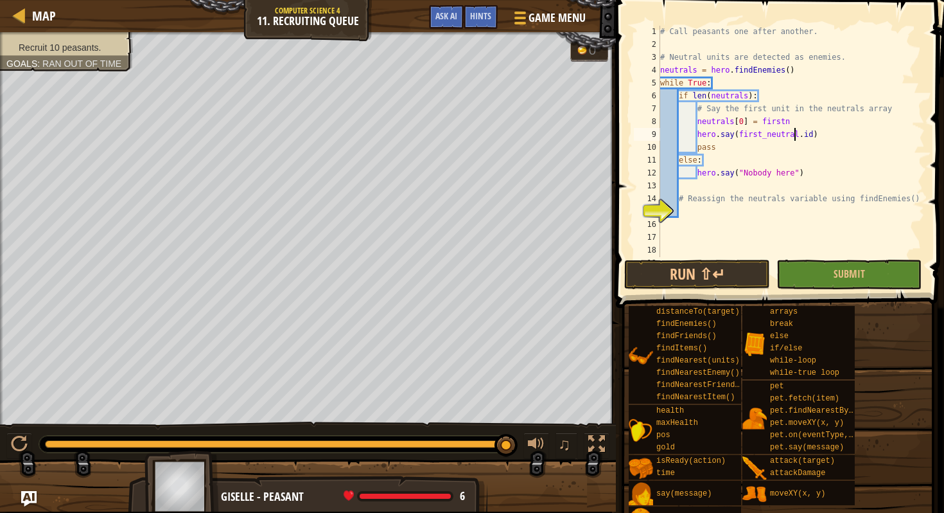
click at [795, 132] on div "# Call peasants one after another. # Neutral units are detected as enemies. neu…" at bounding box center [791, 153] width 267 height 257
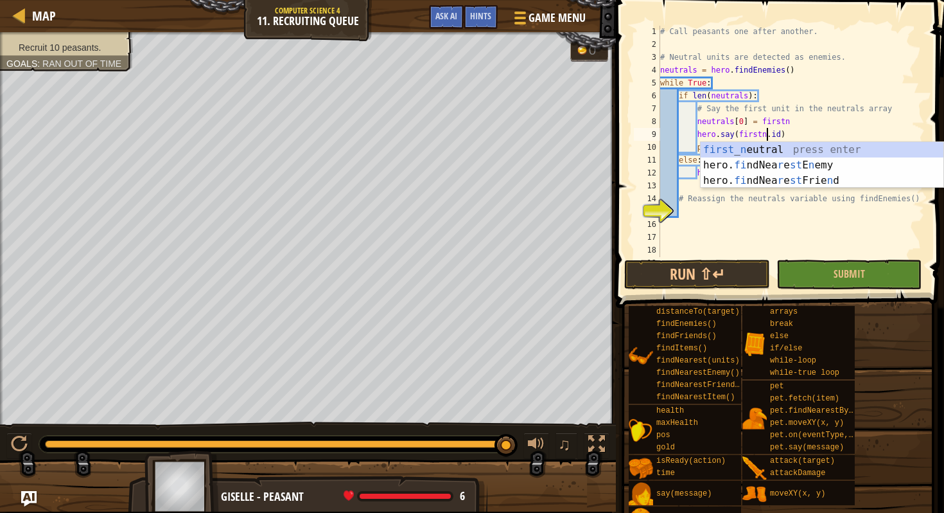
scroll to position [6, 9]
type textarea "hero.say([DOMAIN_NAME])"
click at [732, 271] on button "Run ⇧↵" at bounding box center [696, 275] width 145 height 30
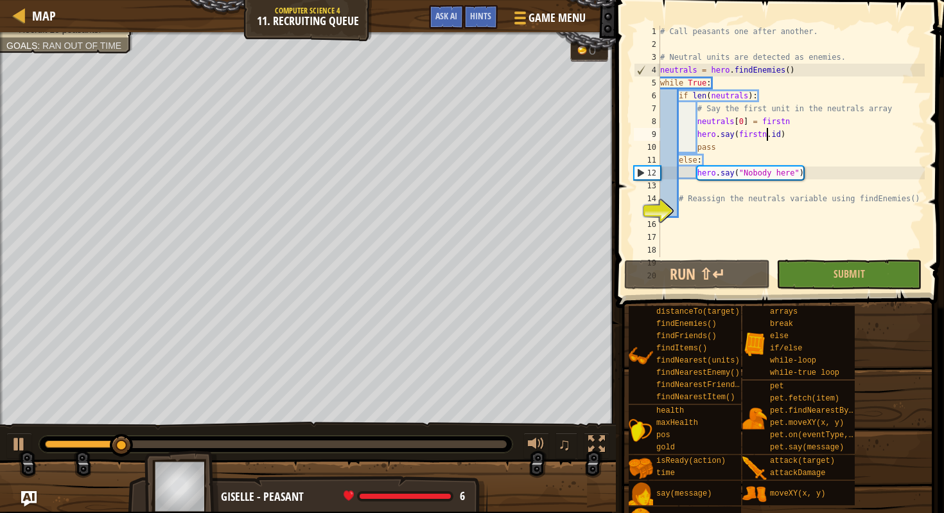
click at [747, 227] on div "# Call peasants one after another. # Neutral units are detected as enemies. neu…" at bounding box center [791, 153] width 267 height 257
click at [725, 213] on div "# Call peasants one after another. # Neutral units are detected as enemies. neu…" at bounding box center [791, 153] width 267 height 257
click at [747, 125] on div "# Call peasants one after another. # Neutral units are detected as enemies. neu…" at bounding box center [791, 153] width 267 height 257
type textarea "neutrals[0] = firstn"
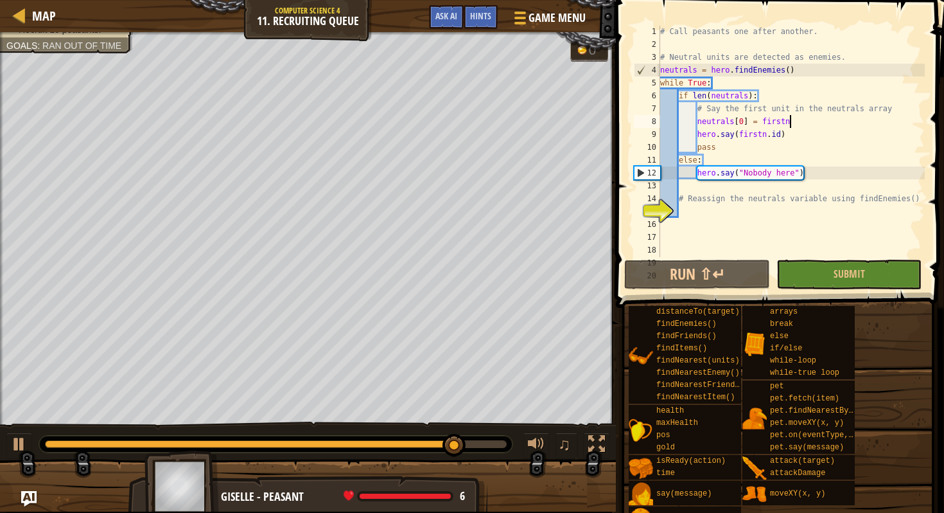
click at [793, 123] on div "# Call peasants one after another. # Neutral units are detected as enemies. neu…" at bounding box center [791, 153] width 267 height 257
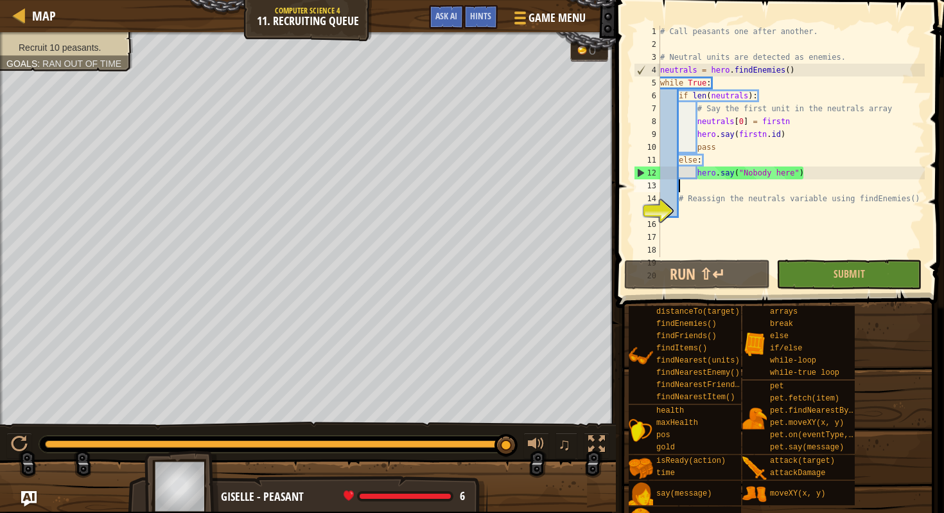
click at [700, 186] on div "# Call peasants one after another. # Neutral units are detected as enemies. neu…" at bounding box center [791, 153] width 267 height 257
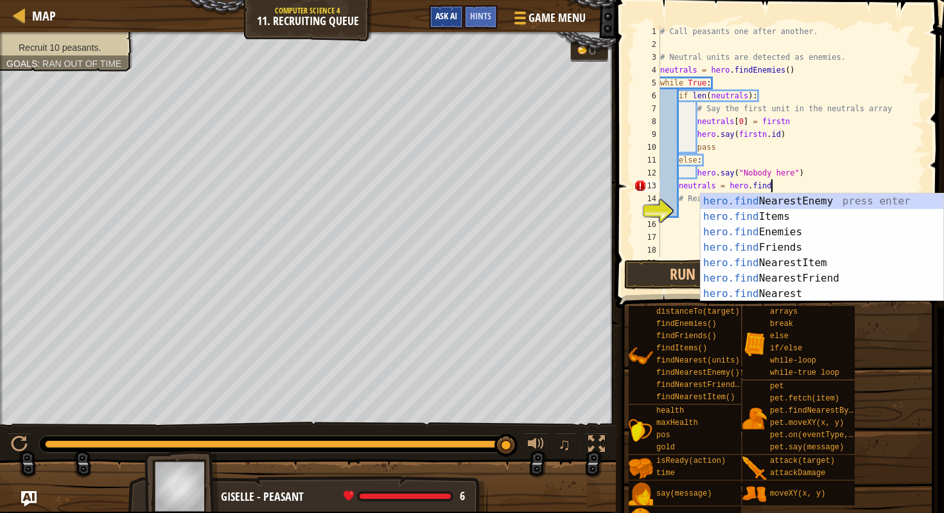
scroll to position [6, 8]
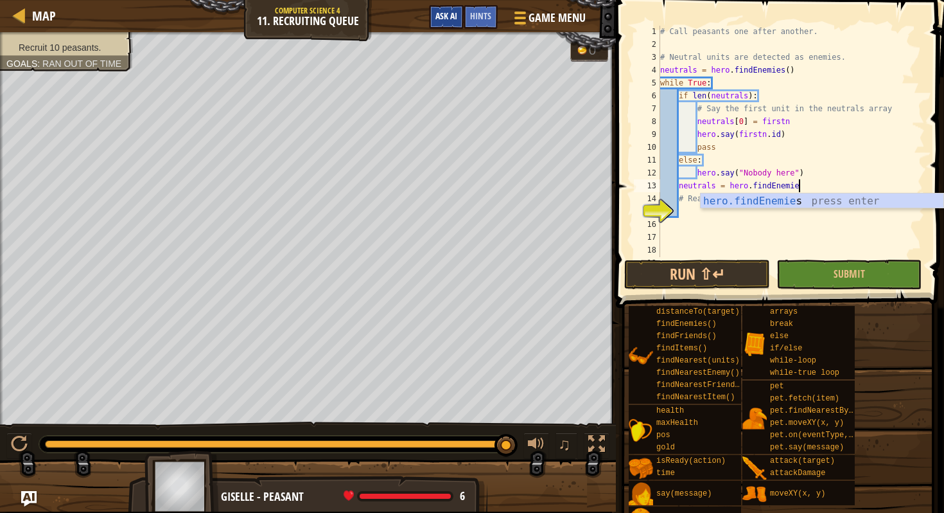
type textarea "neutrals = hero.findEnemies"
click at [777, 195] on div "hero.findEnemies press enter" at bounding box center [822, 216] width 243 height 46
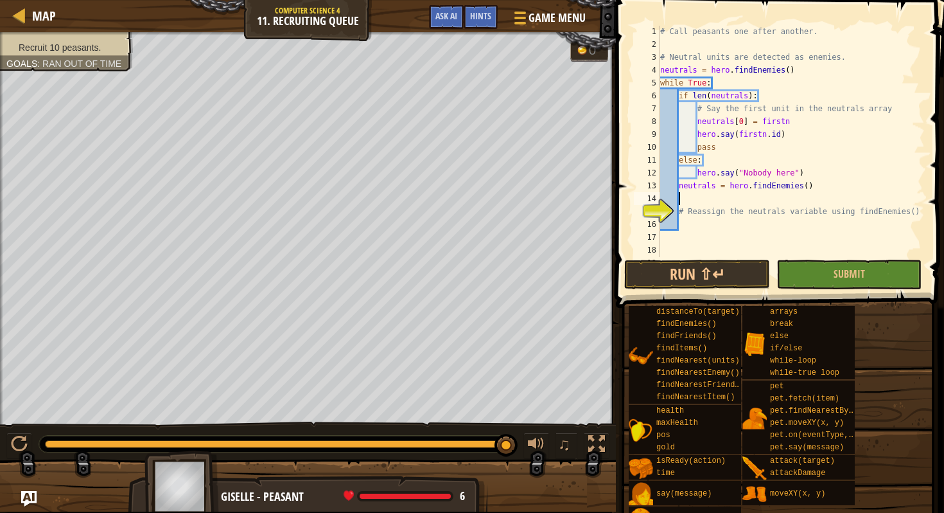
scroll to position [6, 1]
click at [691, 270] on button "Run ⇧↵" at bounding box center [696, 275] width 145 height 30
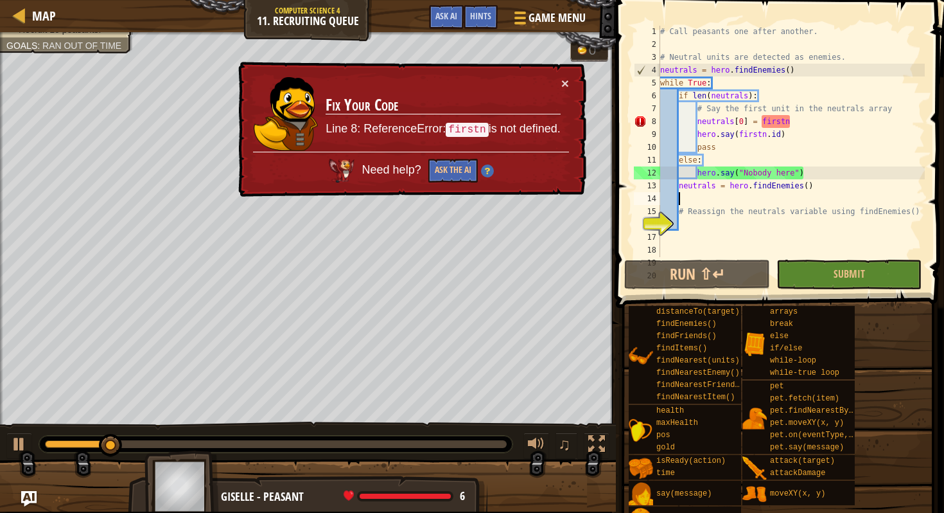
scroll to position [0, 0]
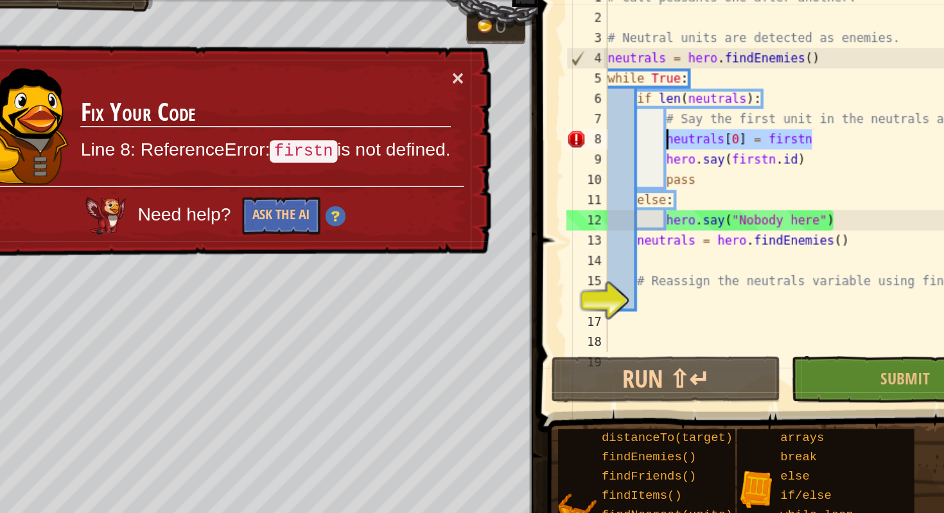
drag, startPoint x: 795, startPoint y: 123, endPoint x: 693, endPoint y: 128, distance: 102.3
click at [693, 128] on div "# Call peasants one after another. # Neutral units are detected as enemies. neu…" at bounding box center [791, 154] width 267 height 257
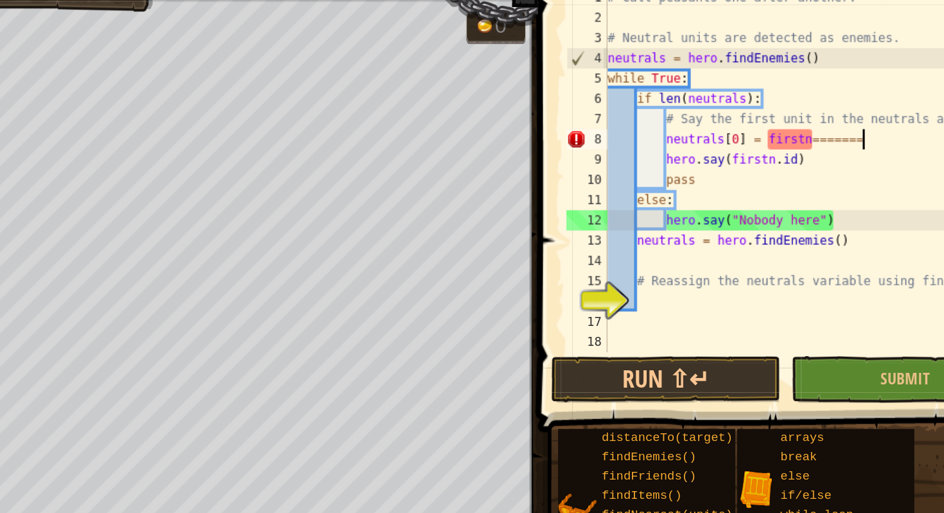
type textarea "neutrals[0] = firstn==========="
